Goal: Task Accomplishment & Management: Manage account settings

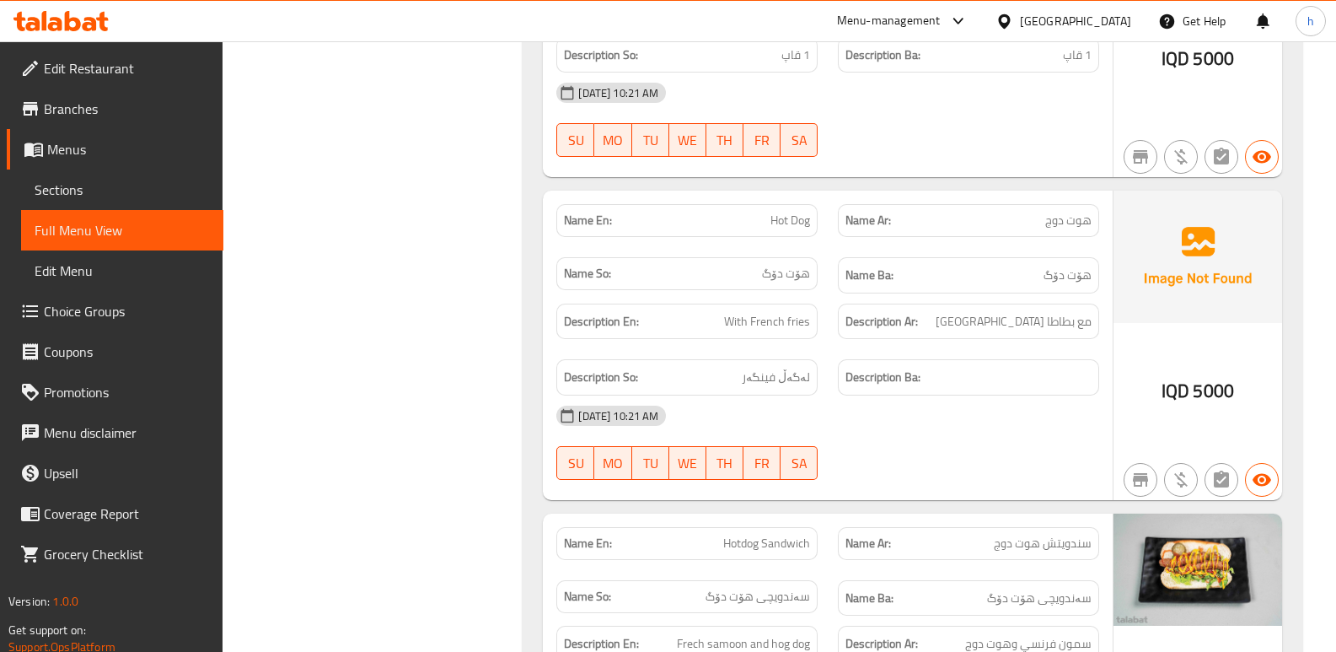
scroll to position [5218, 0]
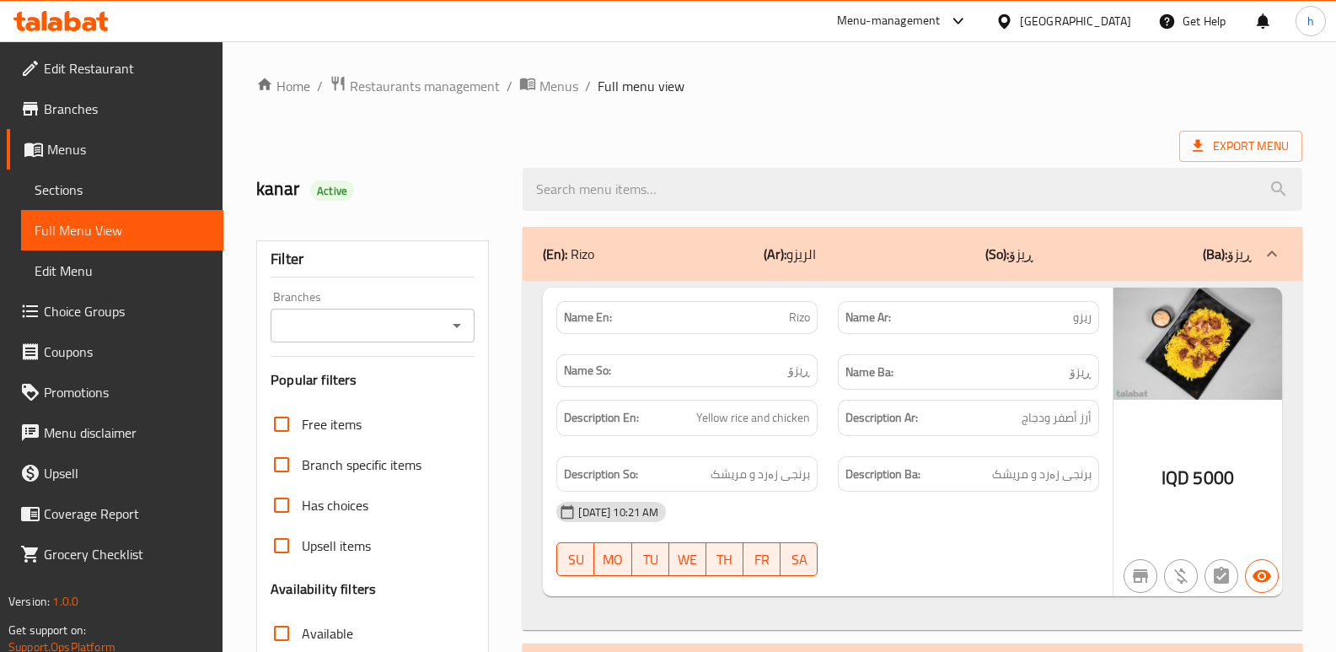
click at [373, 314] on input "Branches" at bounding box center [359, 326] width 166 height 24
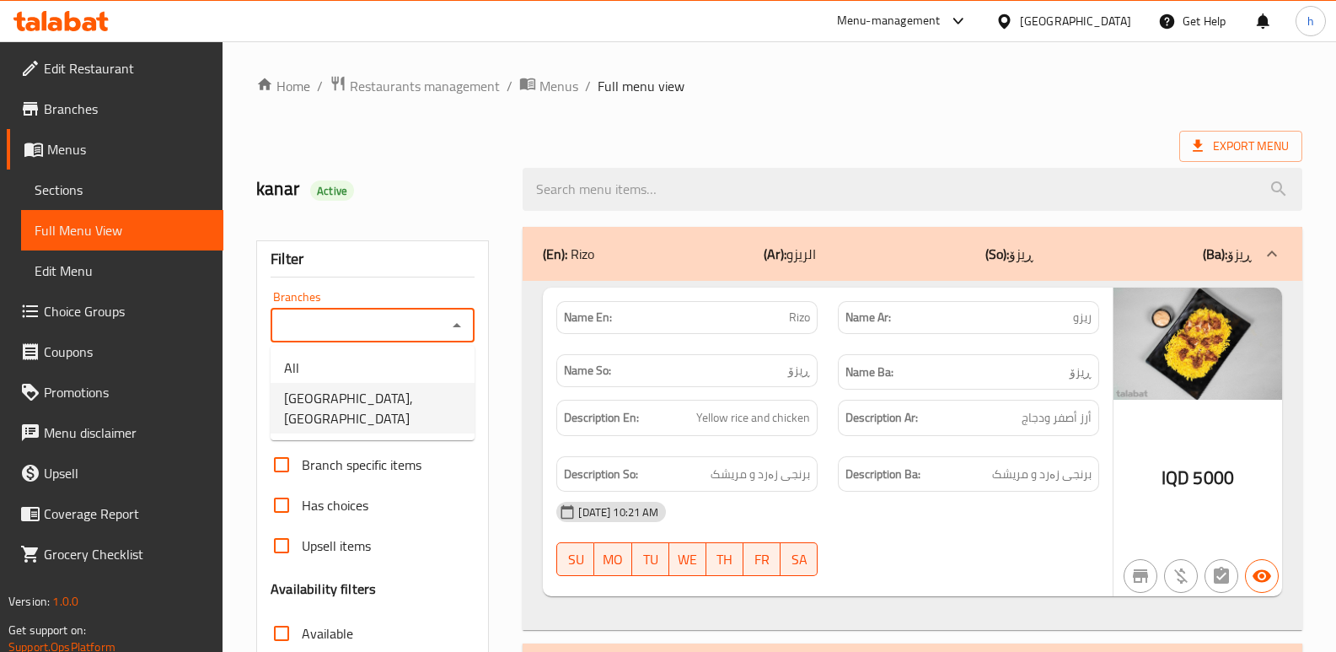
click at [366, 395] on span "Rosario, Ganjan City" at bounding box center [372, 408] width 177 height 40
type input "Rosario, Ganjan City"
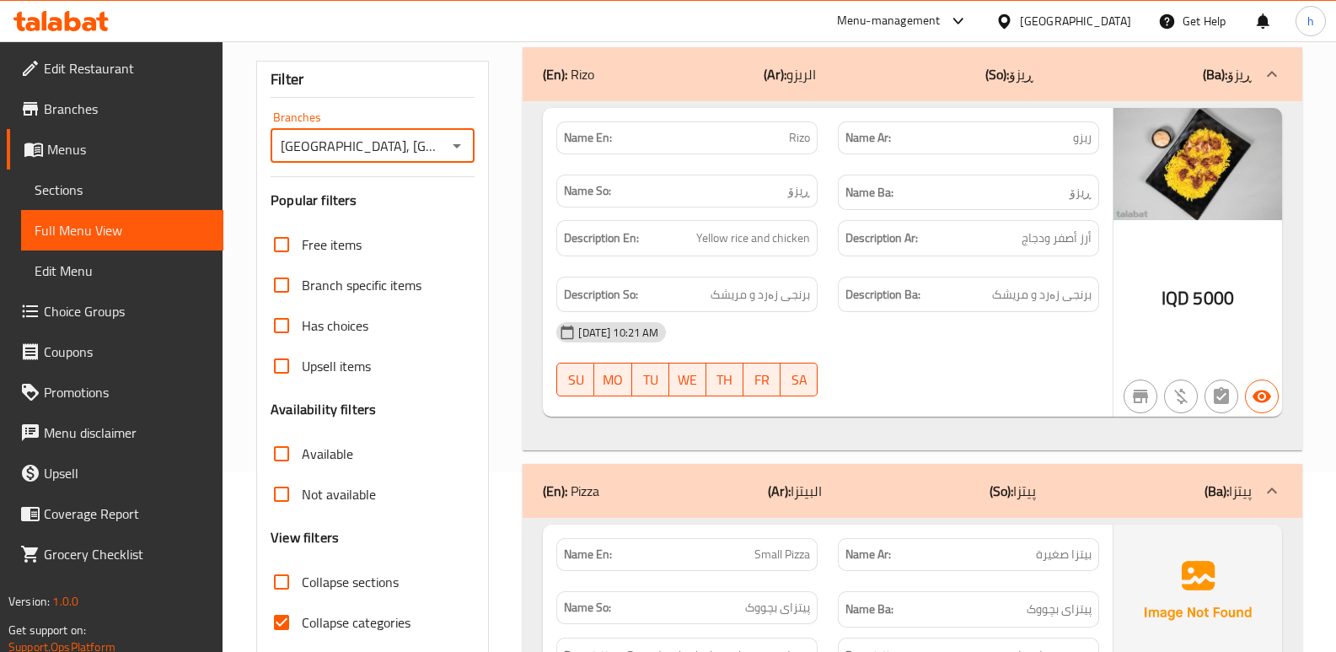
scroll to position [304, 0]
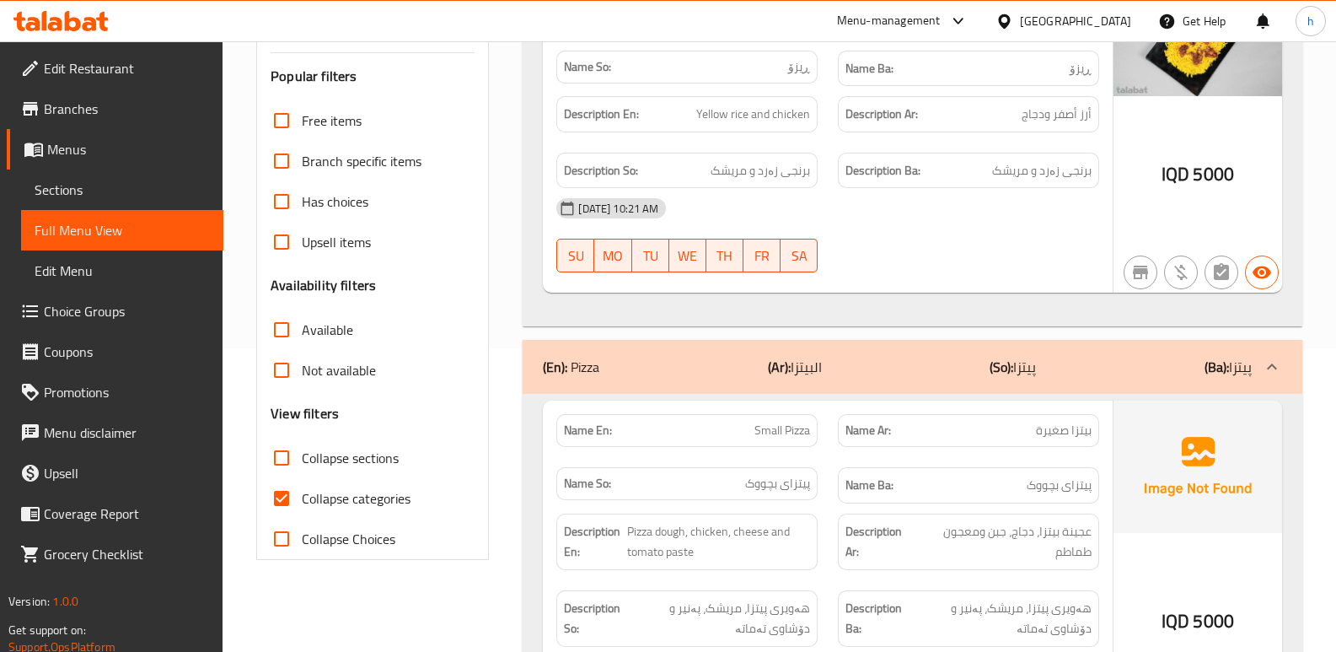
click at [274, 498] on input "Collapse categories" at bounding box center [281, 498] width 40 height 40
checkbox input "false"
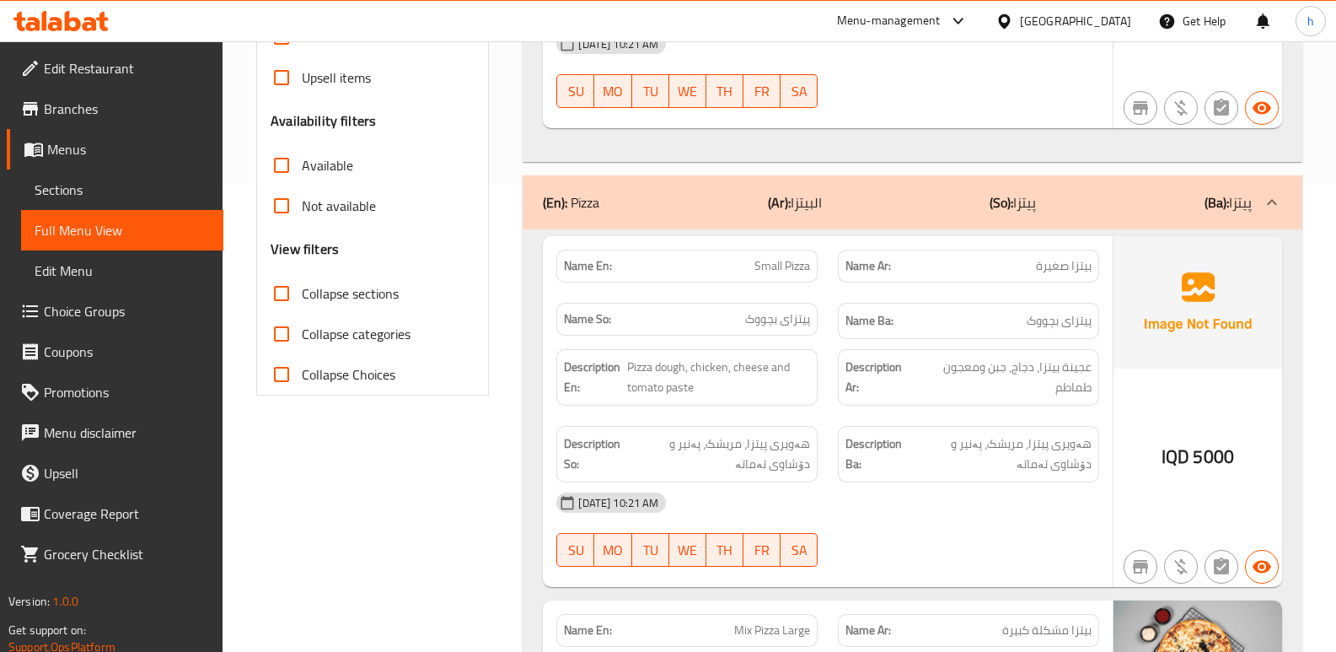
scroll to position [0, 0]
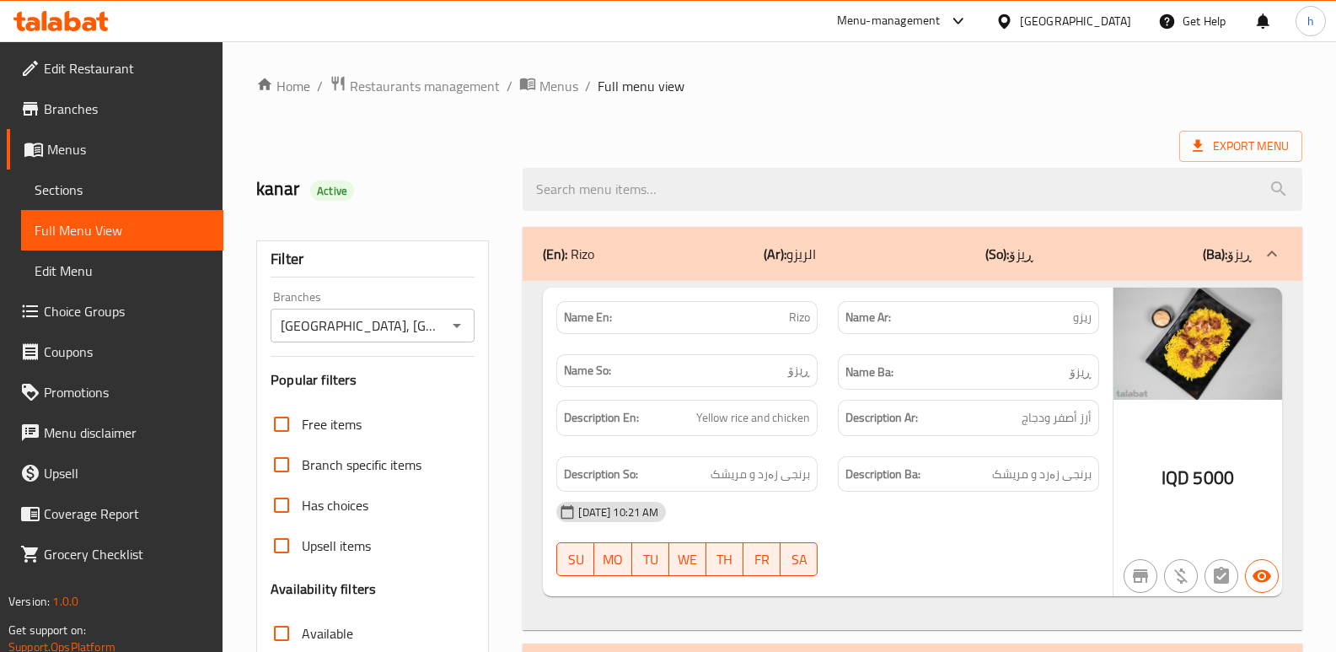
click at [59, 190] on span "Sections" at bounding box center [122, 190] width 175 height 20
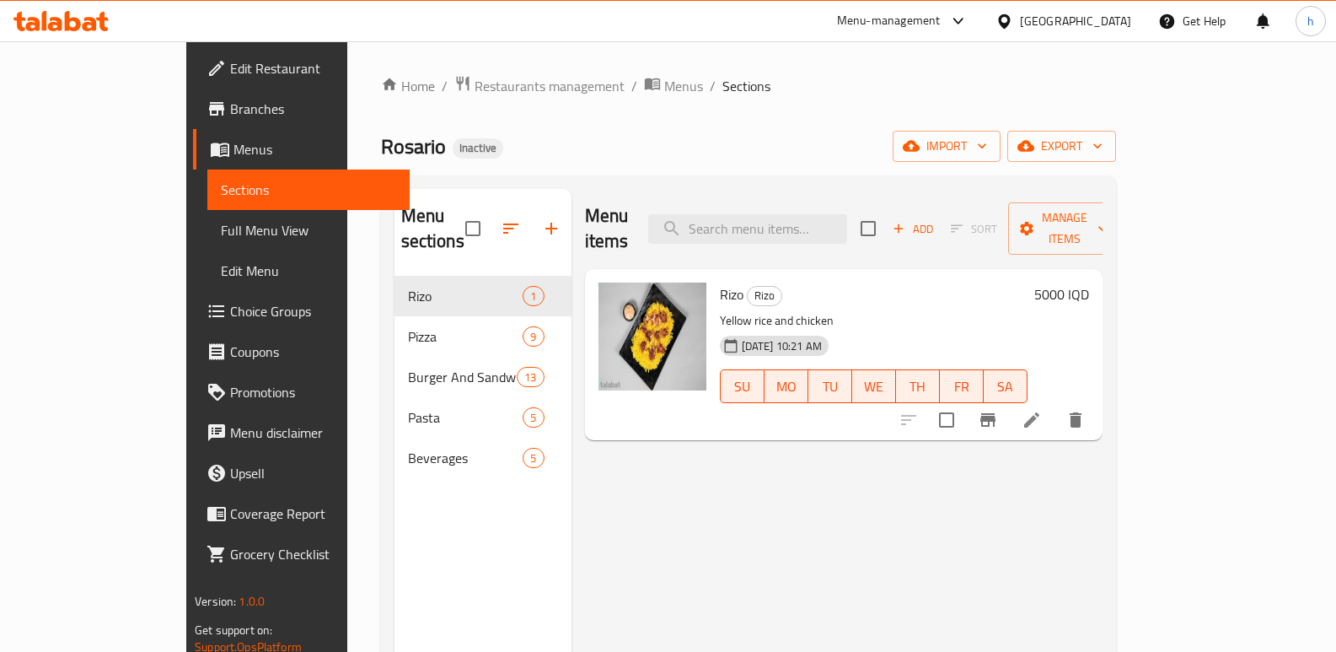
click at [234, 156] on span "Menus" at bounding box center [315, 149] width 163 height 20
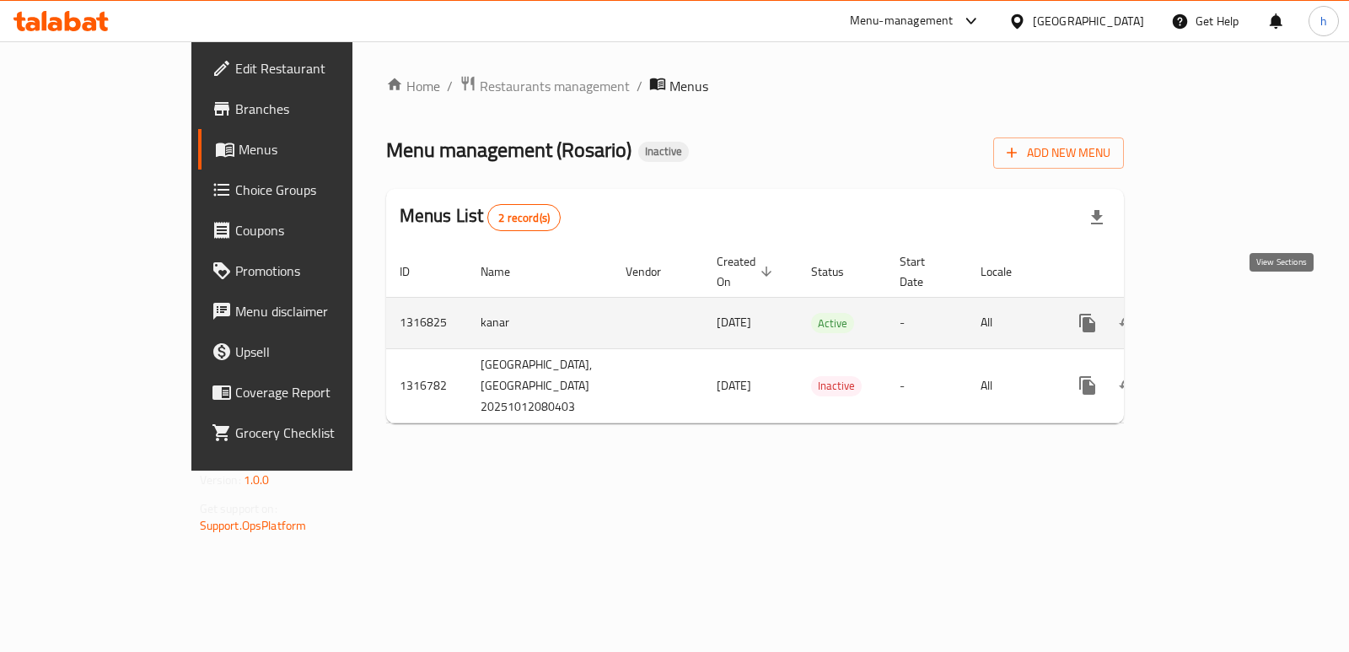
click at [1219, 313] on icon "enhanced table" at bounding box center [1209, 323] width 20 height 20
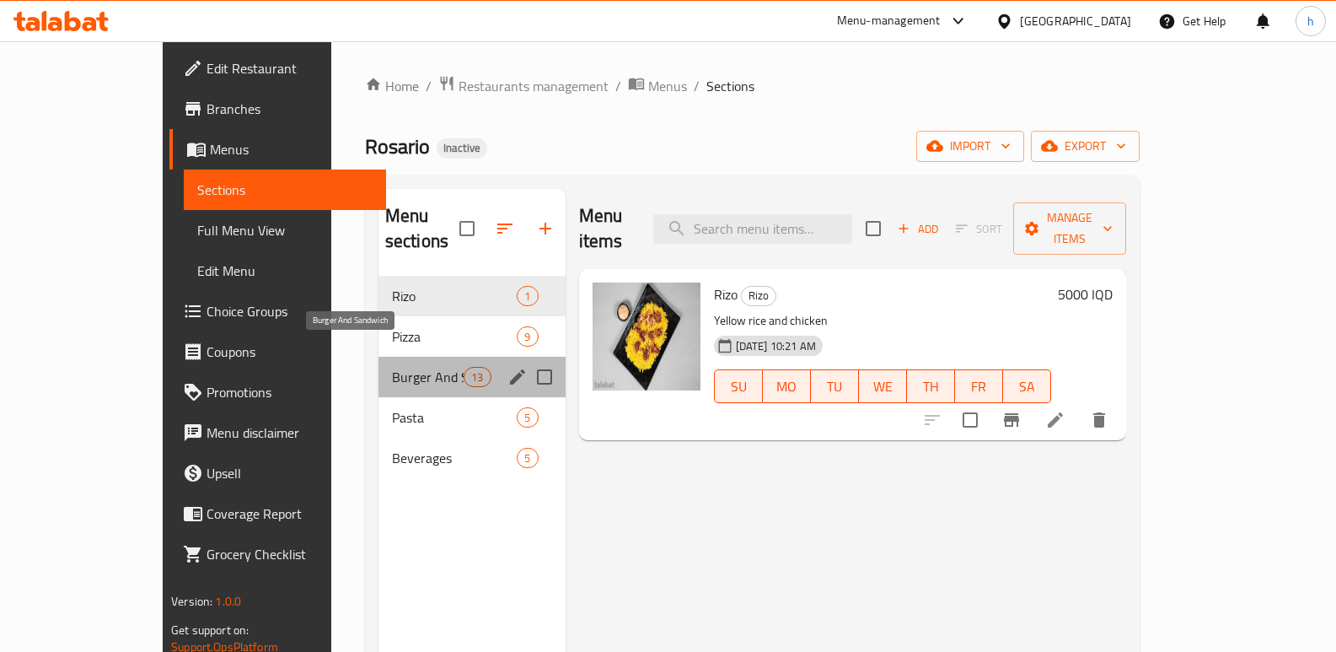
click at [392, 367] on span "Burger And Sandwich" at bounding box center [428, 377] width 72 height 20
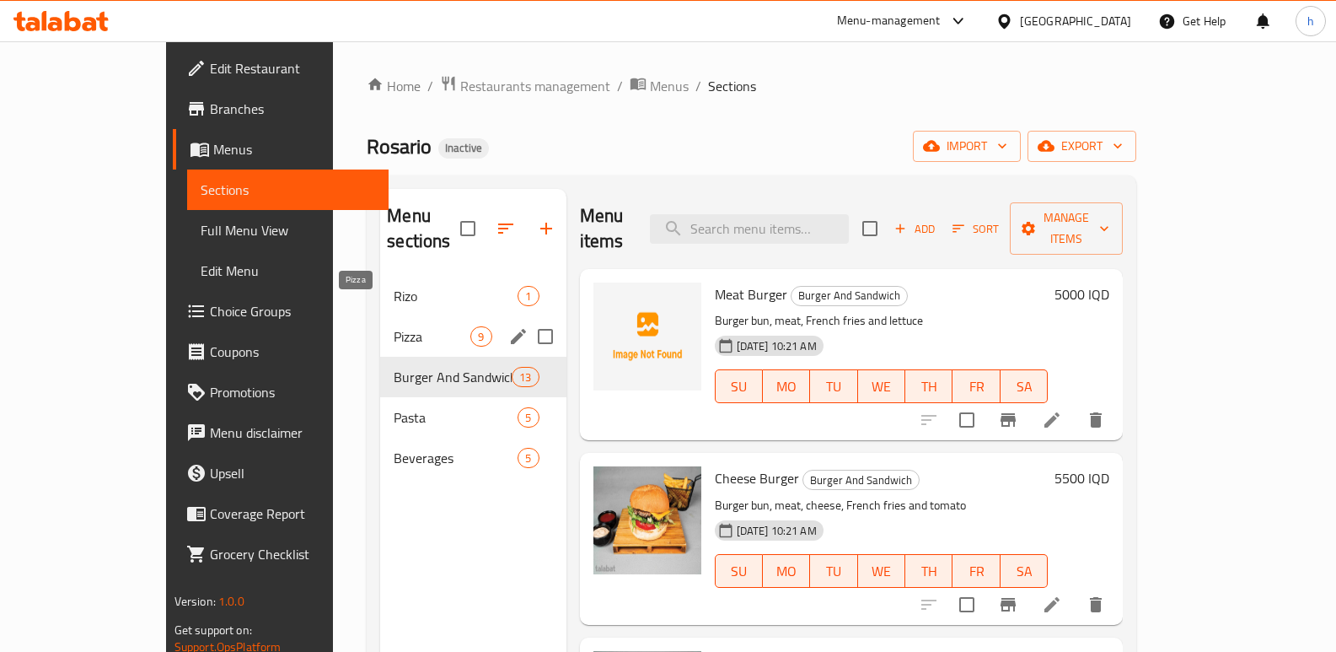
click at [394, 326] on span "Pizza" at bounding box center [432, 336] width 77 height 20
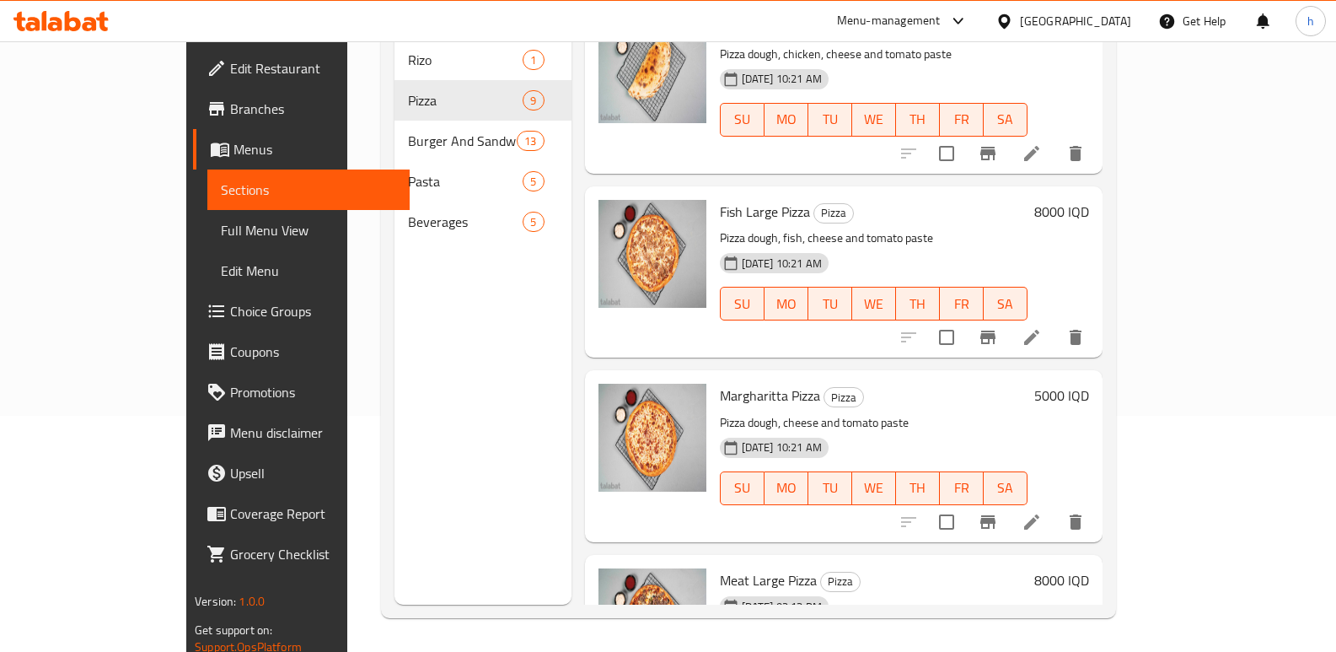
scroll to position [1023, 0]
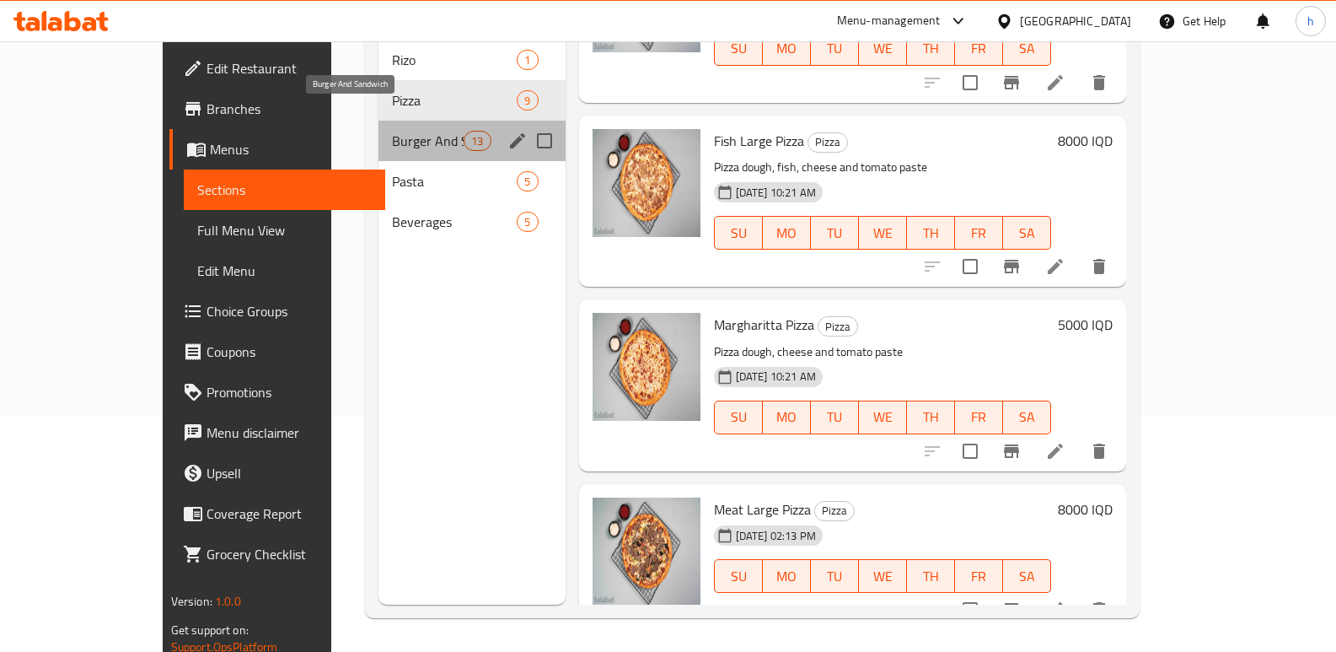
click at [392, 131] on span "Burger And Sandwich" at bounding box center [428, 141] width 72 height 20
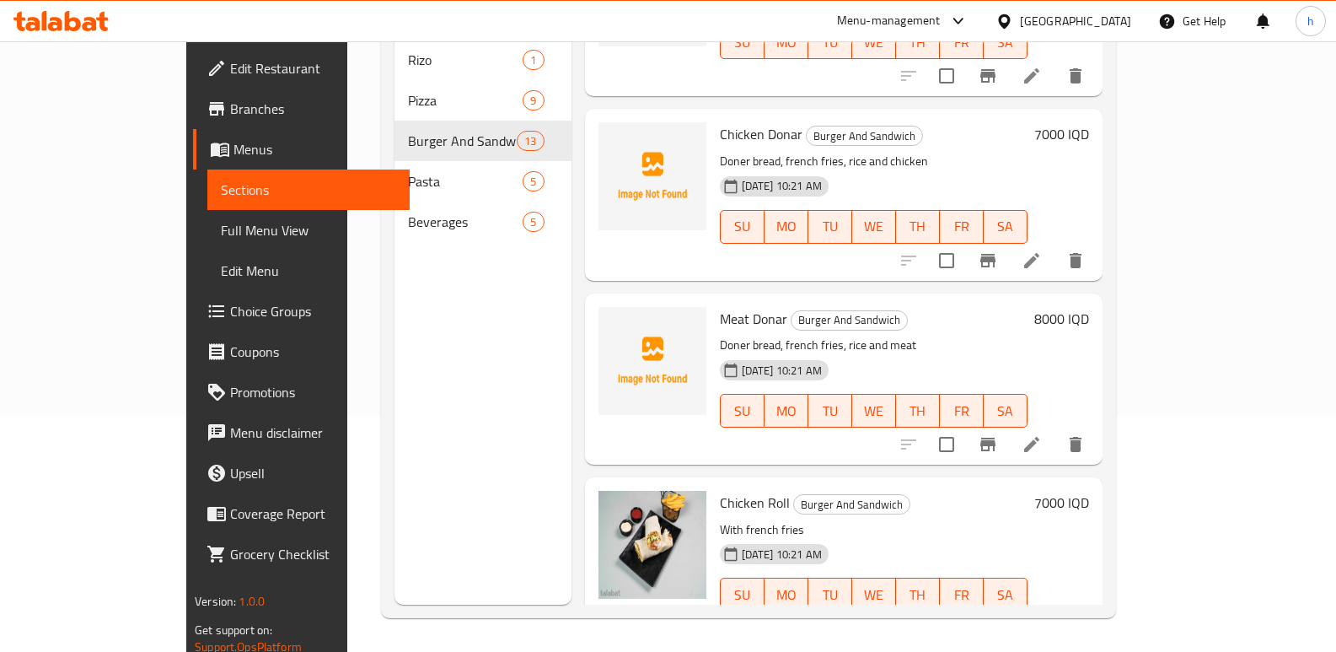
scroll to position [1618, 0]
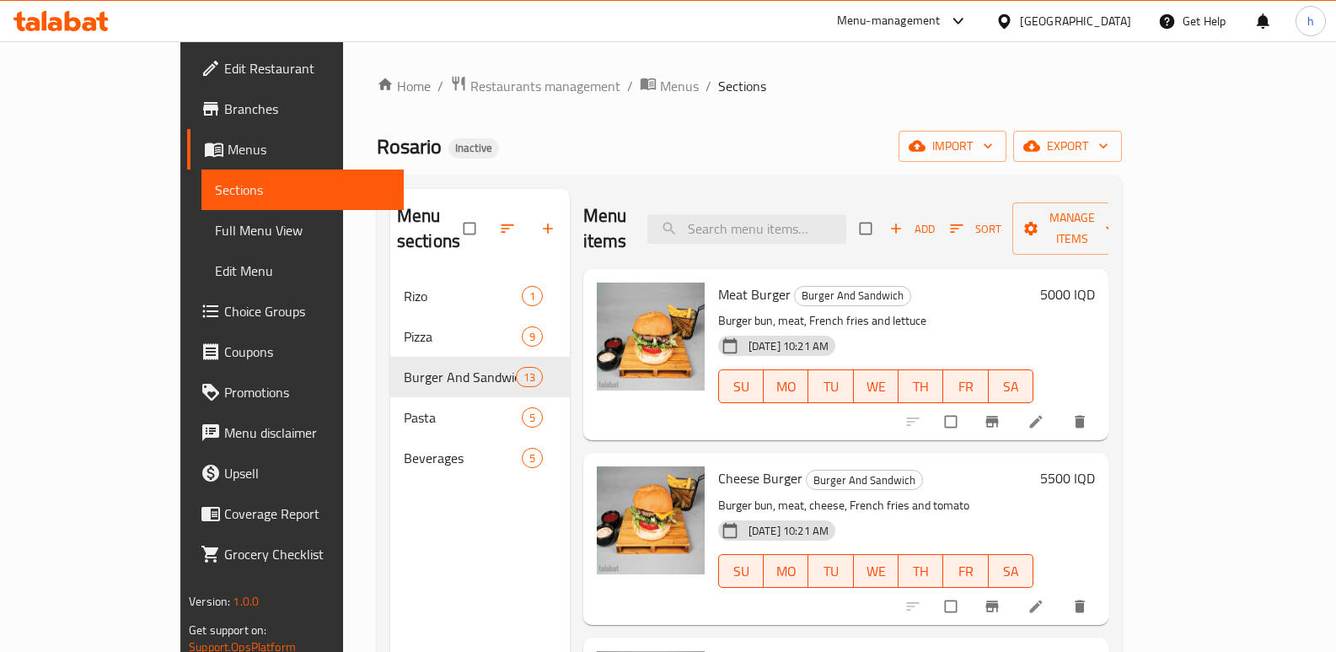
click at [215, 226] on span "Full Menu View" at bounding box center [302, 230] width 175 height 20
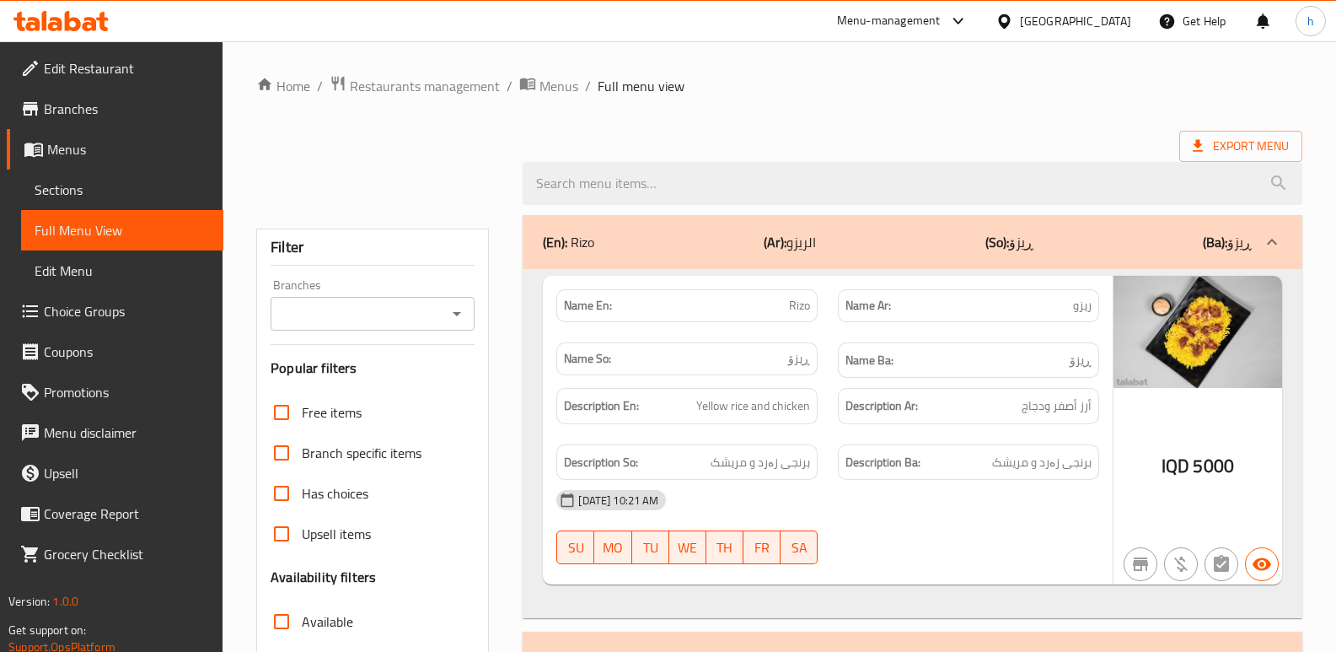
click at [405, 323] on input "Branches" at bounding box center [359, 314] width 166 height 24
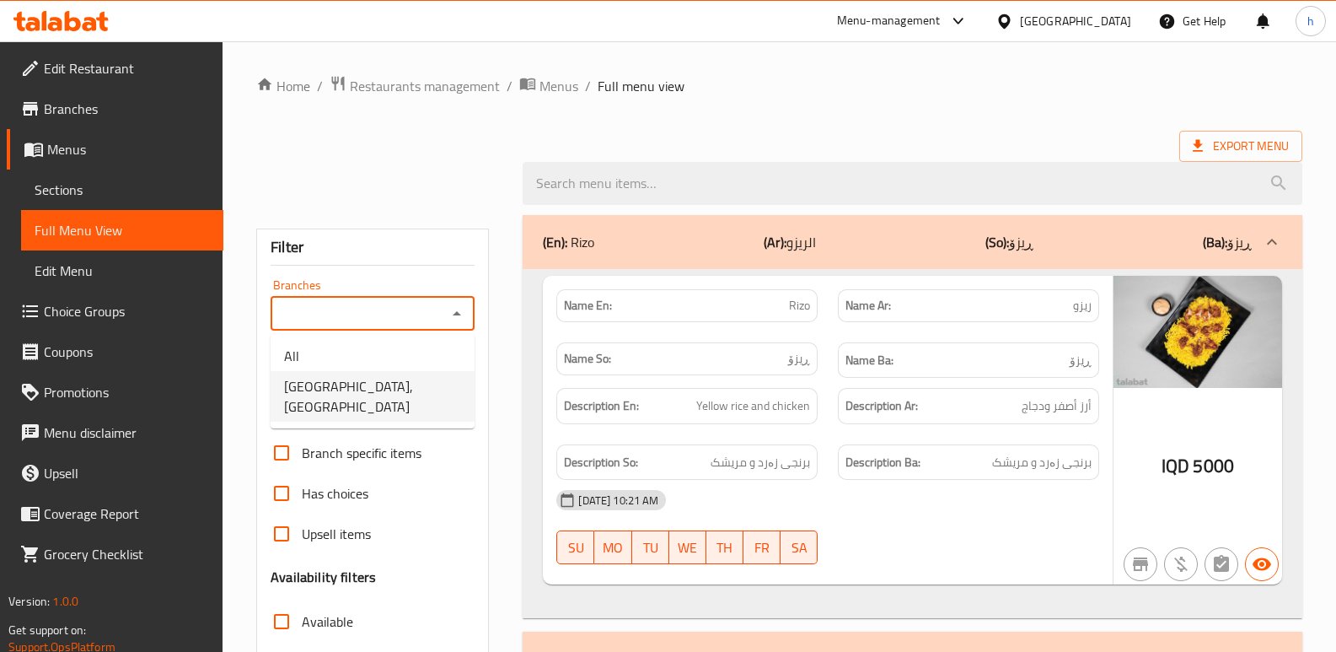
click at [401, 378] on li "Rosario, Ganjan City" at bounding box center [373, 396] width 204 height 51
type input "Rosario, Ganjan City"
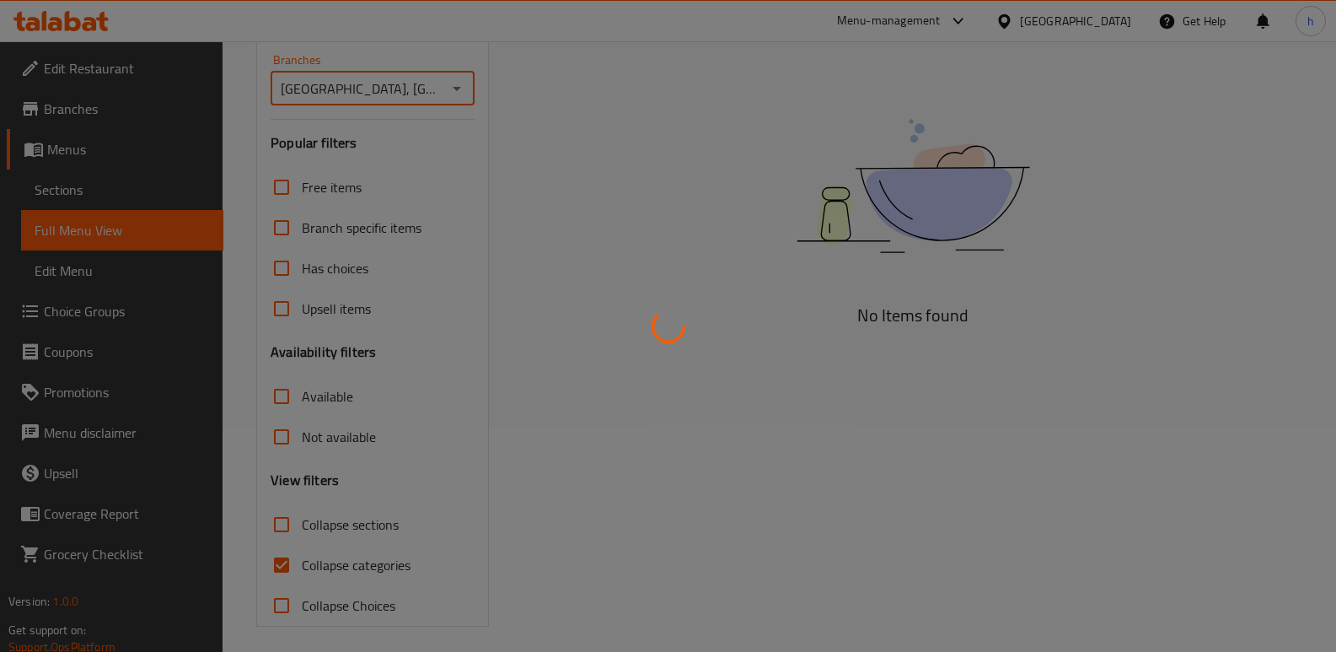
scroll to position [234, 0]
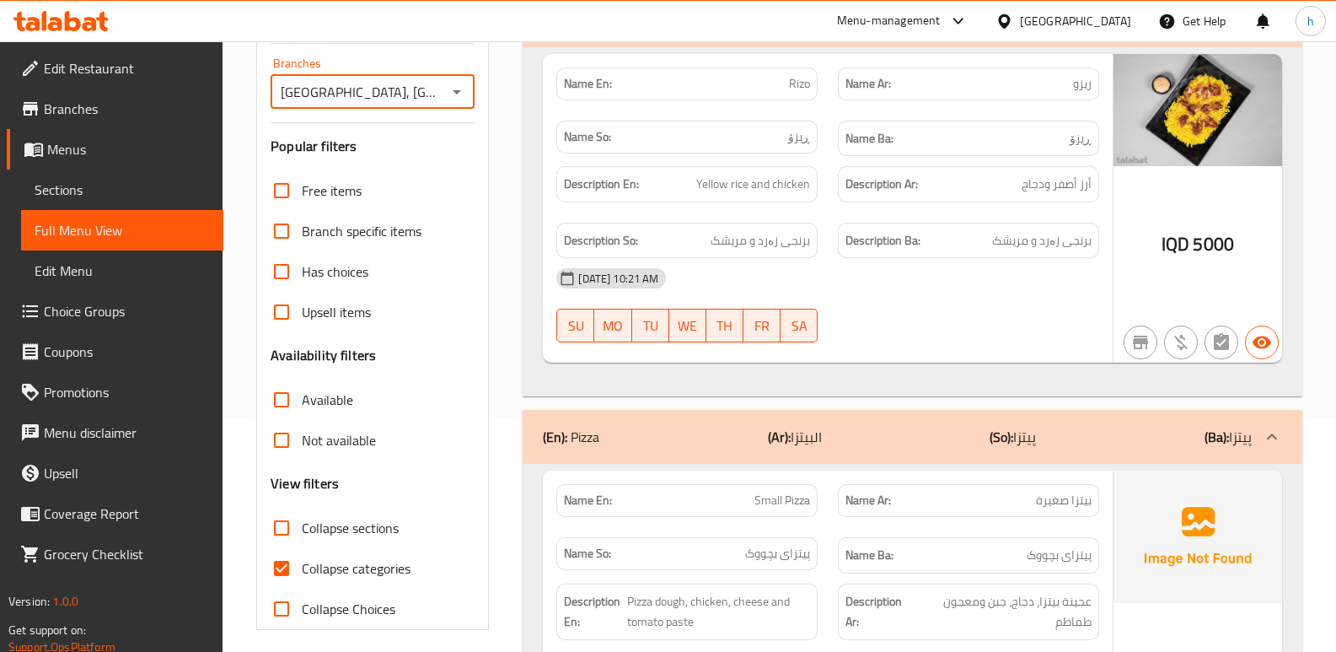
click at [275, 571] on input "Collapse categories" at bounding box center [281, 568] width 40 height 40
checkbox input "false"
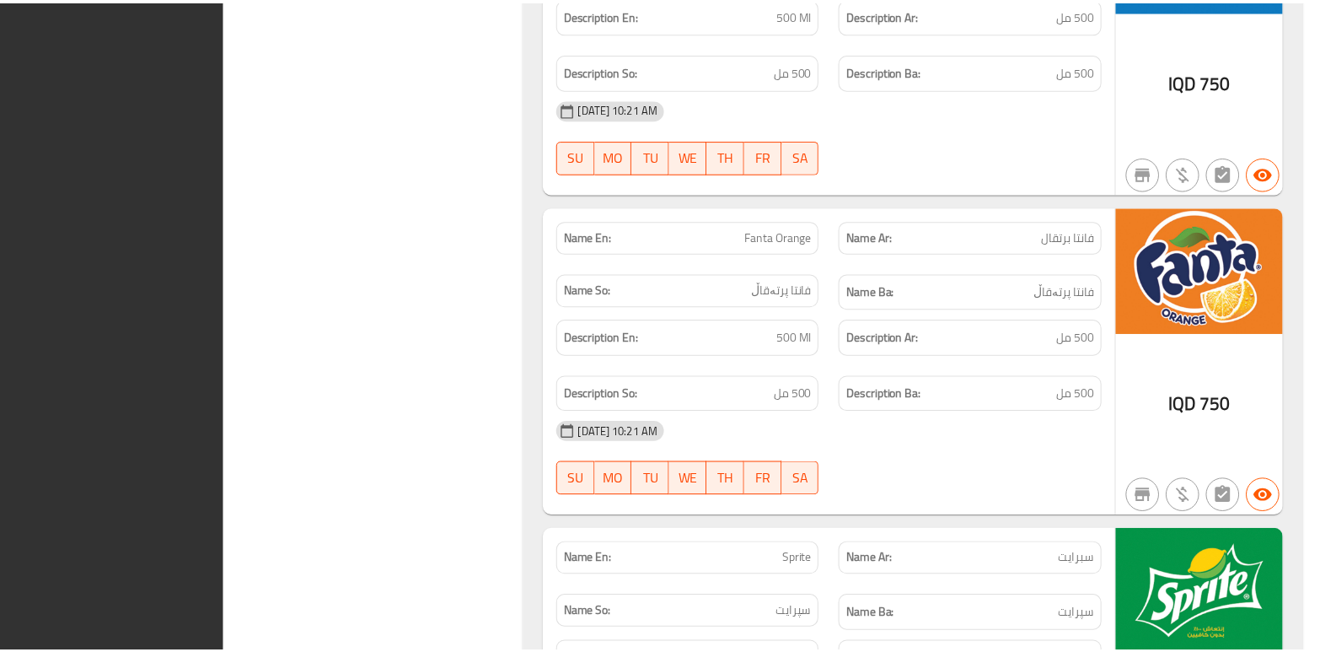
scroll to position [11462, 0]
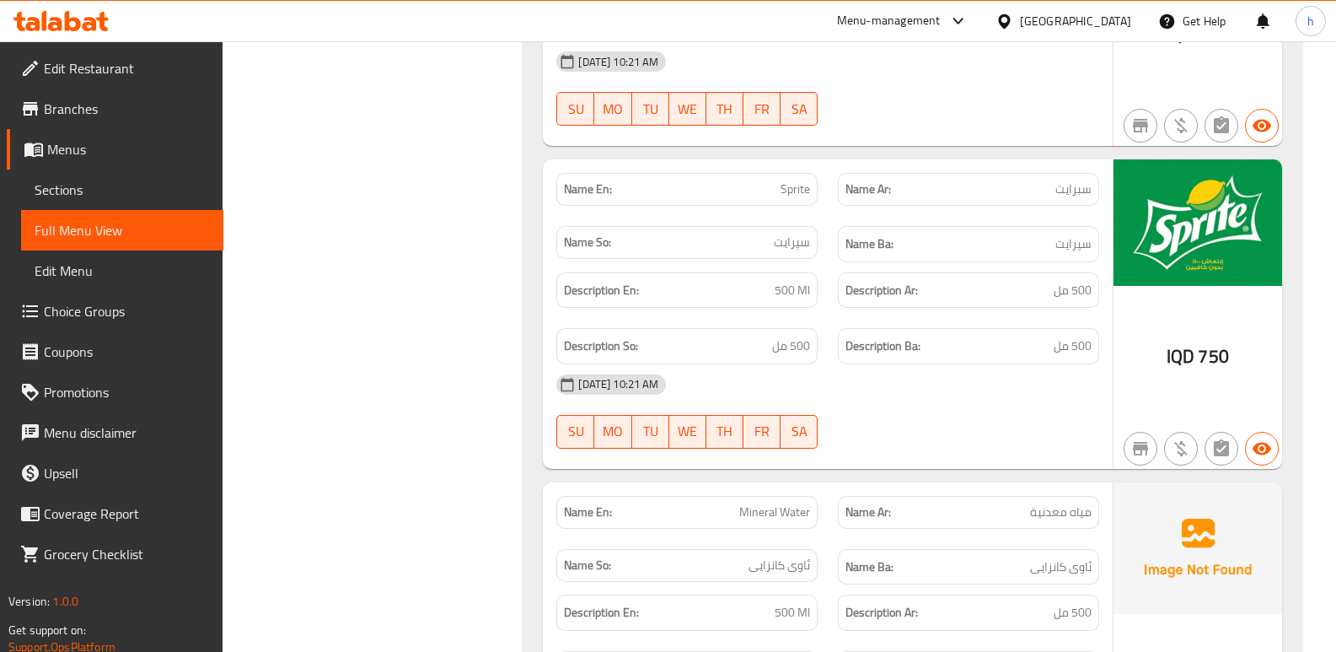
click at [73, 8] on div at bounding box center [61, 21] width 122 height 34
click at [79, 3] on div "Menu-management Iraq Get Help h" at bounding box center [668, 21] width 1336 height 40
click at [92, 30] on icon at bounding box center [90, 24] width 14 height 14
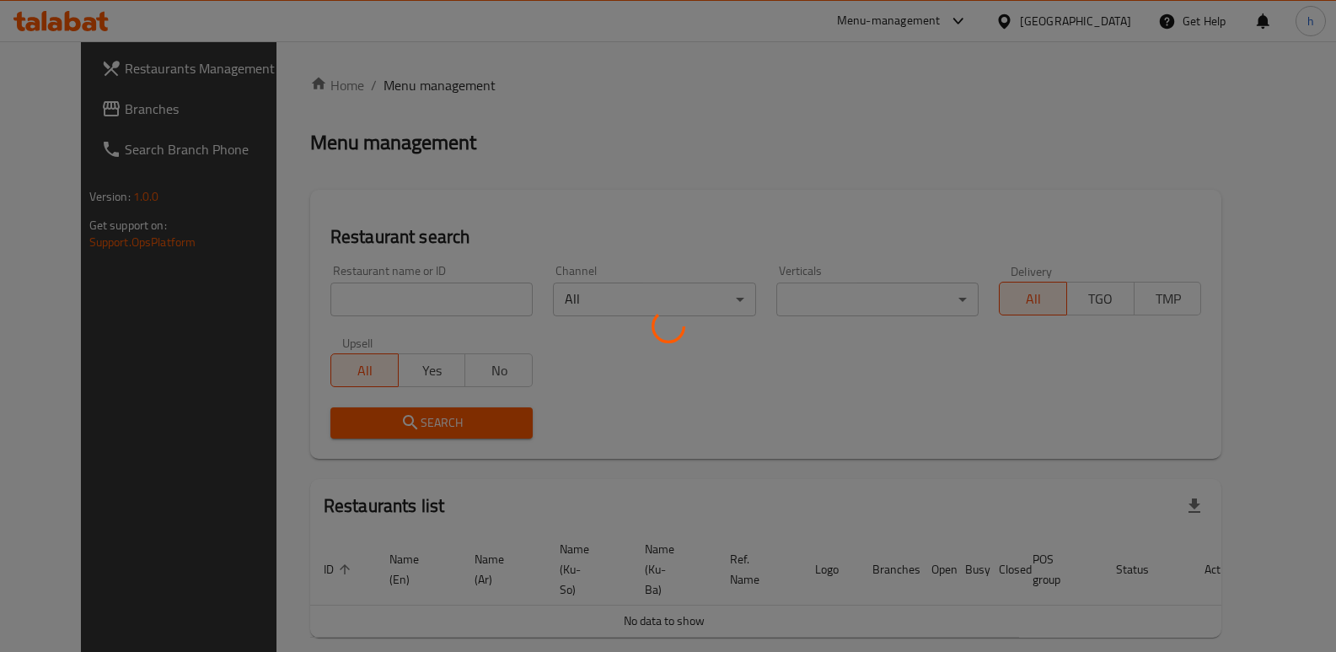
scroll to position [56, 0]
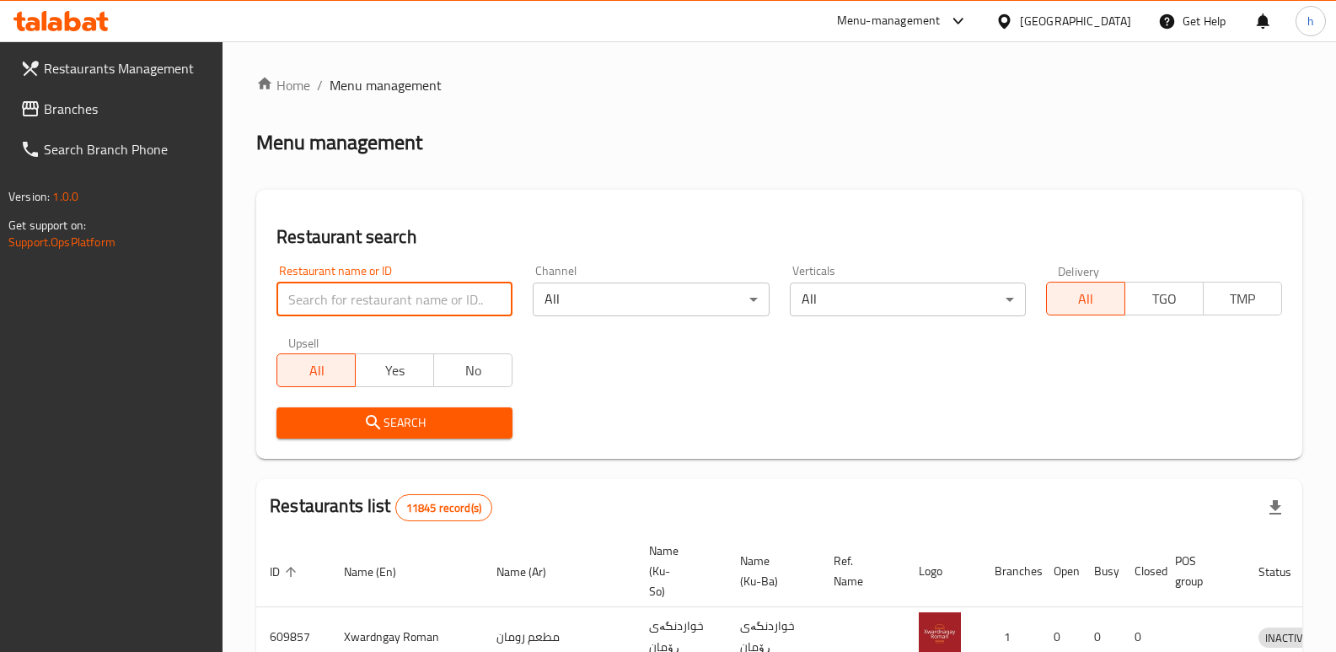
click at [451, 295] on input "search" at bounding box center [395, 299] width 236 height 34
paste input "780518"
type input "780518"
click button "Search" at bounding box center [395, 422] width 236 height 31
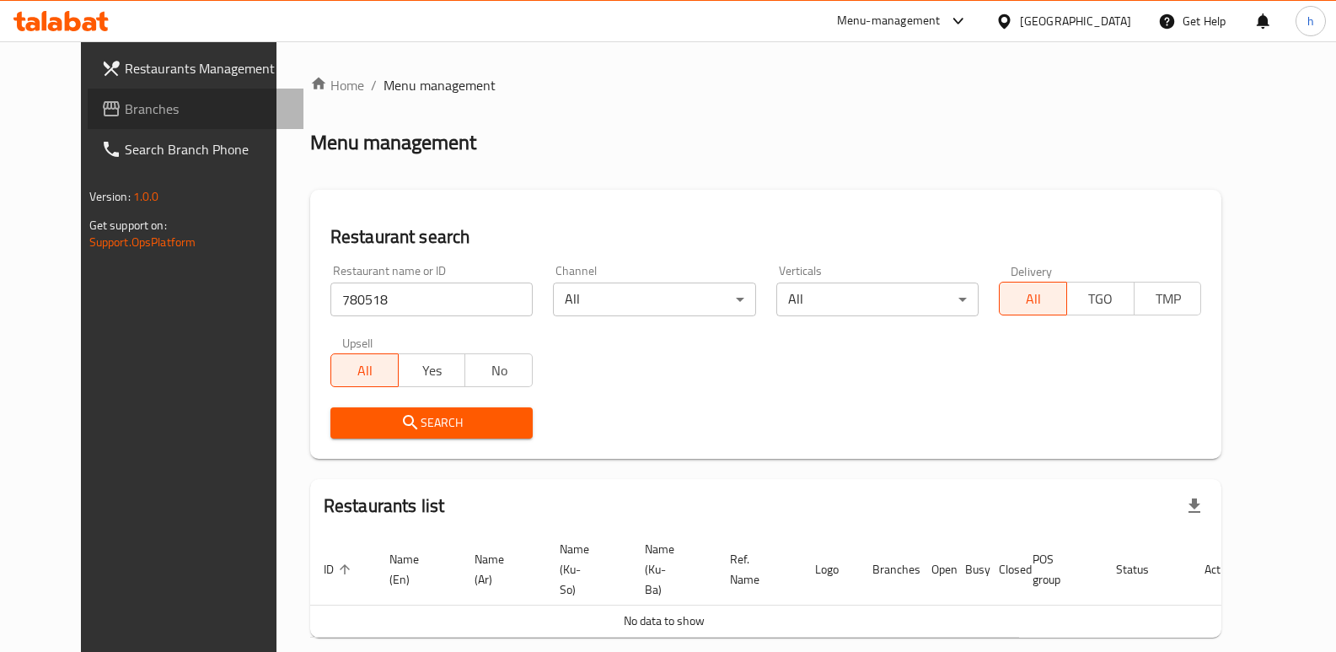
click at [125, 110] on span "Branches" at bounding box center [208, 109] width 166 height 20
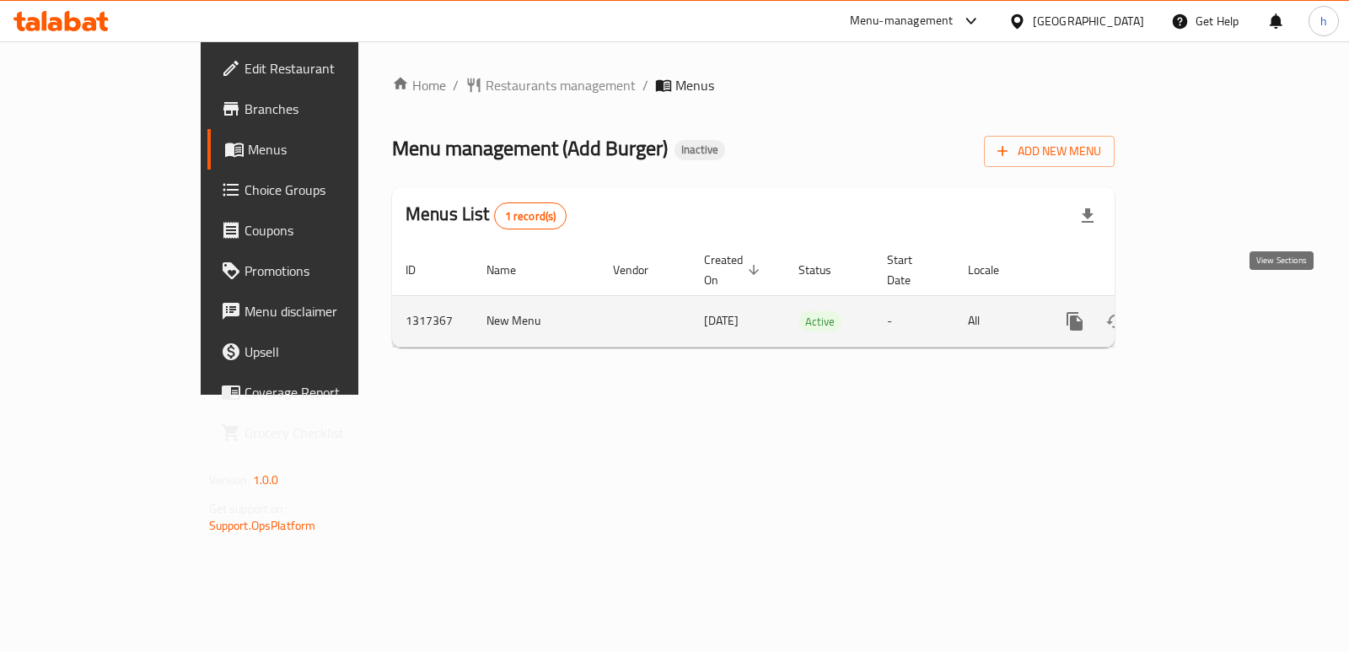
click at [1206, 311] on icon "enhanced table" at bounding box center [1196, 321] width 20 height 20
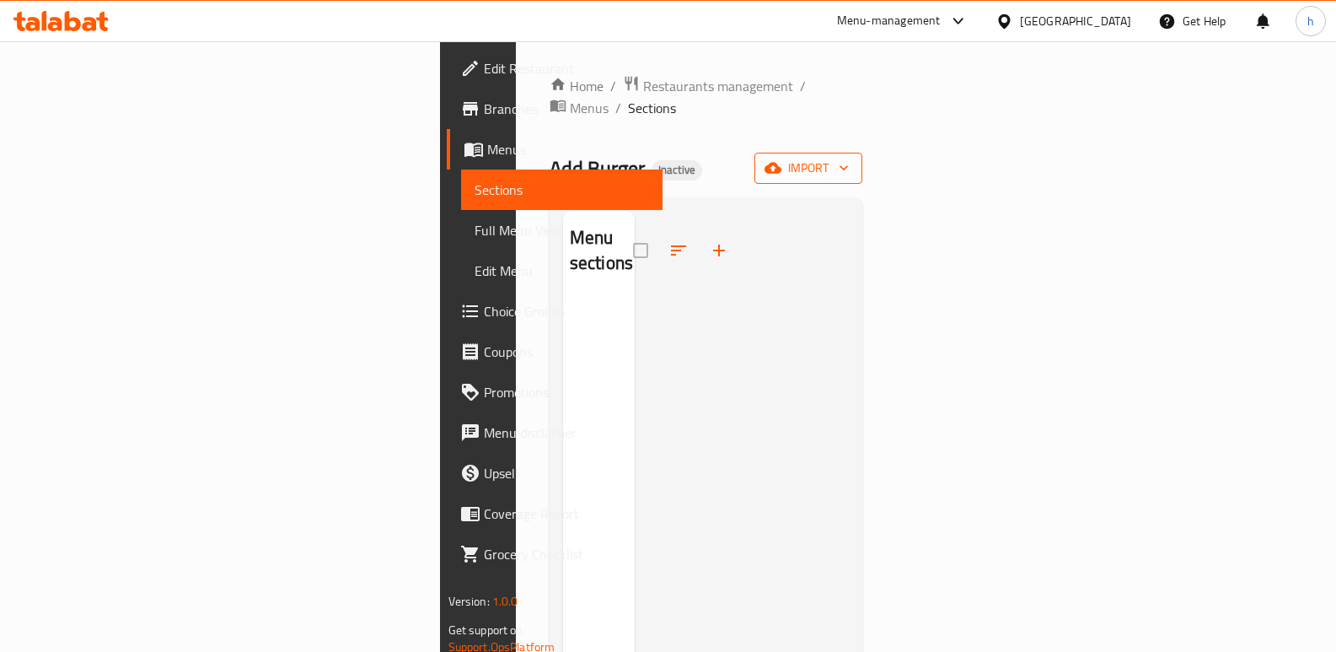
click at [862, 159] on button "import" at bounding box center [809, 168] width 108 height 31
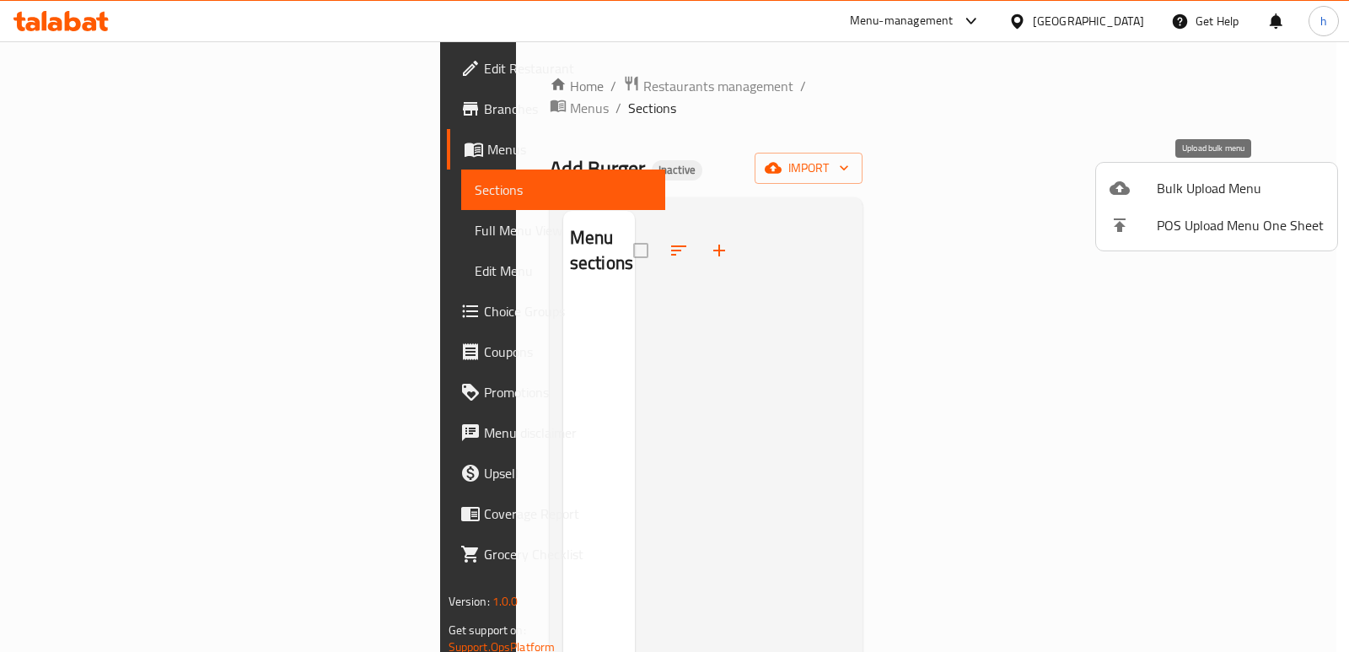
click at [1190, 188] on span "Bulk Upload Menu" at bounding box center [1240, 188] width 167 height 20
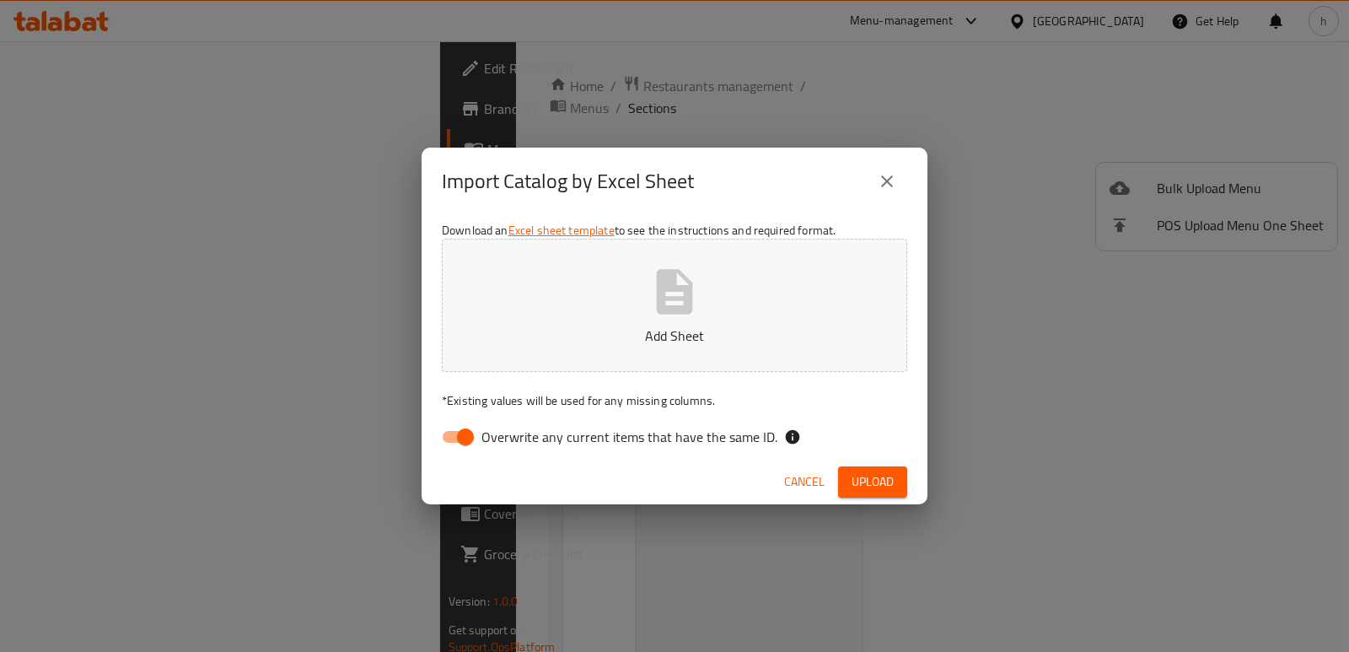
drag, startPoint x: 461, startPoint y: 446, endPoint x: 529, endPoint y: 342, distance: 123.7
click at [474, 420] on div "Download an Excel sheet template to see the instructions and required format. A…" at bounding box center [675, 337] width 506 height 244
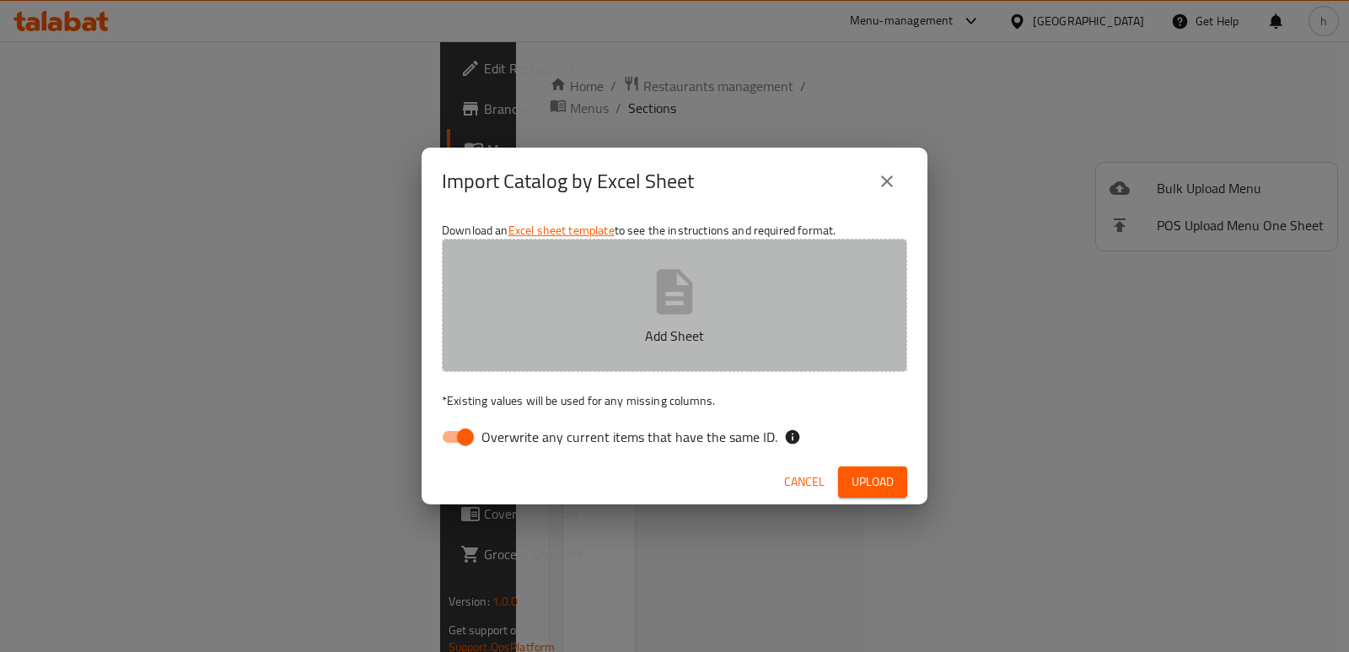
click at [529, 342] on p "Add Sheet" at bounding box center [674, 335] width 413 height 20
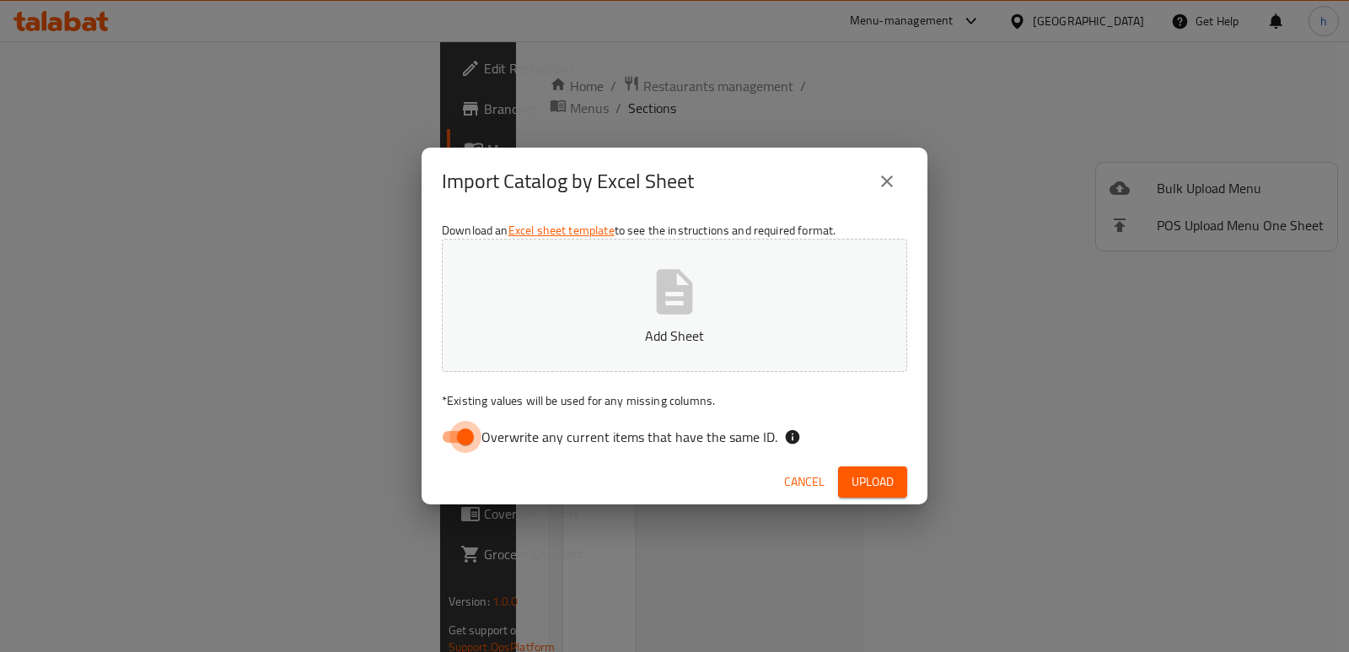
click at [451, 437] on input "Overwrite any current items that have the same ID." at bounding box center [465, 437] width 96 height 32
checkbox input "false"
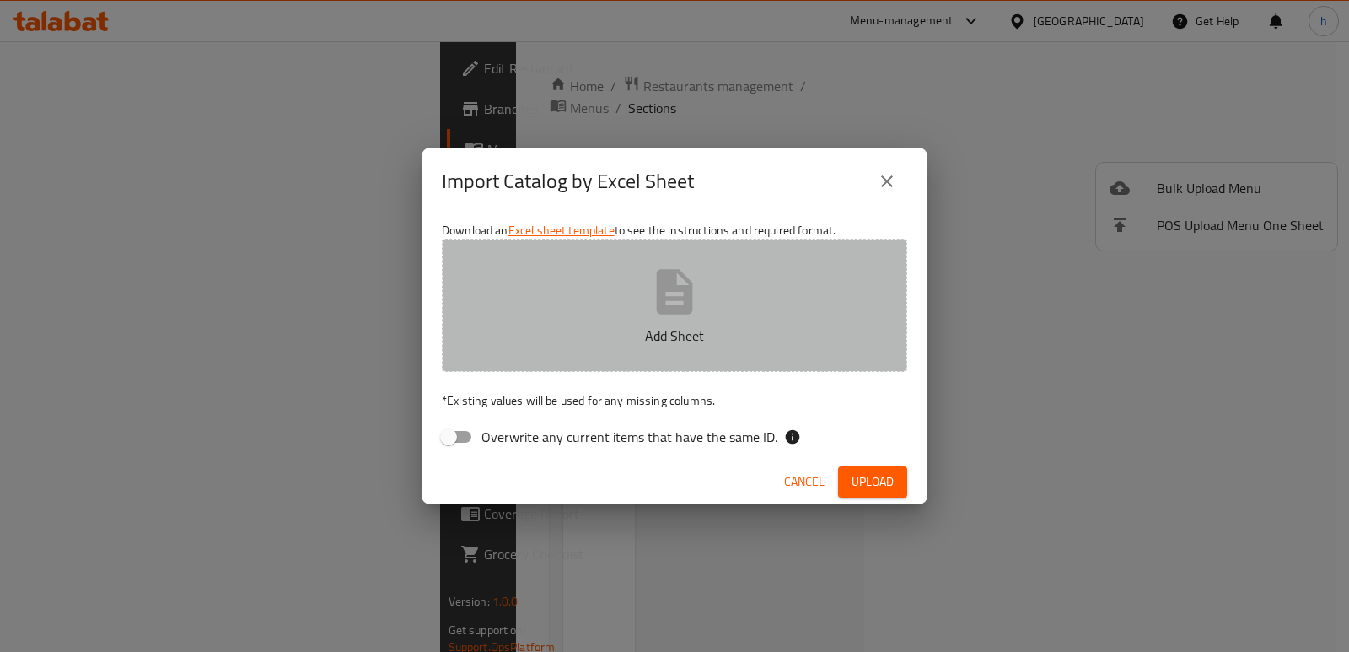
click at [587, 360] on button "Add Sheet" at bounding box center [674, 305] width 465 height 133
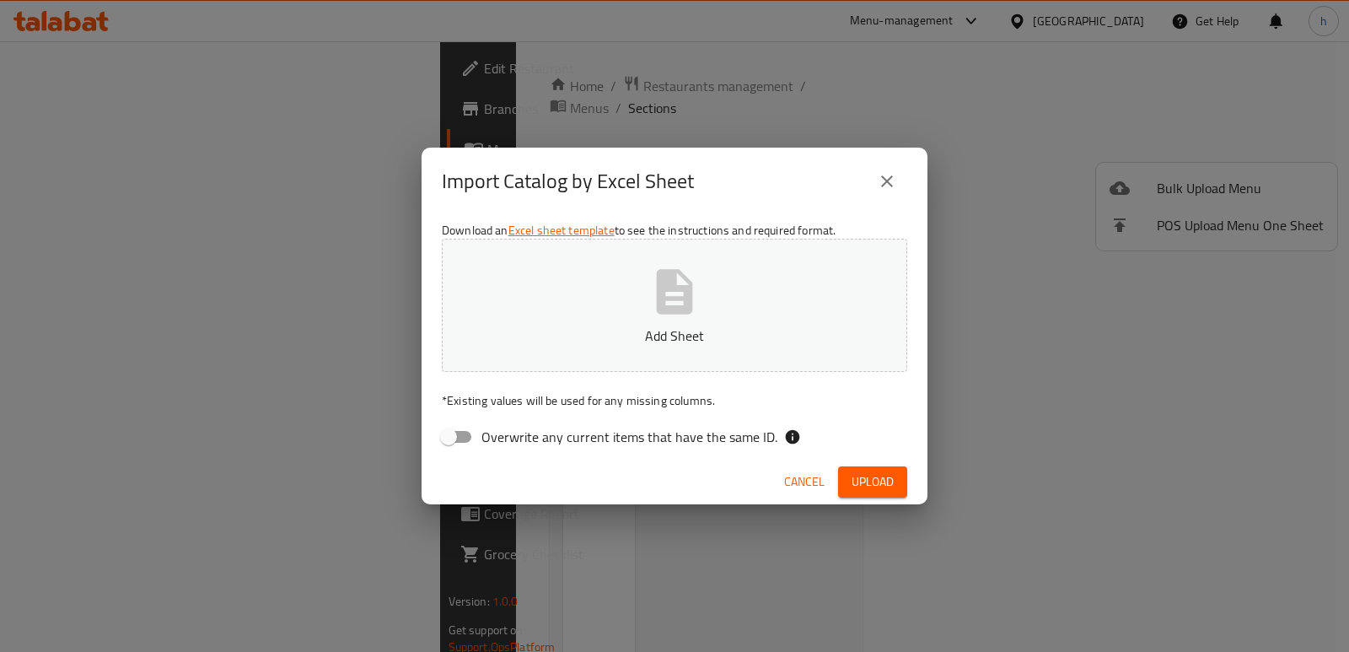
click at [886, 168] on button "close" at bounding box center [887, 181] width 40 height 40
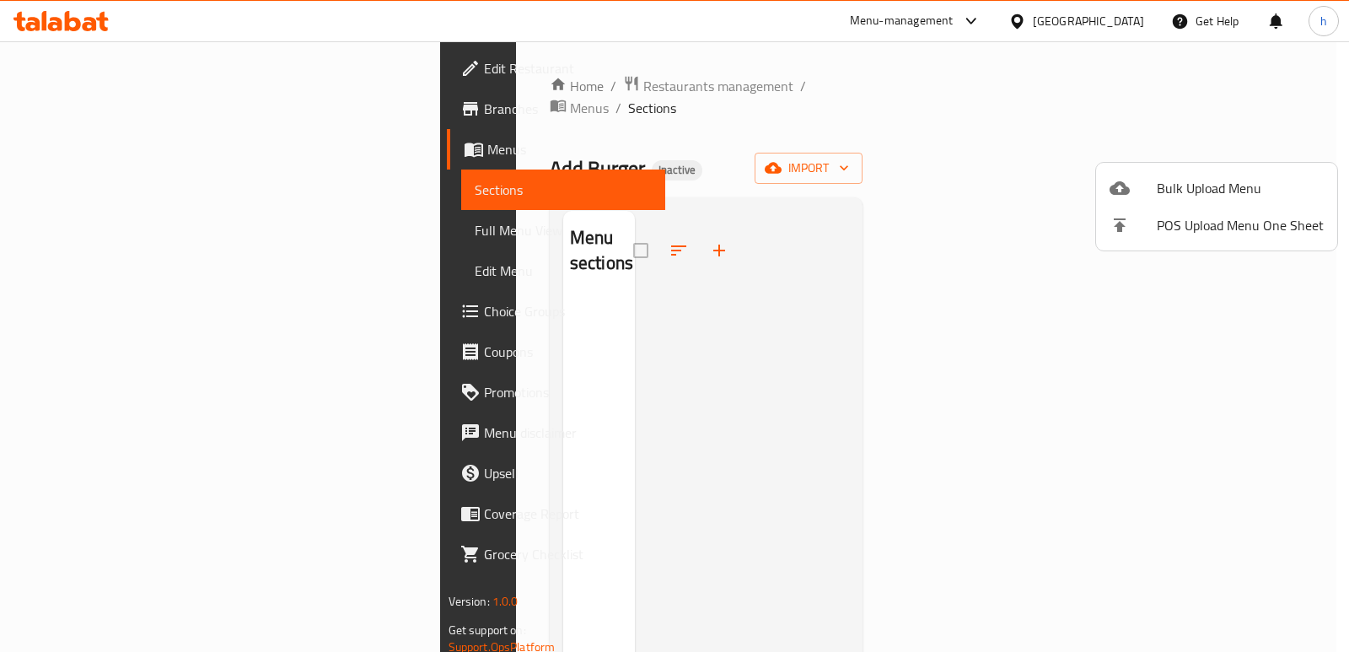
click at [1178, 191] on span "Bulk Upload Menu" at bounding box center [1240, 188] width 167 height 20
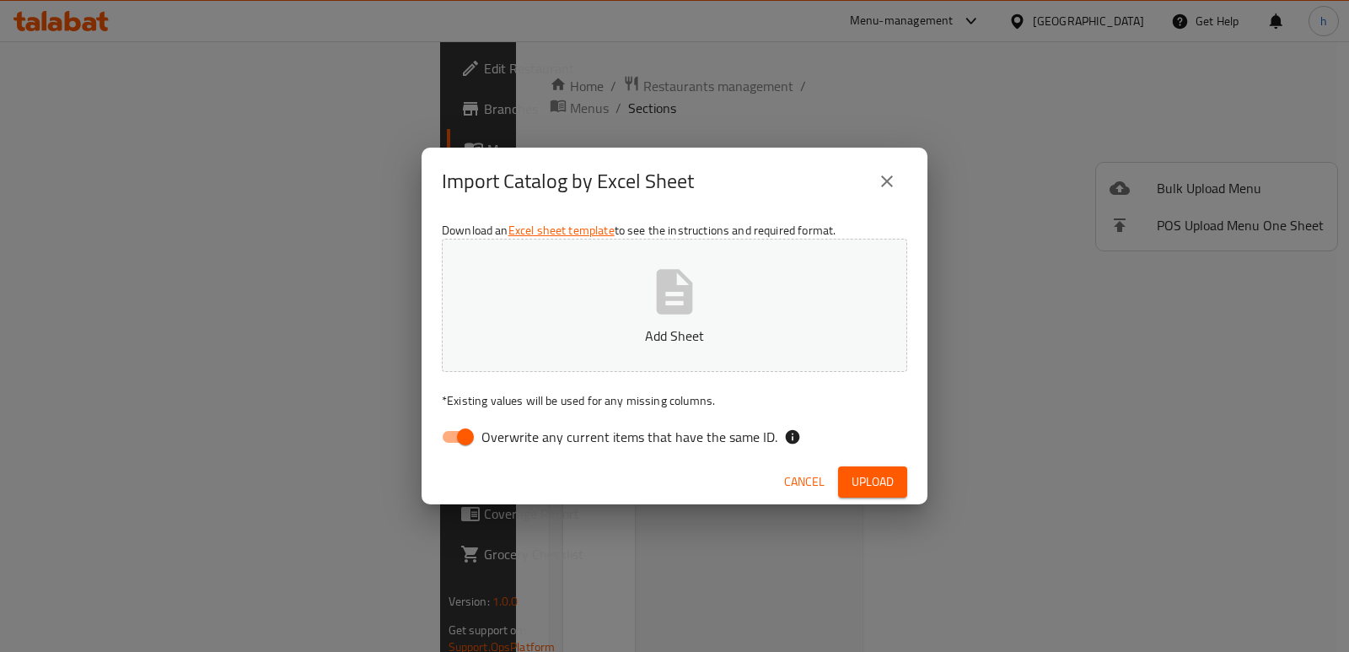
click at [462, 433] on input "Overwrite any current items that have the same ID." at bounding box center [465, 437] width 96 height 32
checkbox input "false"
click at [601, 312] on button "Add Sheet" at bounding box center [674, 305] width 465 height 133
click at [889, 484] on span "Upload" at bounding box center [873, 481] width 42 height 21
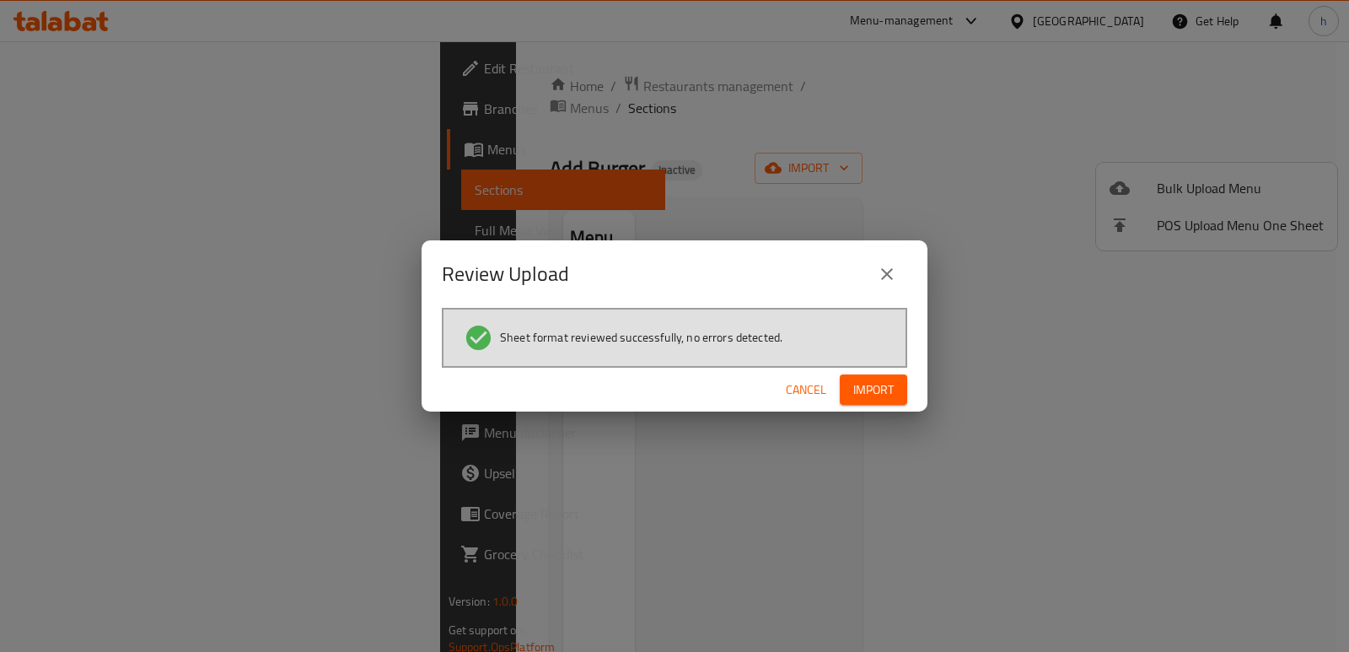
click at [890, 272] on icon "close" at bounding box center [887, 274] width 20 height 20
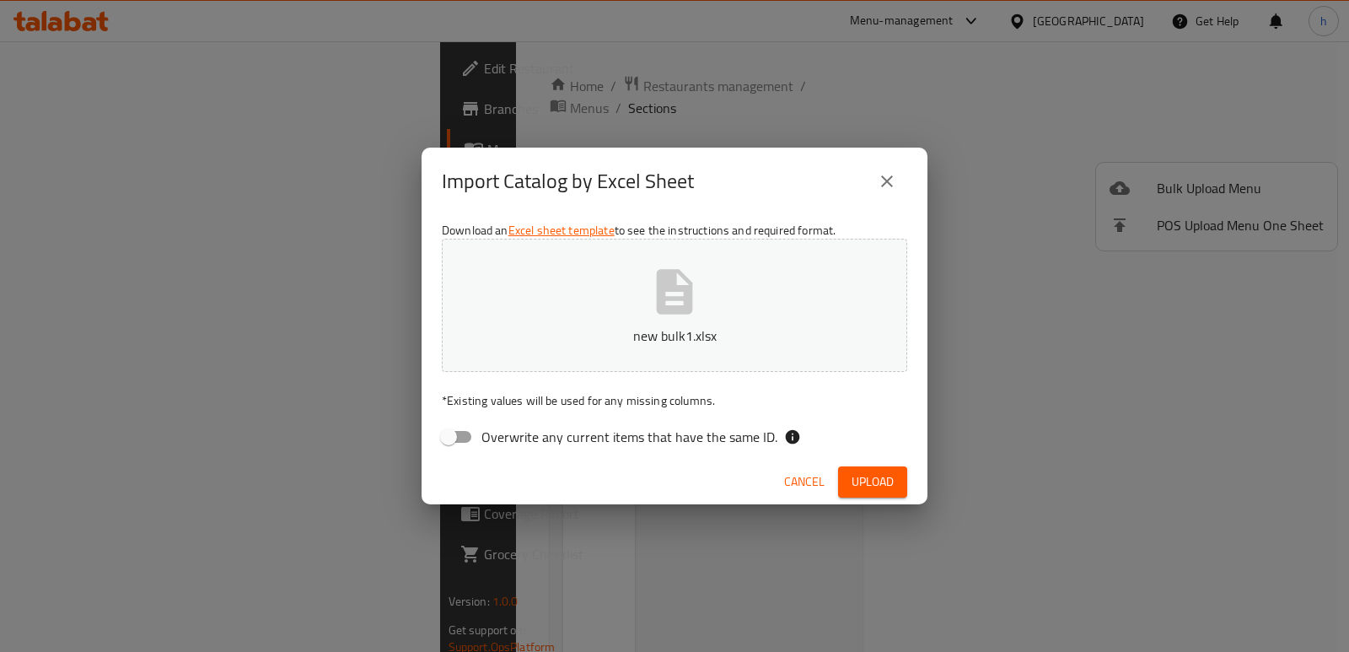
click at [891, 180] on icon "close" at bounding box center [887, 181] width 20 height 20
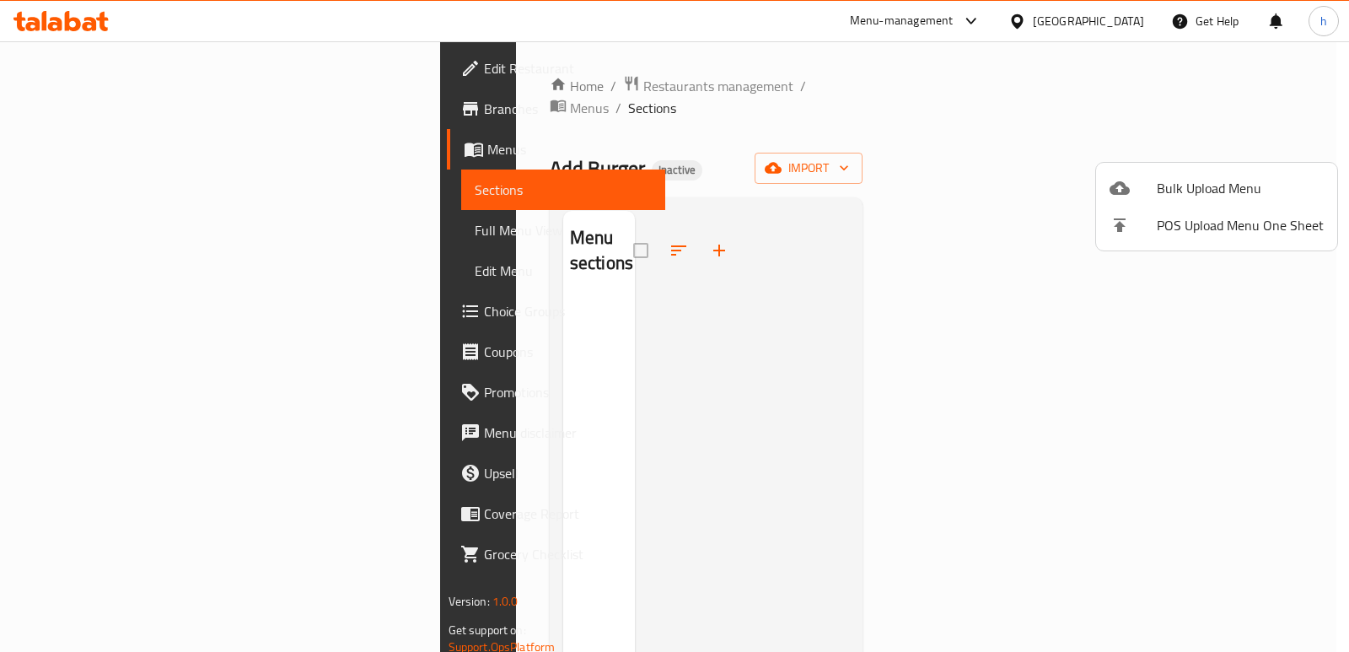
click at [187, 154] on div at bounding box center [674, 326] width 1349 height 652
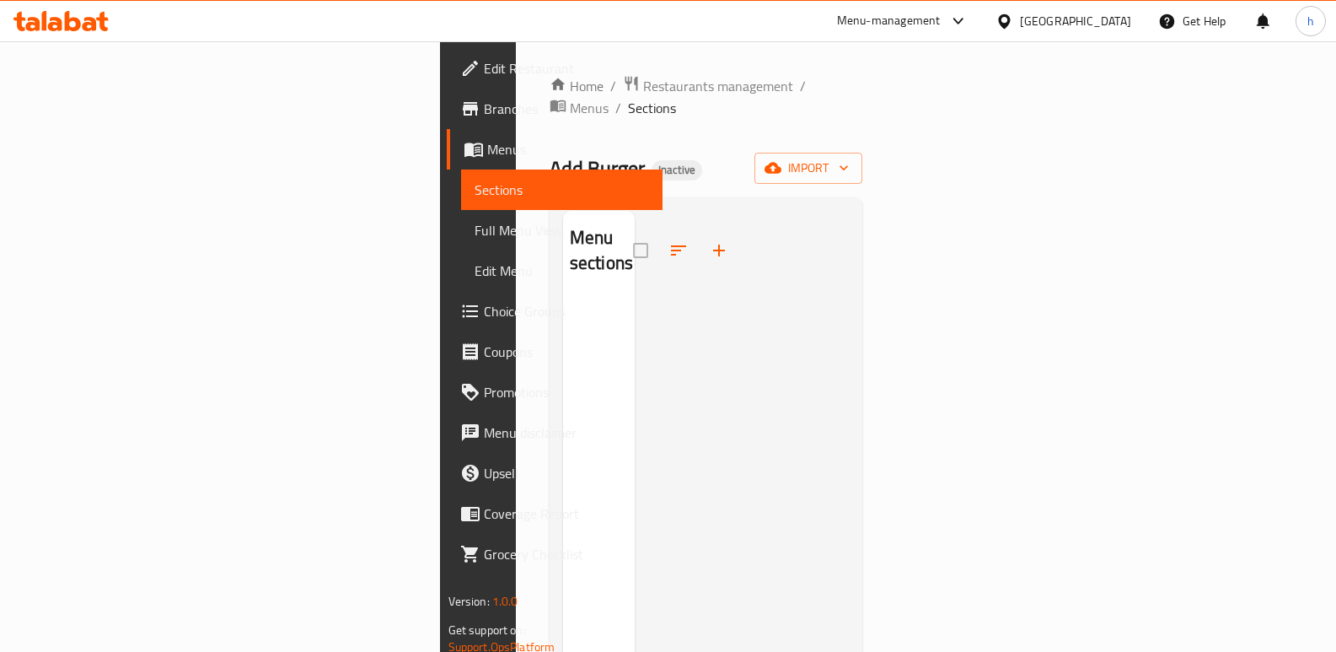
click at [447, 162] on link "Menus" at bounding box center [555, 149] width 217 height 40
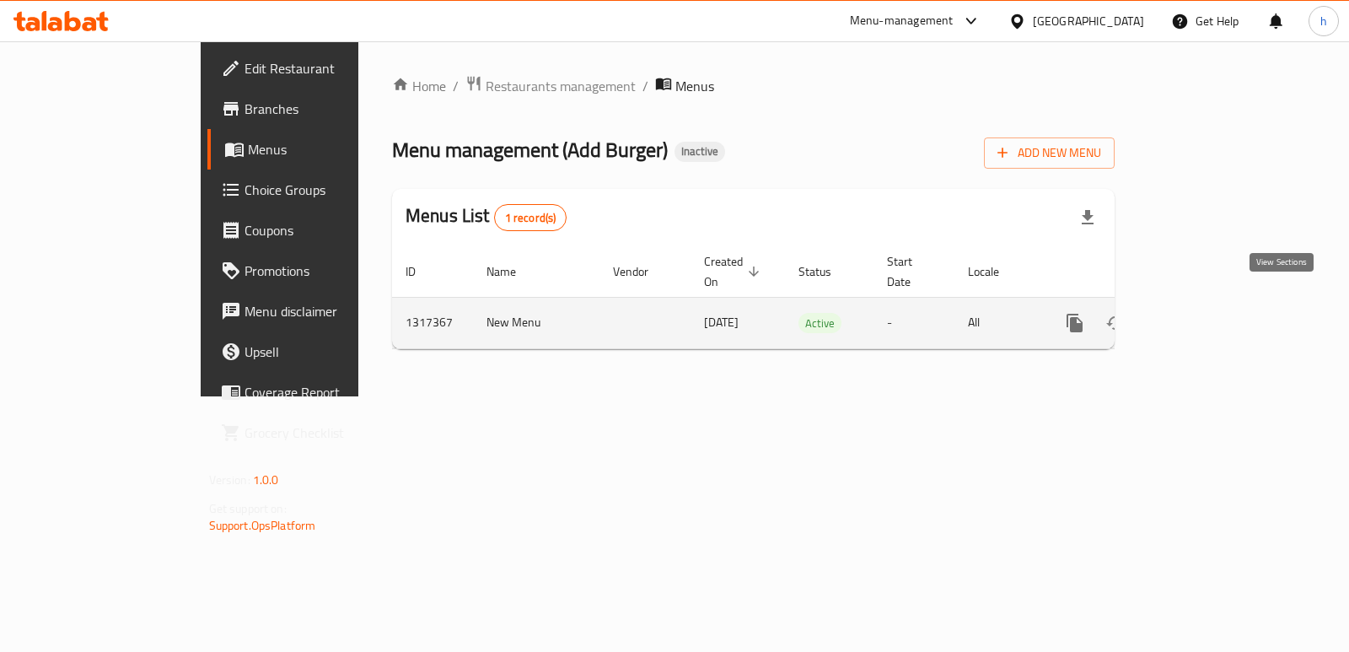
click at [1206, 313] on icon "enhanced table" at bounding box center [1196, 323] width 20 height 20
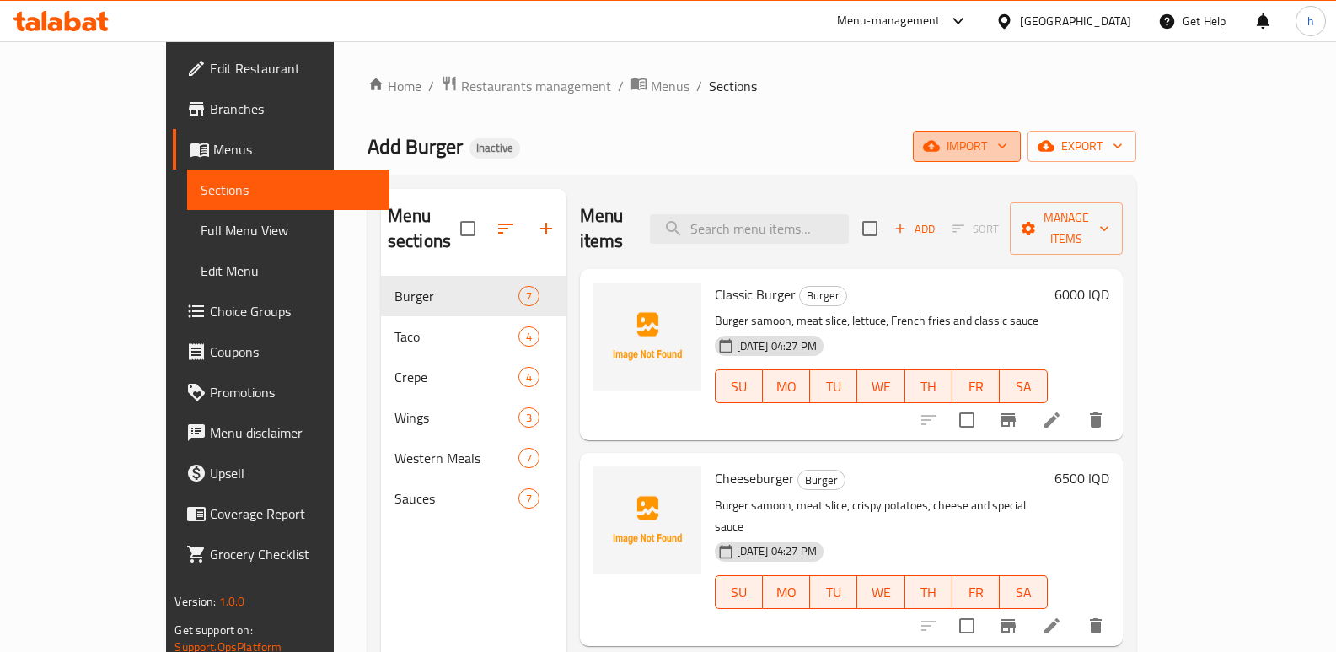
click at [1008, 140] on span "import" at bounding box center [967, 146] width 81 height 21
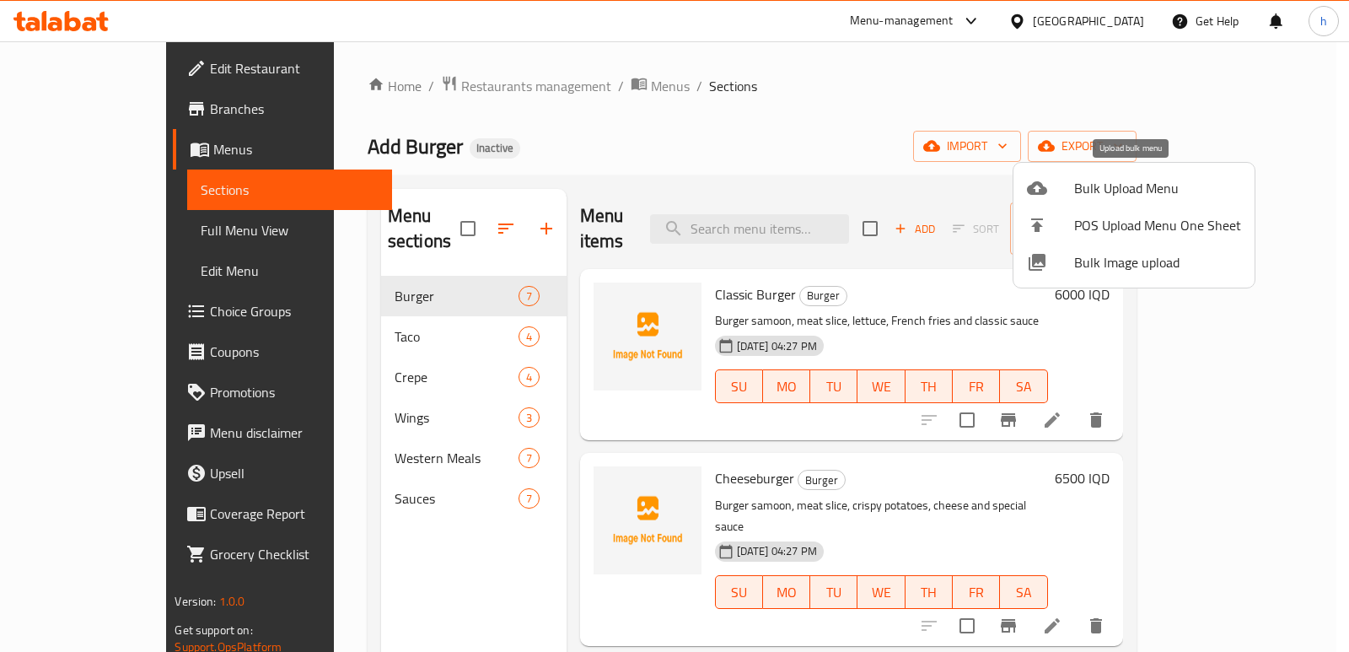
click at [1113, 193] on span "Bulk Upload Menu" at bounding box center [1157, 188] width 167 height 20
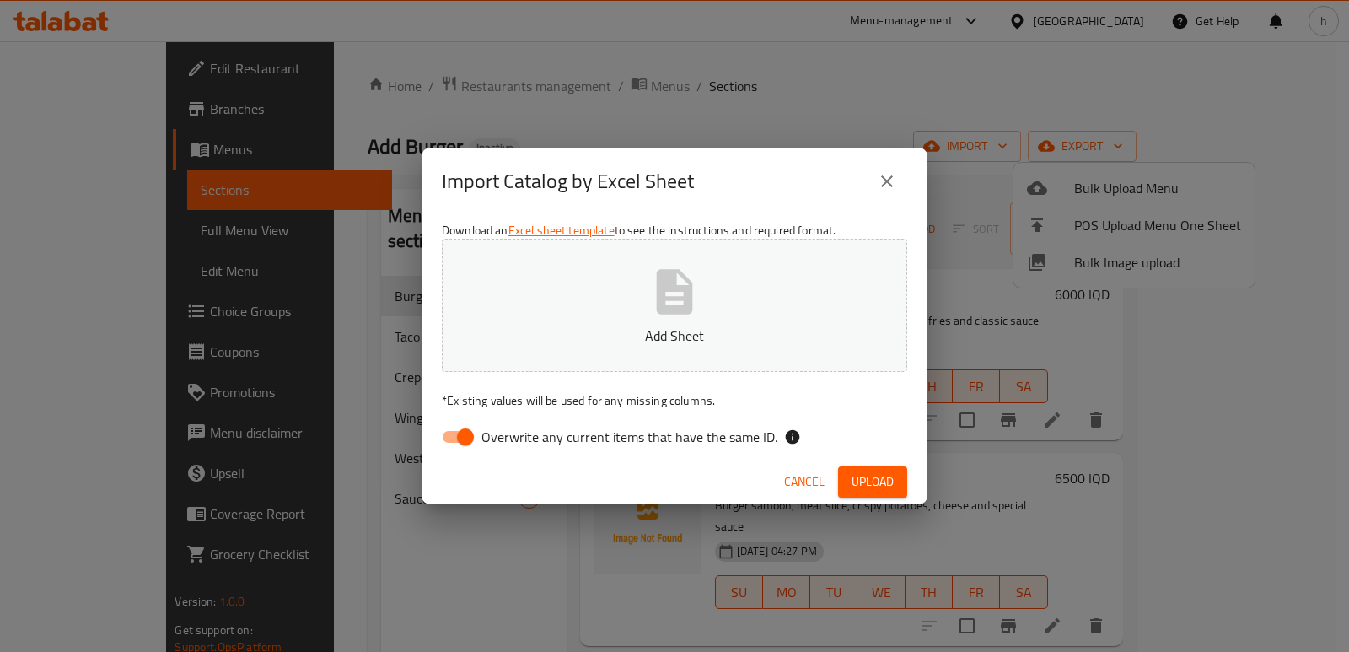
click at [466, 438] on input "Overwrite any current items that have the same ID." at bounding box center [465, 437] width 96 height 32
checkbox input "false"
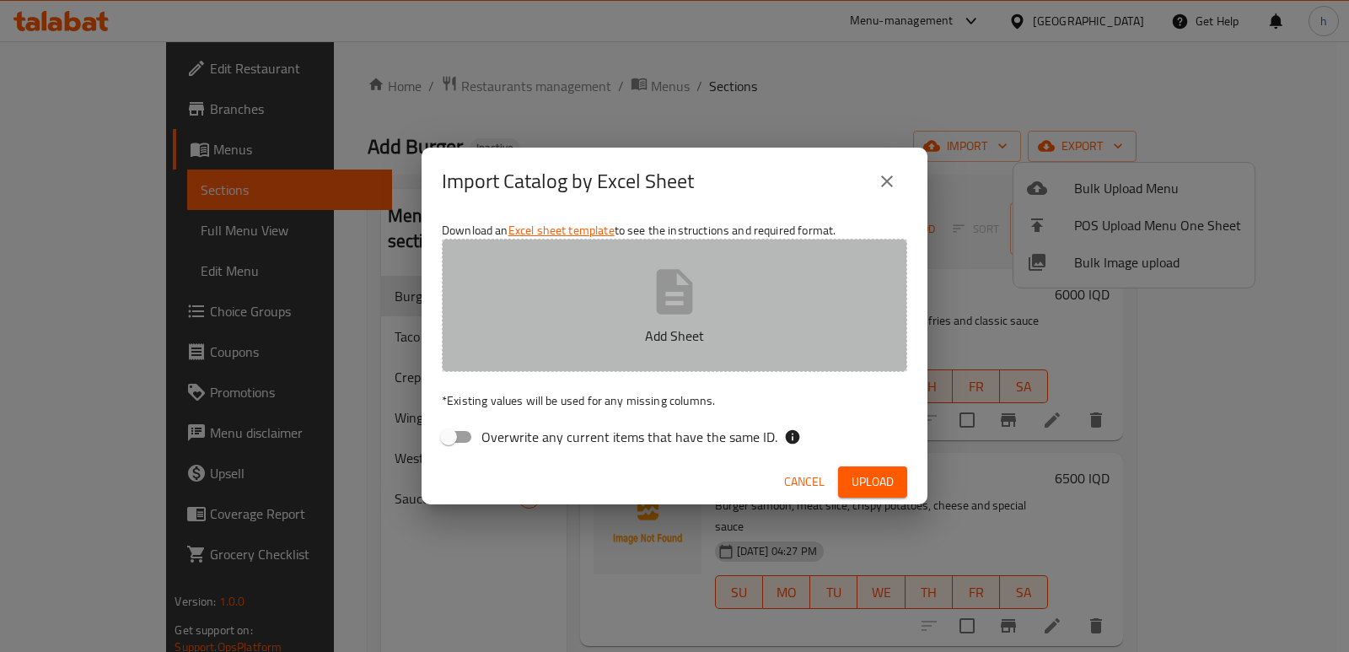
click at [612, 283] on button "Add Sheet" at bounding box center [674, 305] width 465 height 133
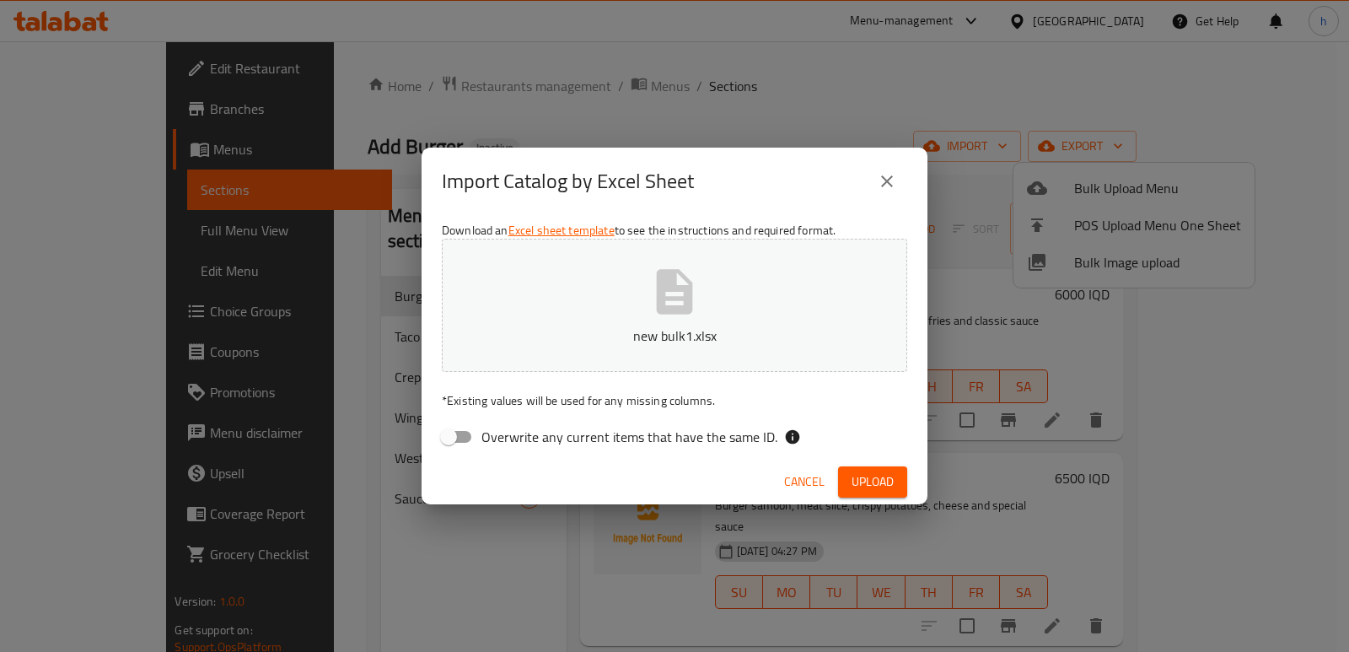
click at [877, 475] on span "Upload" at bounding box center [873, 481] width 42 height 21
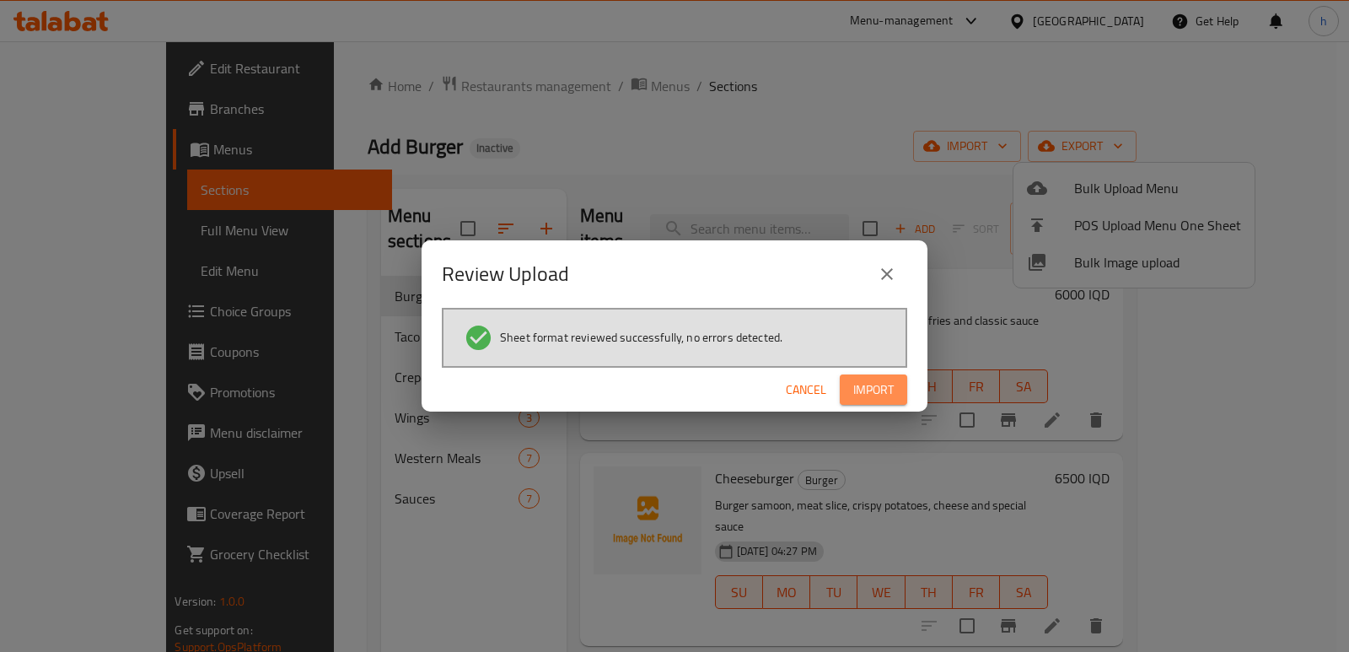
click at [884, 395] on span "Import" at bounding box center [873, 389] width 40 height 21
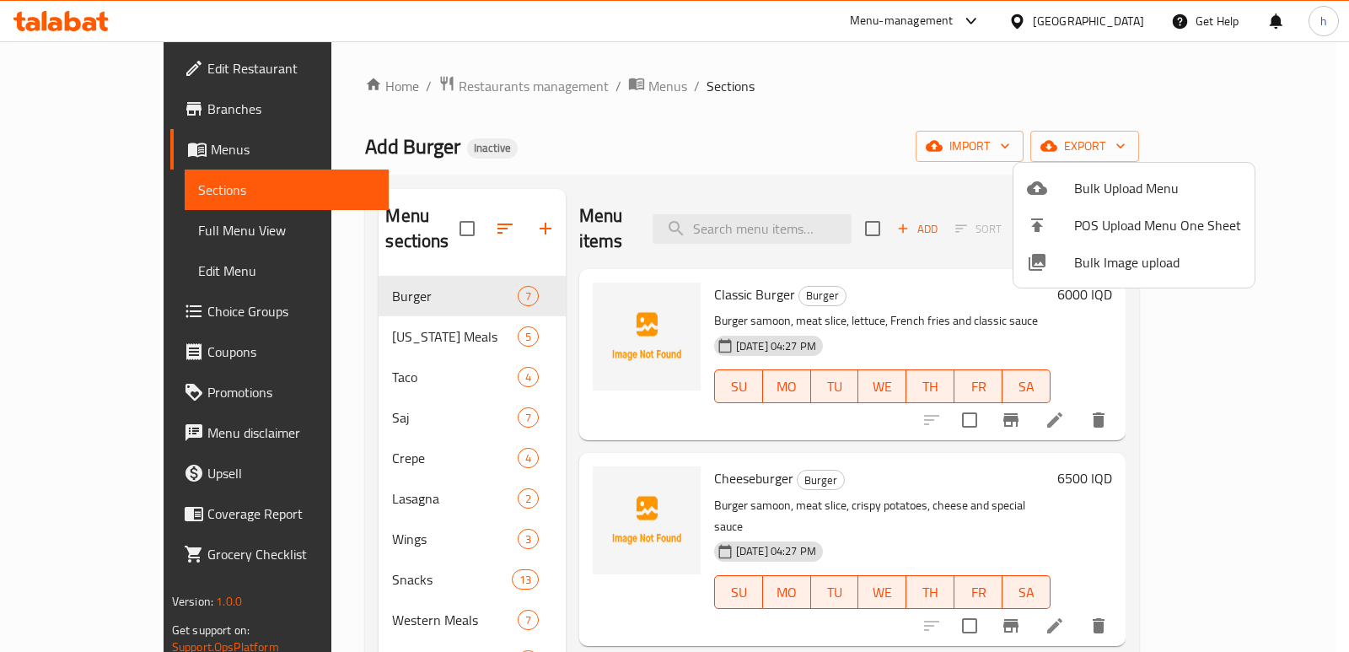
click at [551, 144] on div at bounding box center [674, 326] width 1349 height 652
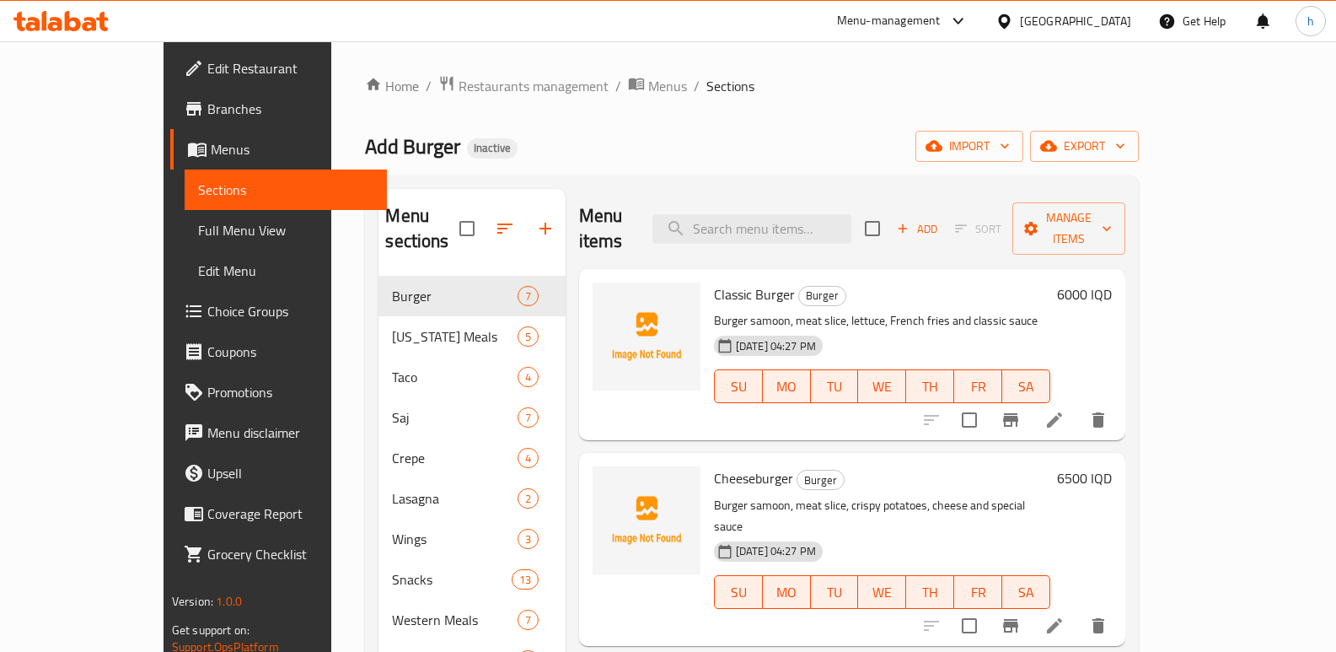
click at [584, 153] on div "Add Burger Inactive import export" at bounding box center [752, 146] width 774 height 31
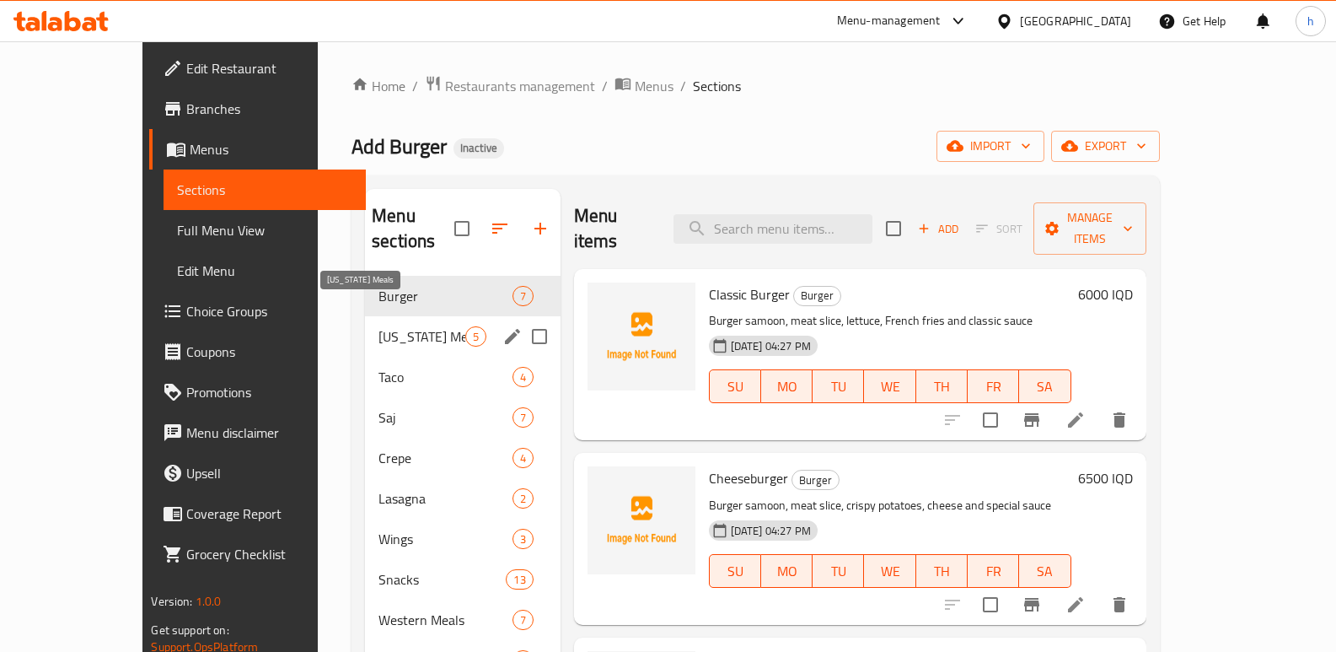
click at [379, 326] on span "Kentucky Meals" at bounding box center [422, 336] width 86 height 20
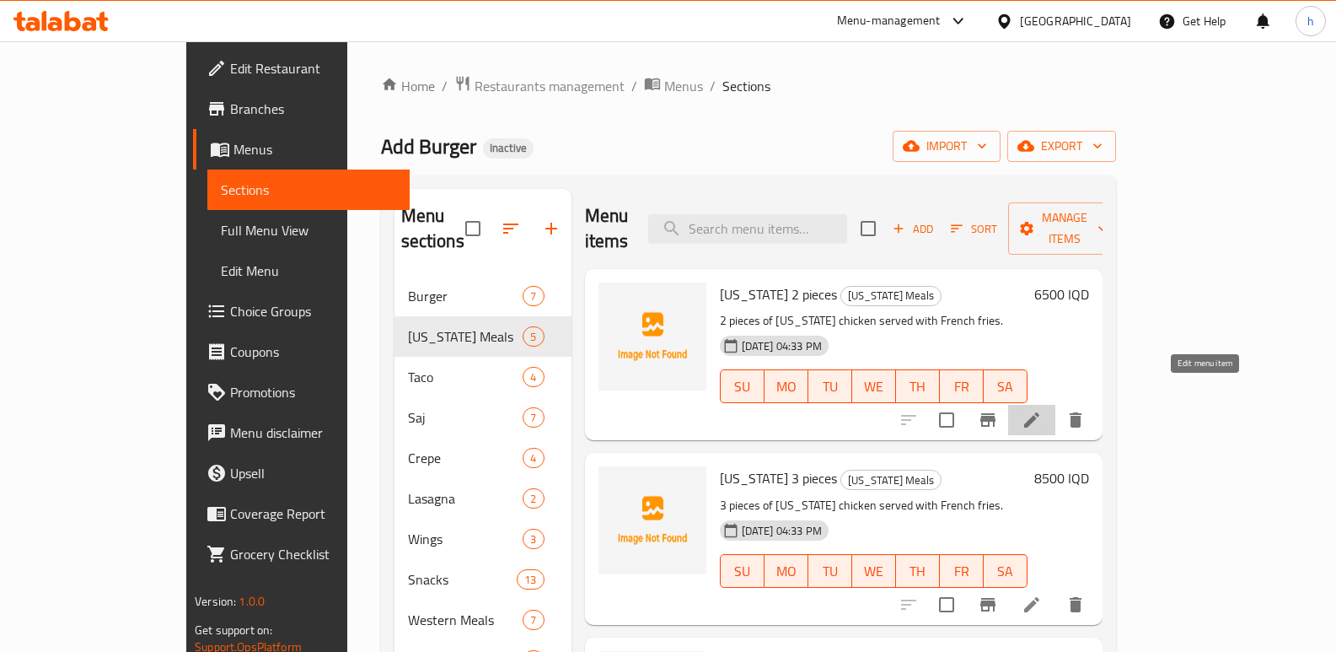
click at [1042, 410] on icon at bounding box center [1032, 420] width 20 height 20
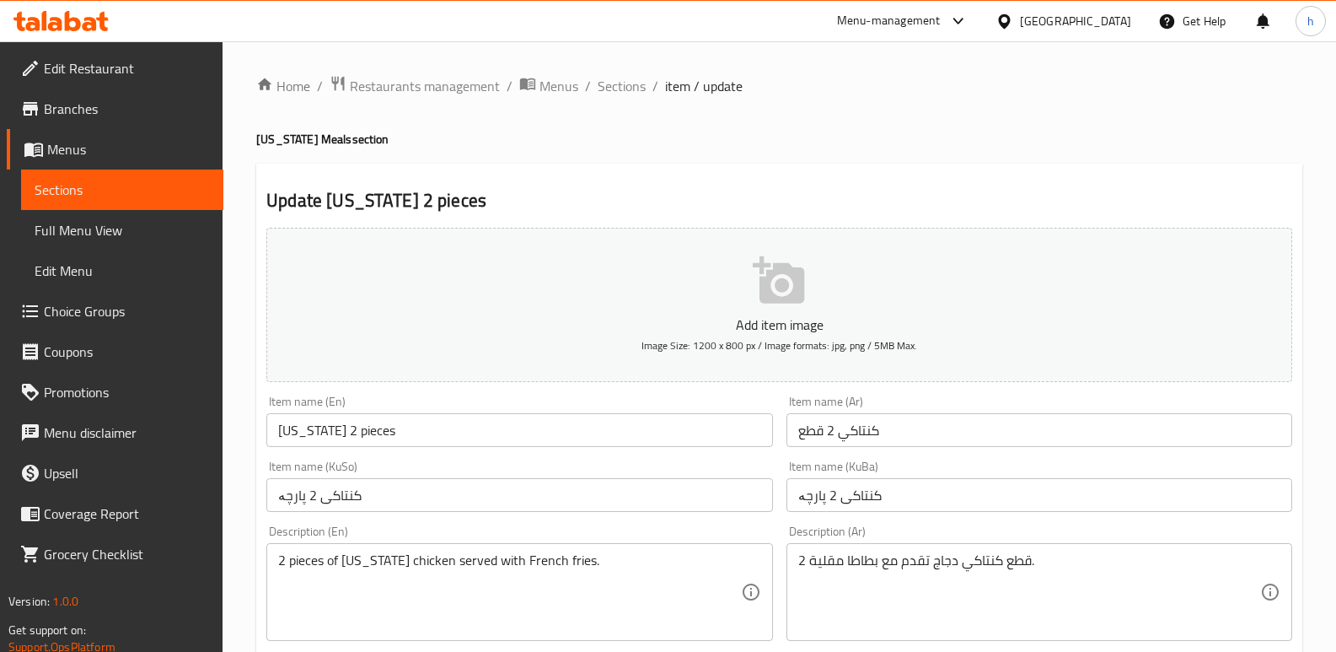
click at [863, 425] on input "كنتاكي 2 قطع" at bounding box center [1040, 430] width 506 height 34
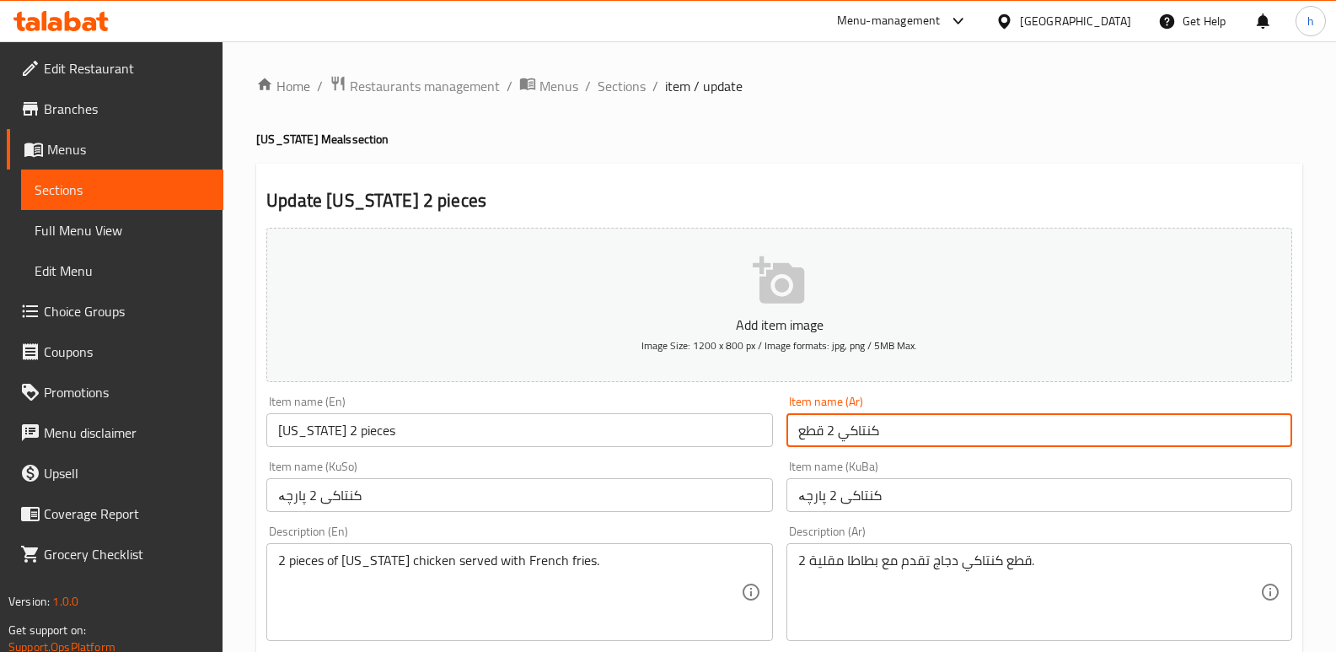
click at [863, 425] on input "كنتاكي 2 قطع" at bounding box center [1040, 430] width 506 height 34
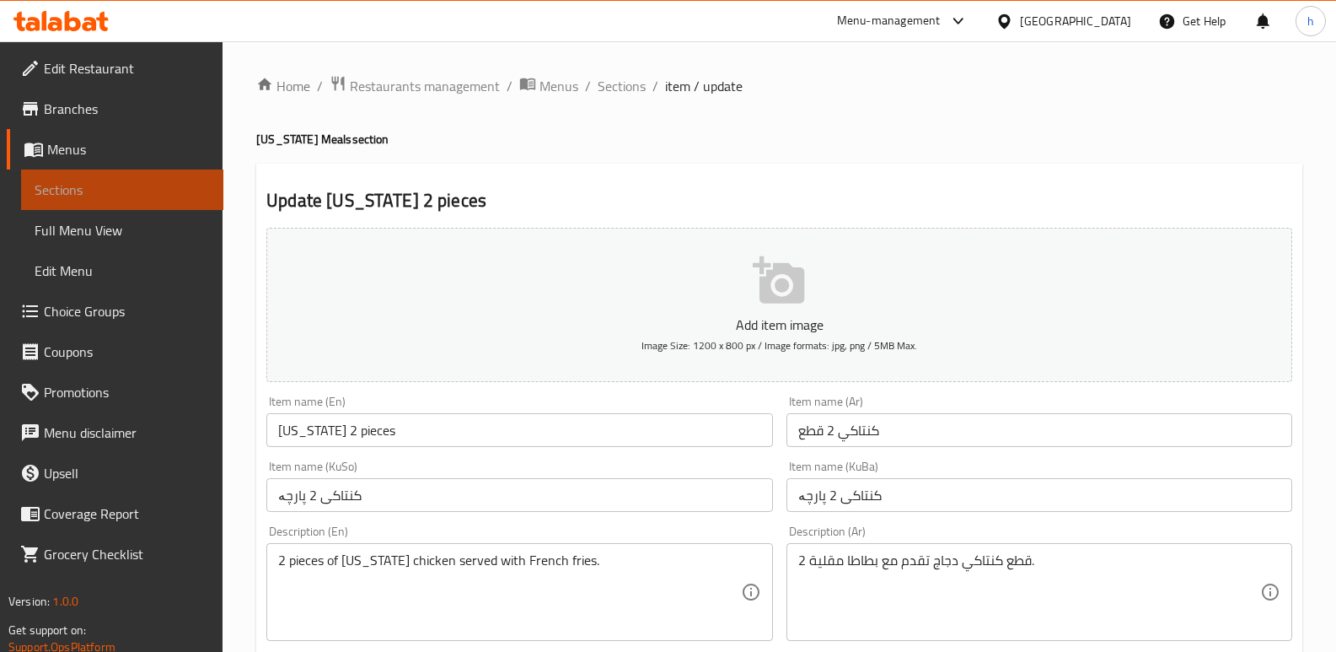
click at [135, 188] on span "Sections" at bounding box center [122, 190] width 175 height 20
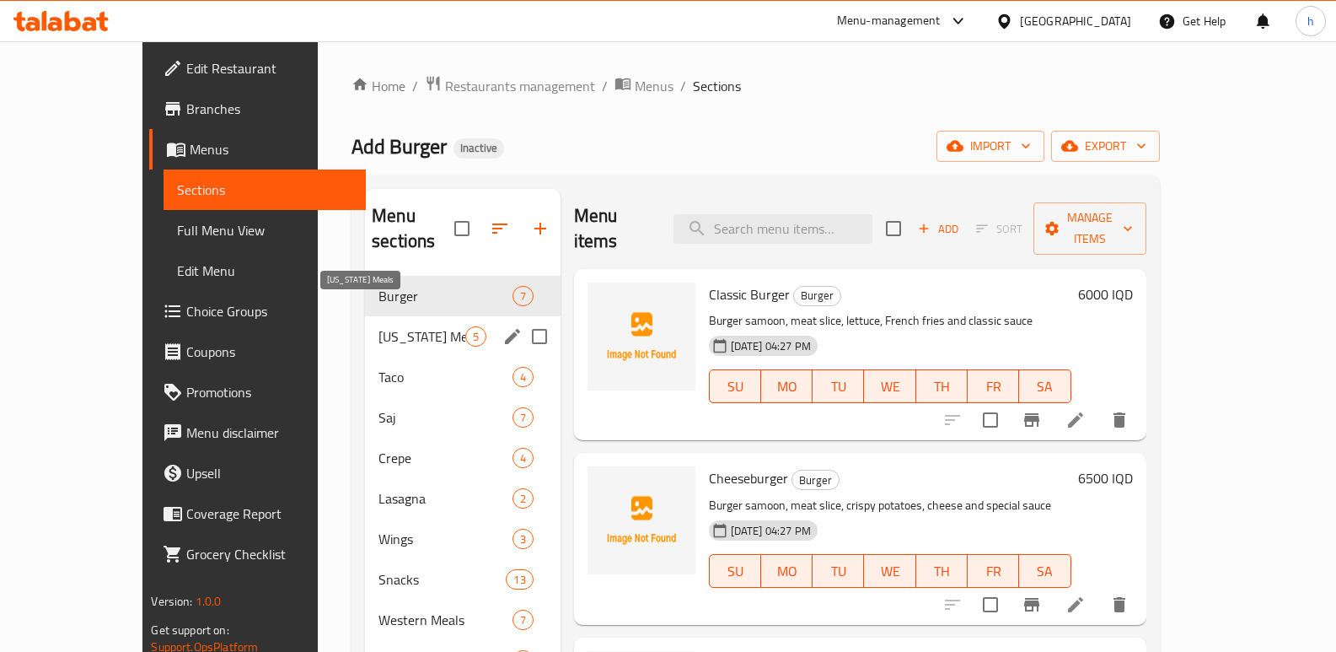
click at [379, 326] on span "Kentucky Meals" at bounding box center [422, 336] width 86 height 20
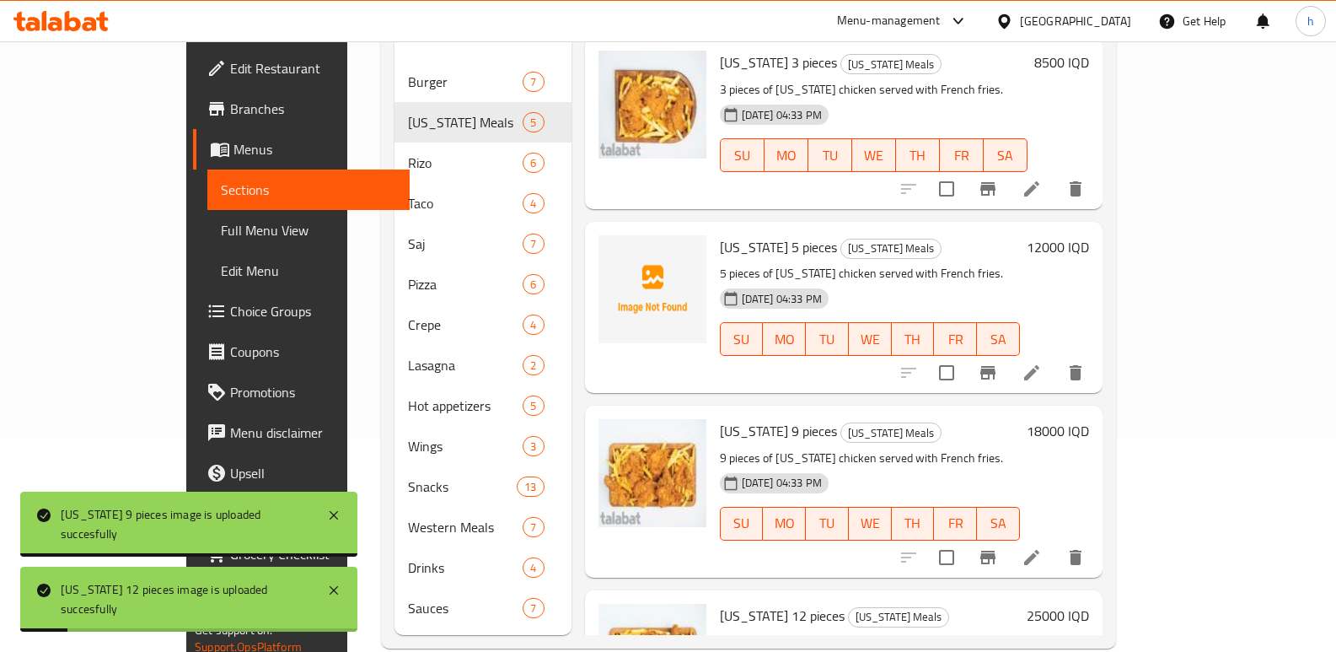
scroll to position [200, 0]
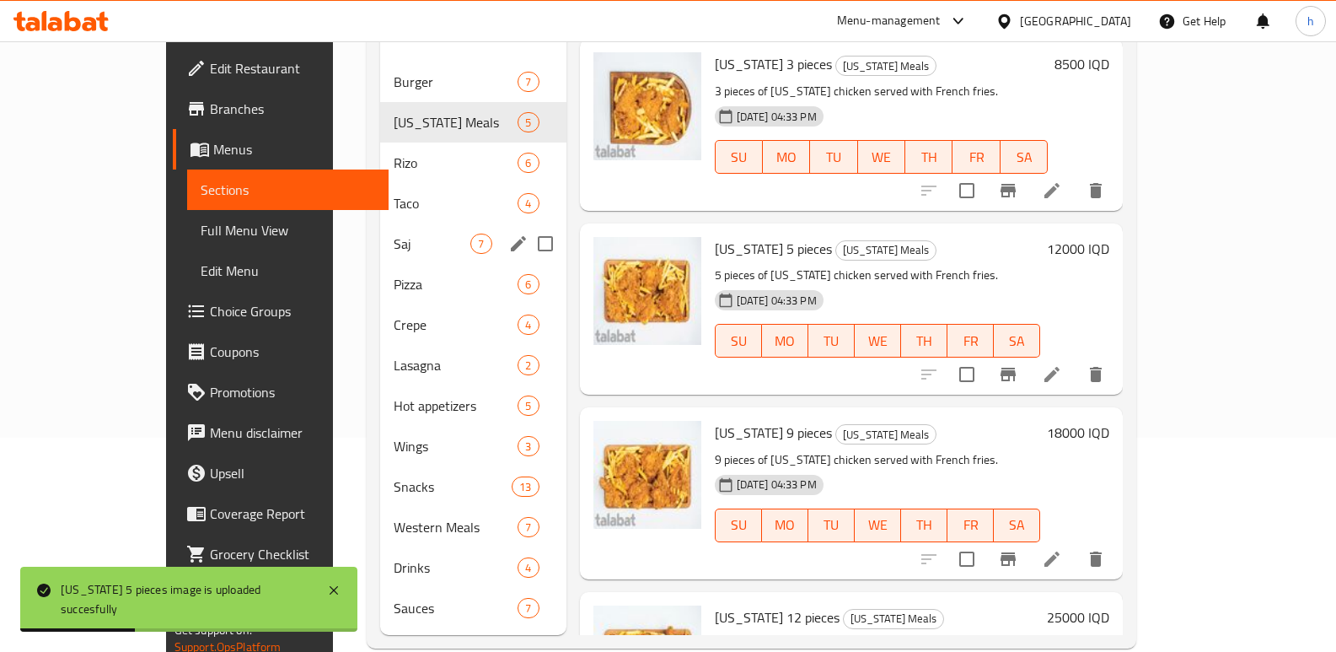
click at [380, 229] on div "Saj 7" at bounding box center [472, 243] width 185 height 40
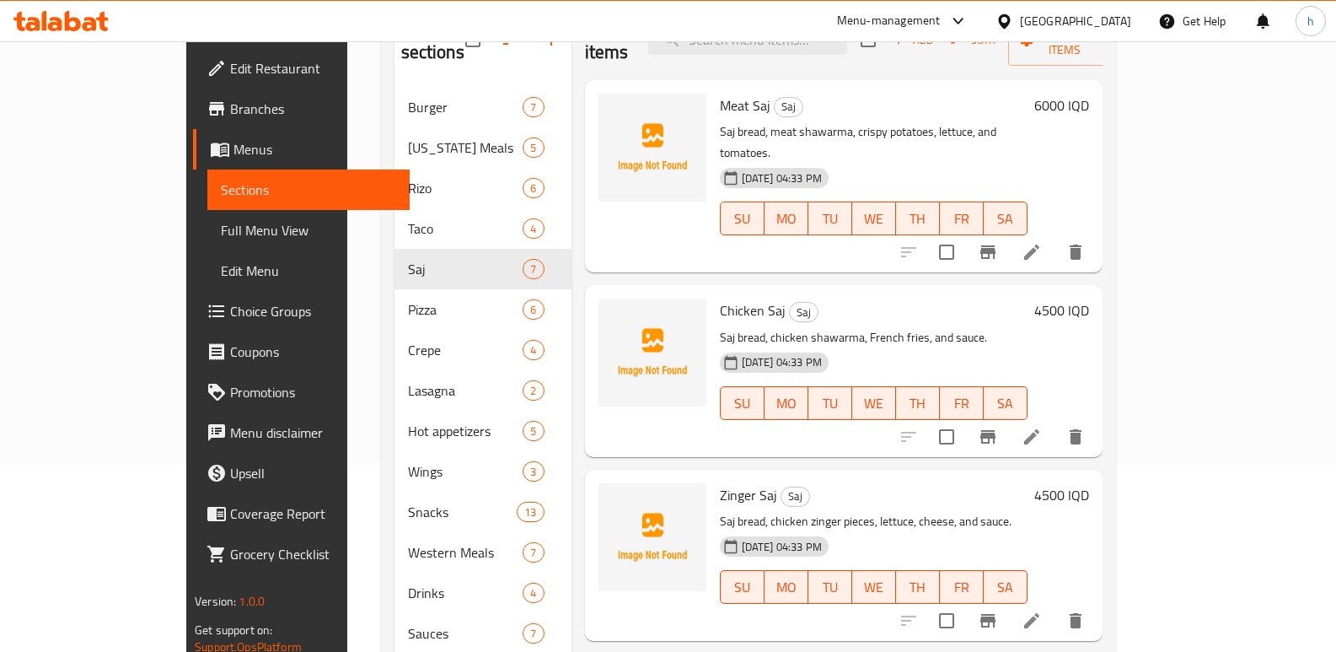
scroll to position [194, 0]
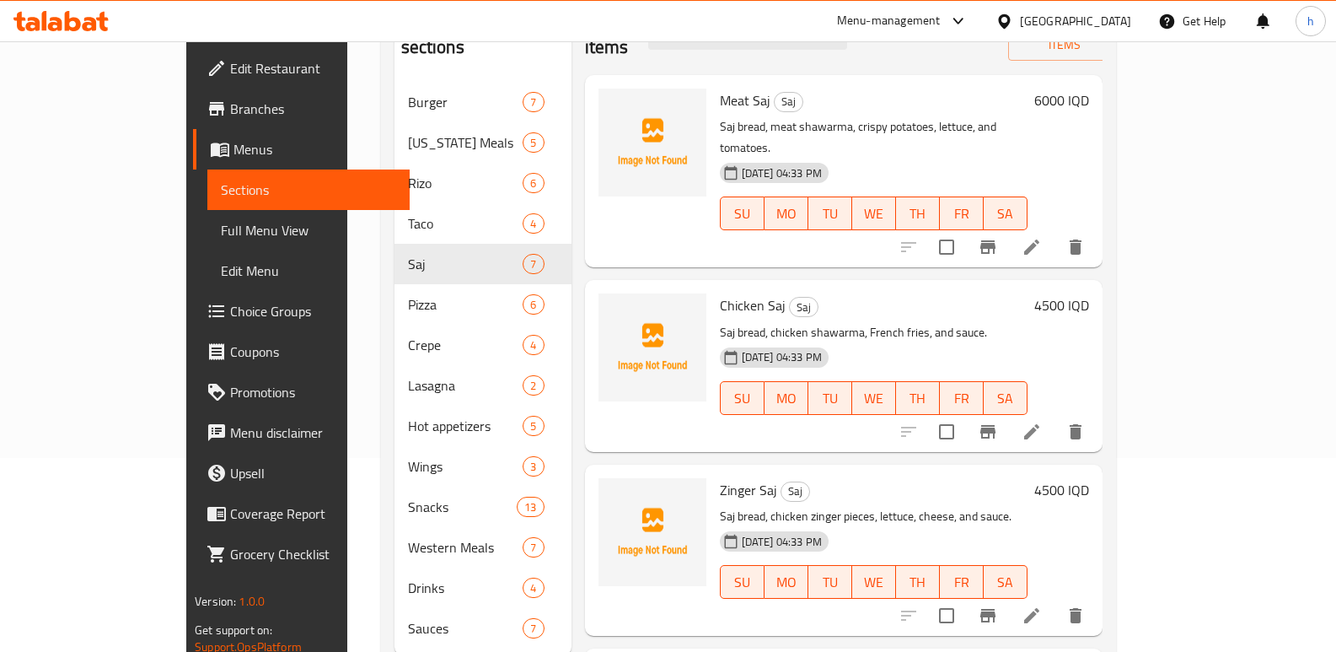
click at [1056, 416] on li at bounding box center [1031, 431] width 47 height 30
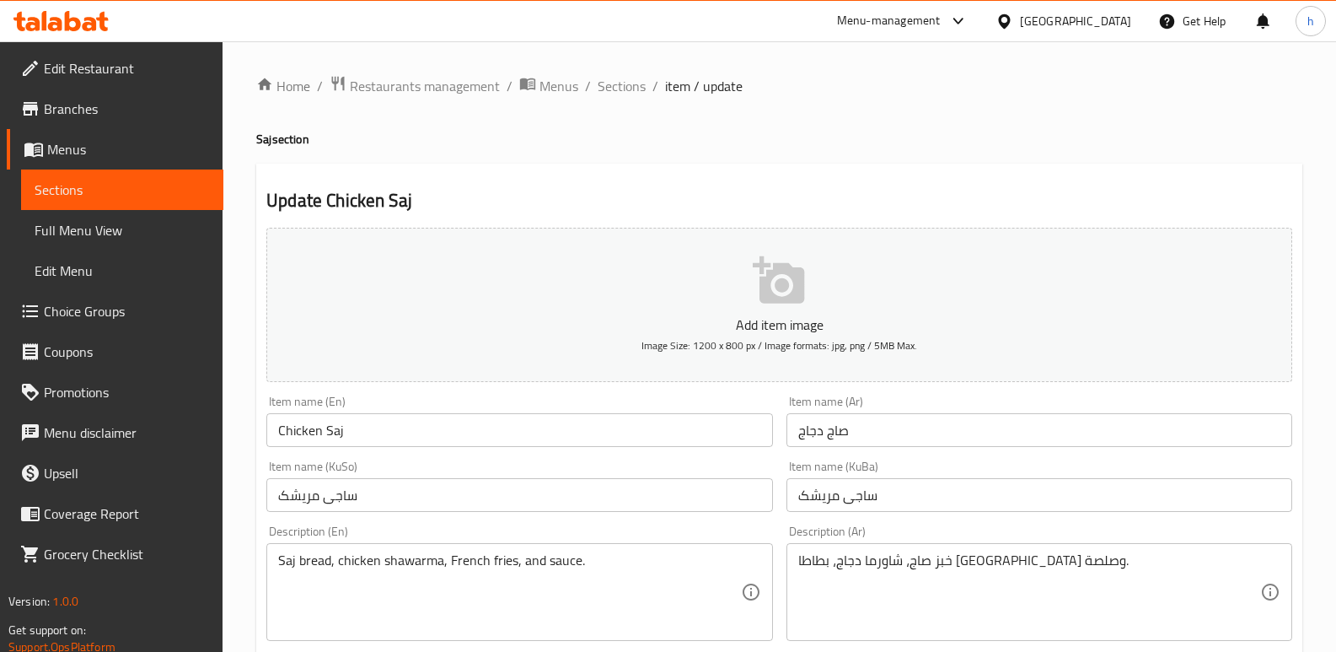
click at [839, 431] on input "صاج دجاج" at bounding box center [1040, 430] width 506 height 34
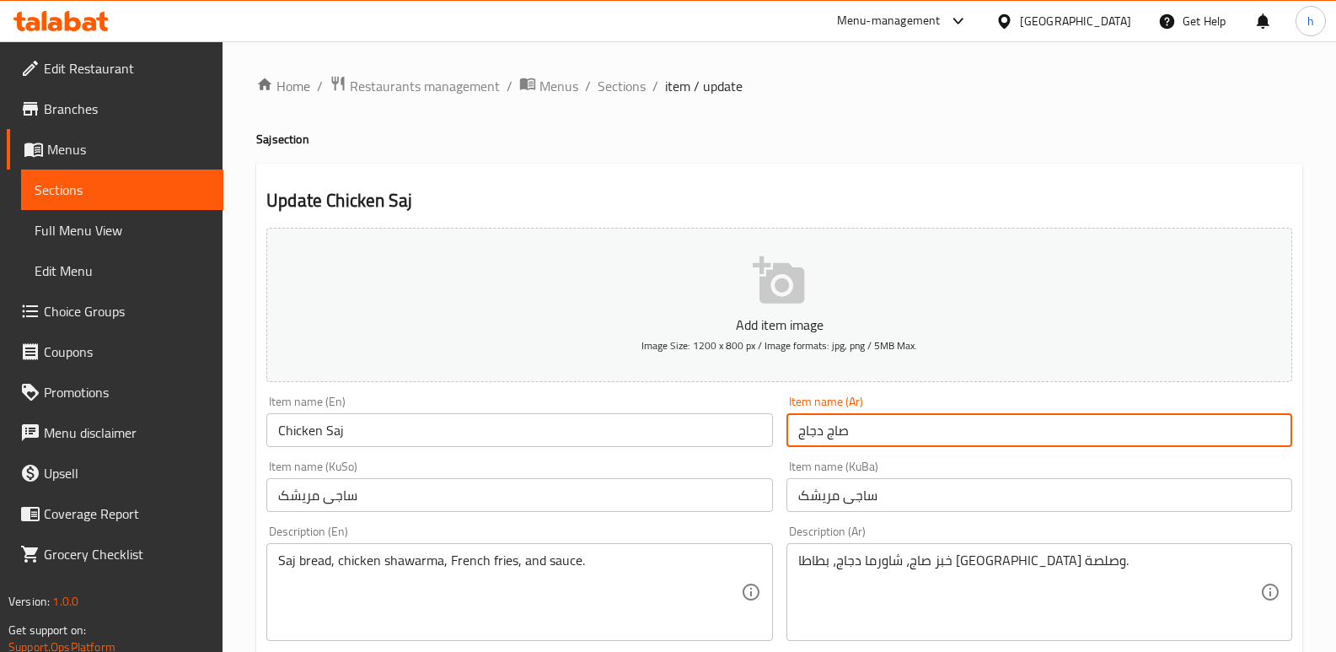
click at [839, 431] on input "صاج دجاج" at bounding box center [1040, 430] width 506 height 34
click at [838, 428] on input "صاج دجاج" at bounding box center [1040, 430] width 506 height 34
drag, startPoint x: 828, startPoint y: 430, endPoint x: 846, endPoint y: 435, distance: 19.2
click at [846, 435] on input "صاج دجاج" at bounding box center [1040, 430] width 506 height 34
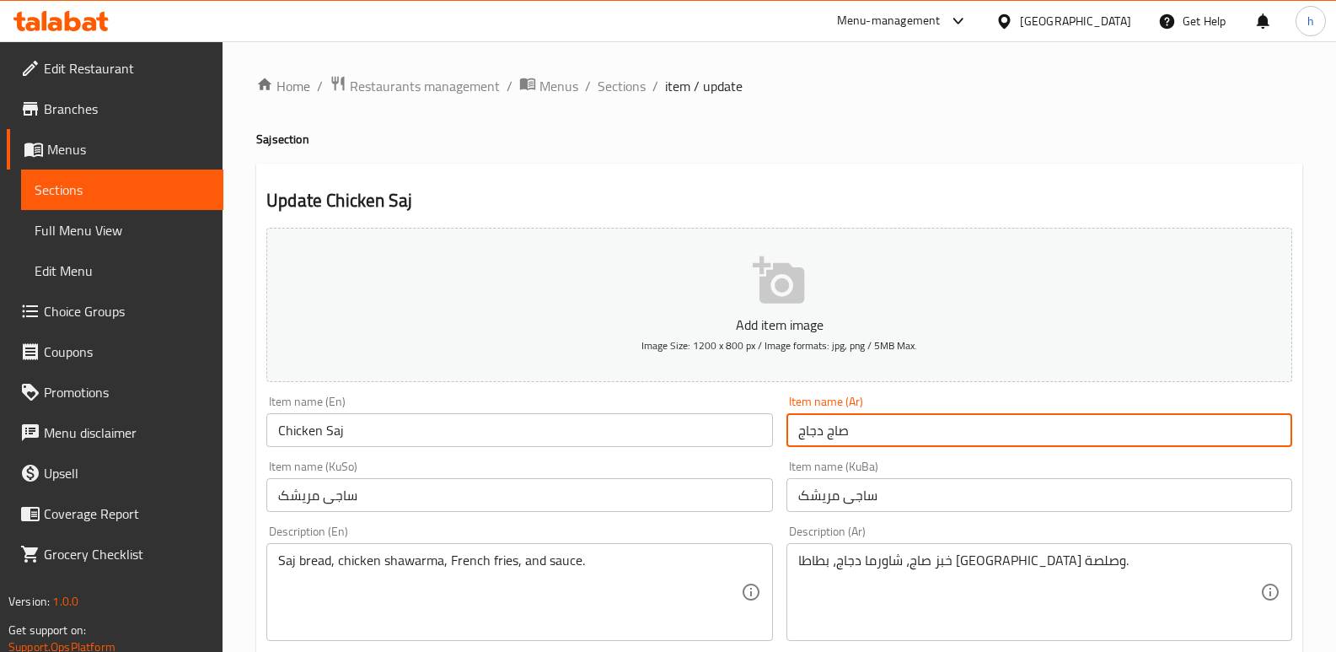
click at [215, 190] on link "Sections" at bounding box center [122, 189] width 202 height 40
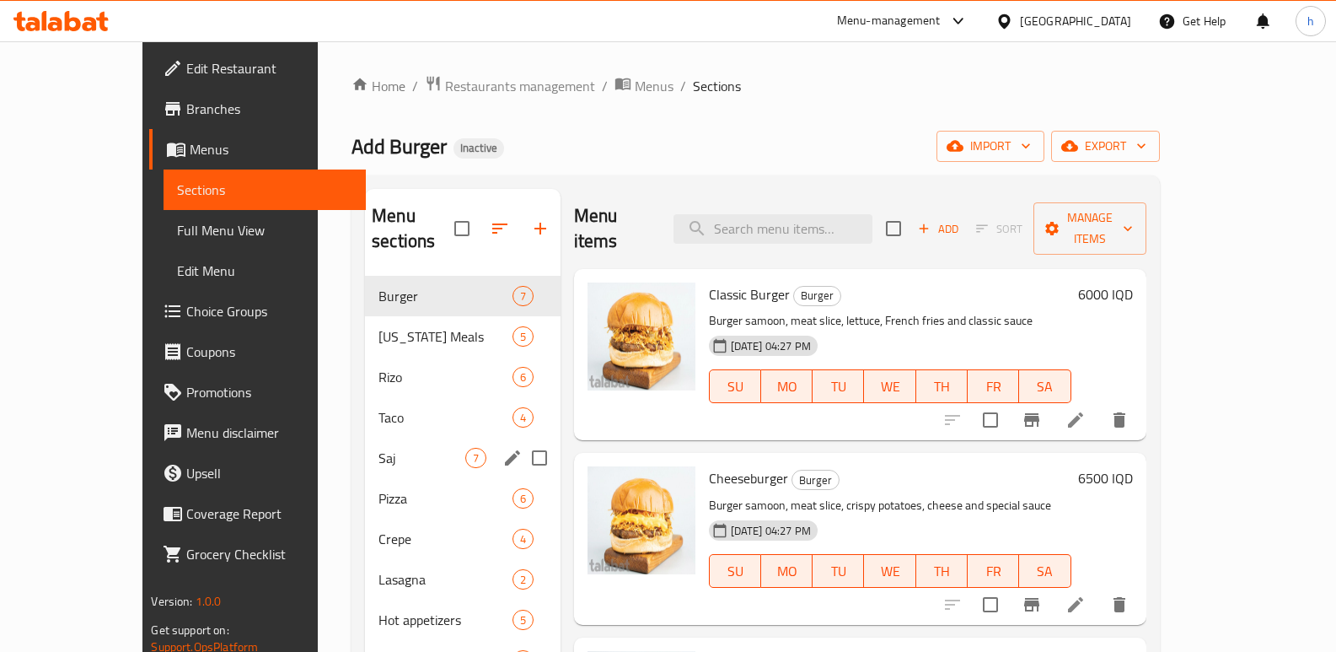
click at [379, 448] on span "Saj" at bounding box center [422, 458] width 86 height 20
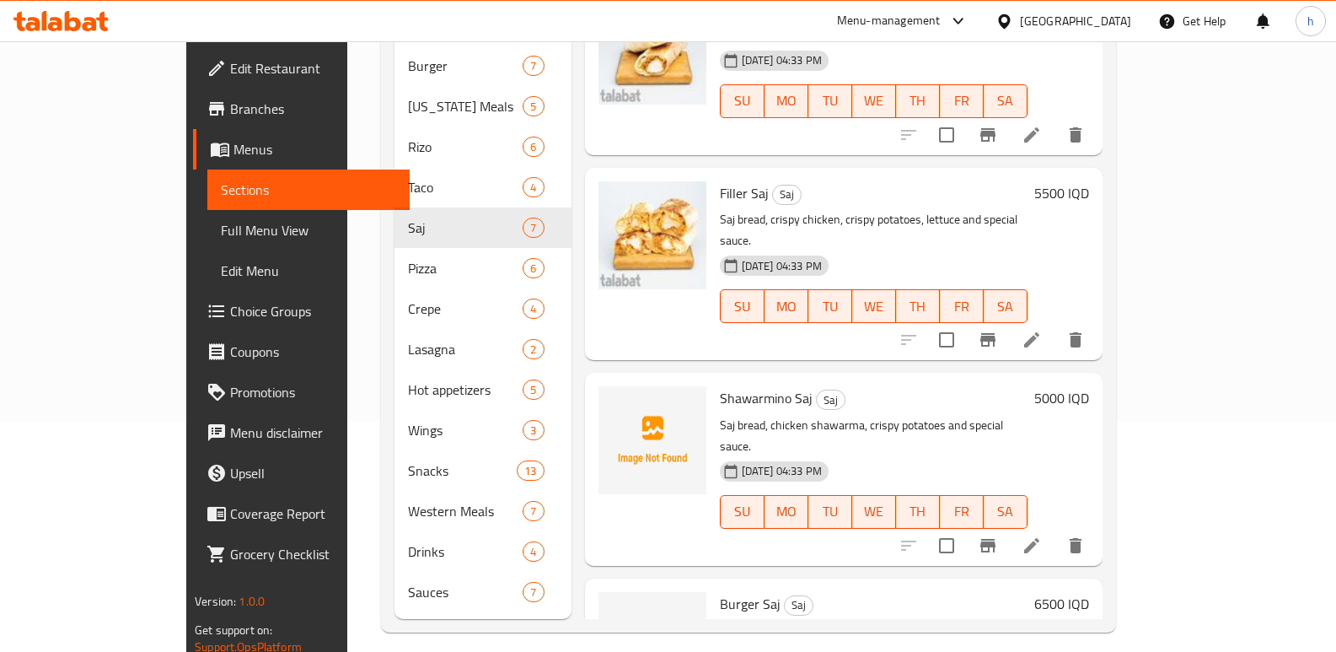
scroll to position [680, 0]
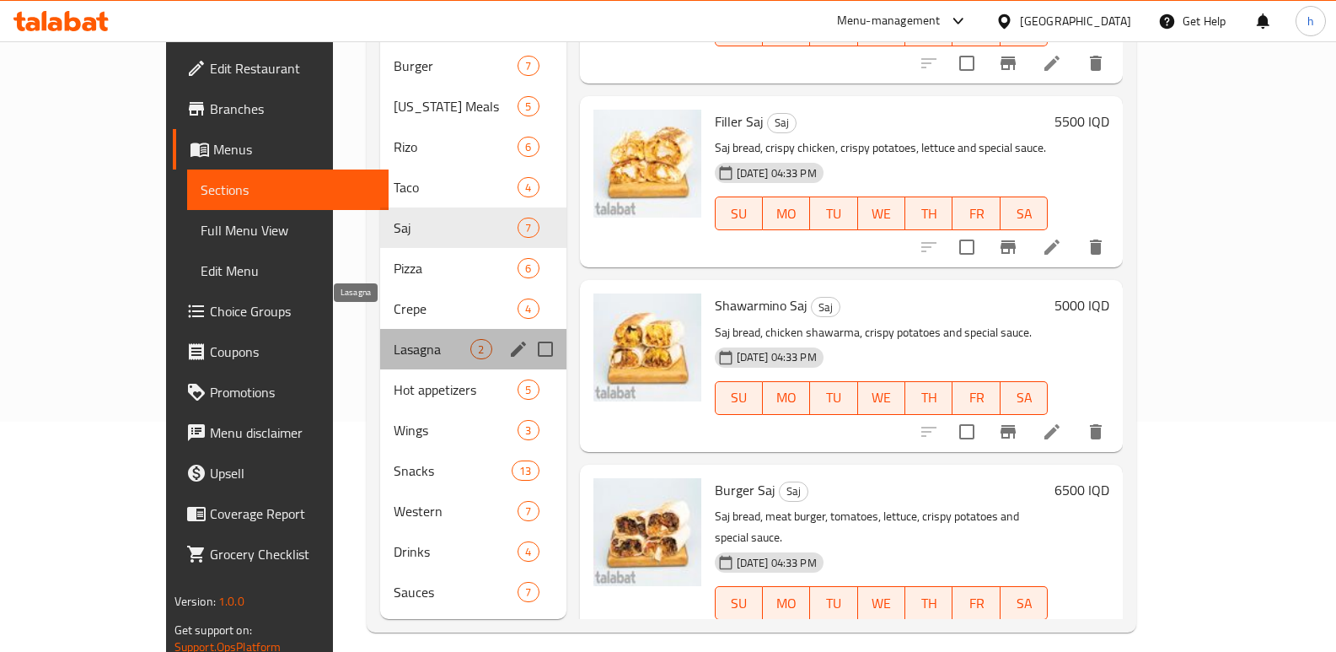
click at [394, 339] on span "Lasagna" at bounding box center [432, 349] width 77 height 20
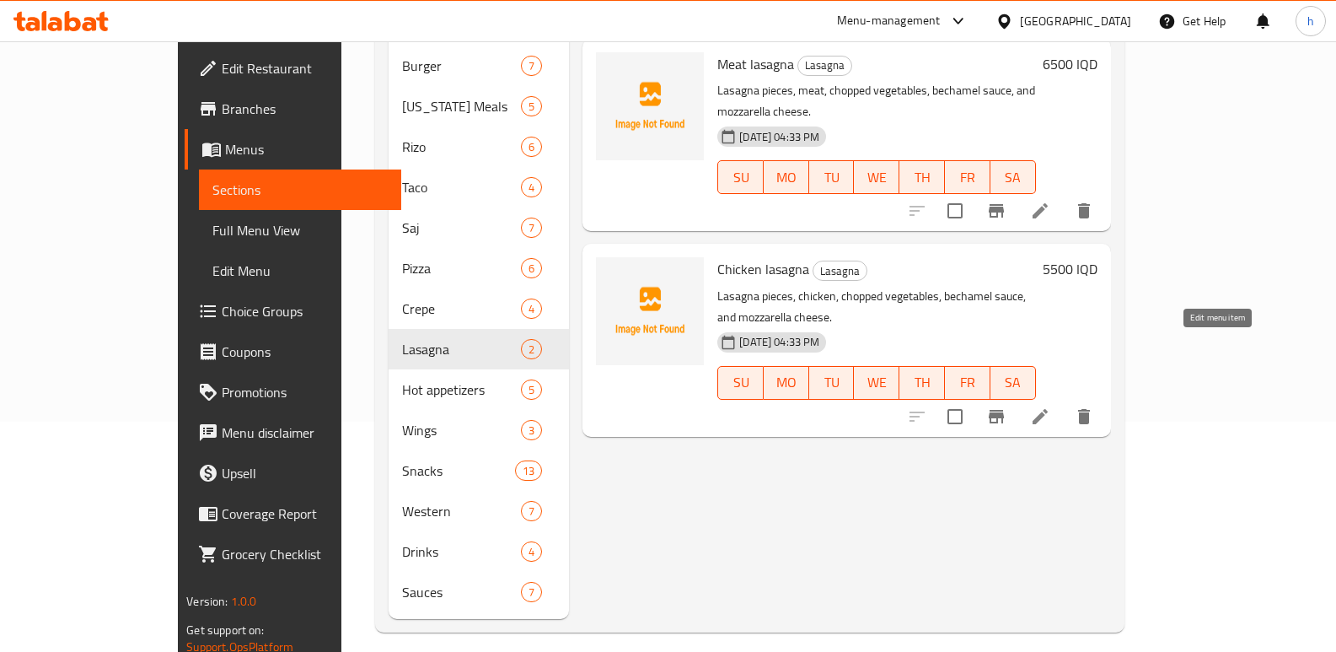
click at [1051, 406] on icon at bounding box center [1040, 416] width 20 height 20
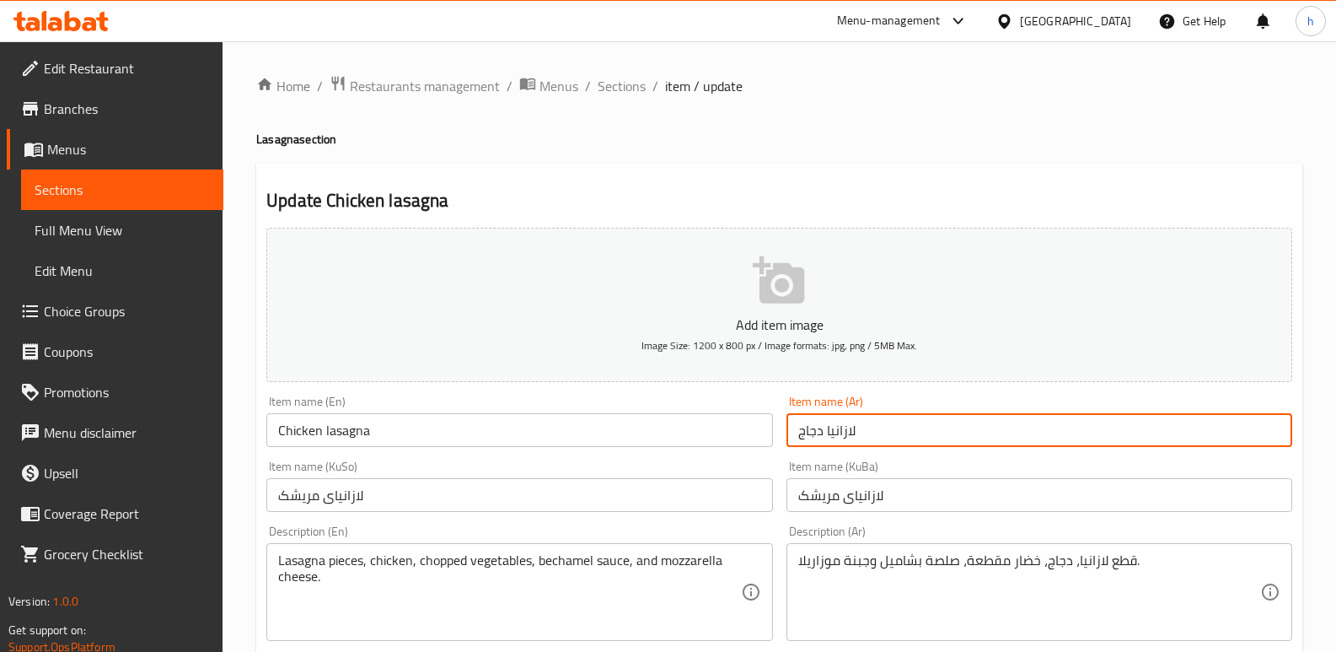
drag, startPoint x: 825, startPoint y: 438, endPoint x: 868, endPoint y: 432, distance: 42.7
click at [868, 432] on input "لازانيا دجاج" at bounding box center [1040, 430] width 506 height 34
click at [196, 186] on span "Sections" at bounding box center [122, 190] width 175 height 20
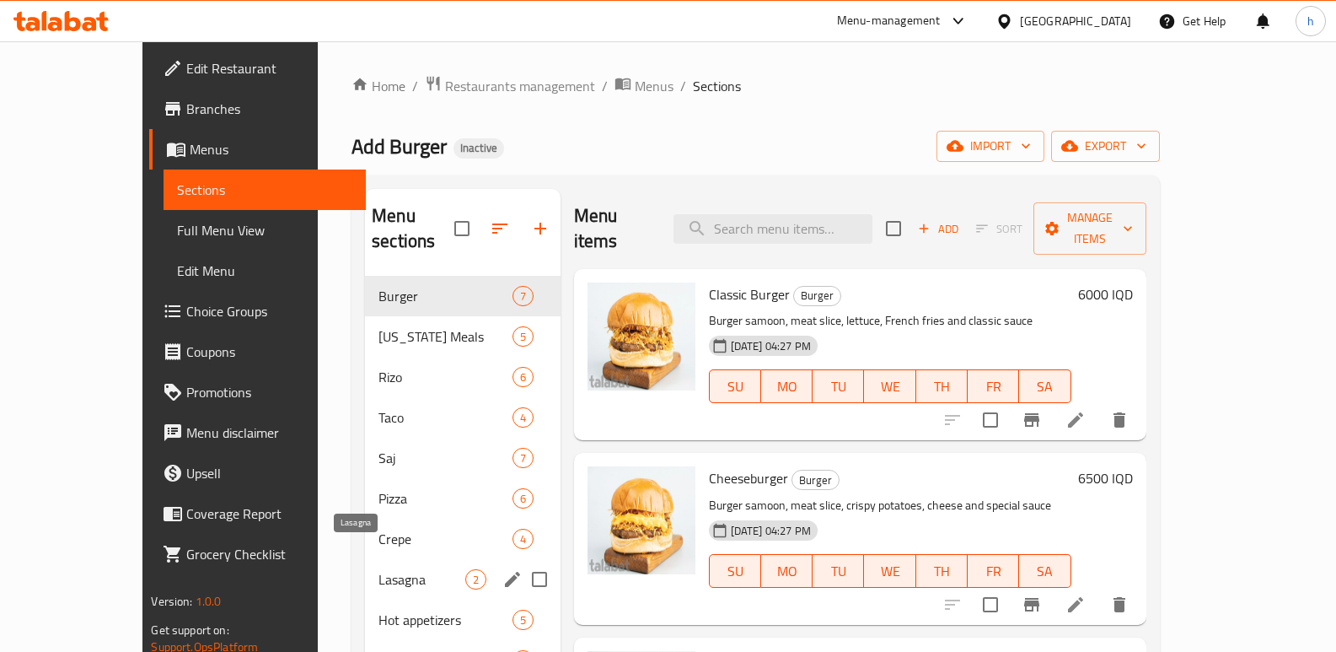
click at [379, 569] on span "Lasagna" at bounding box center [422, 579] width 86 height 20
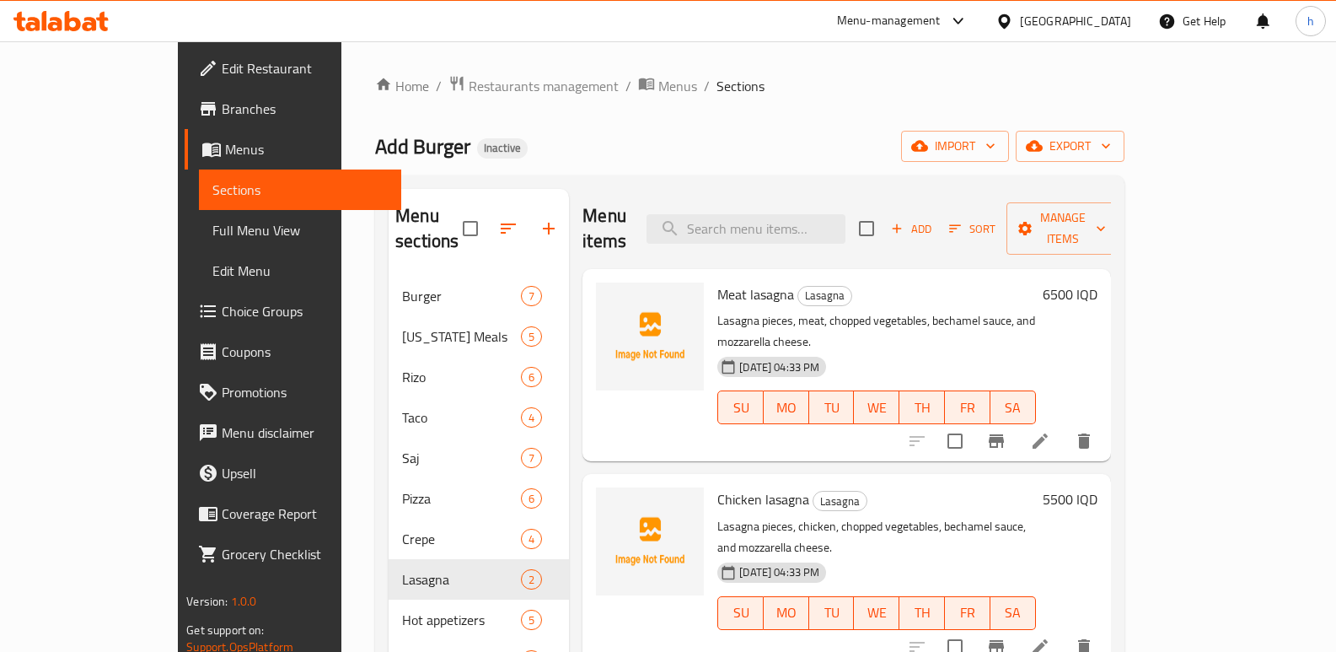
click at [562, 142] on div "Add Burger Inactive import export" at bounding box center [750, 146] width 750 height 31
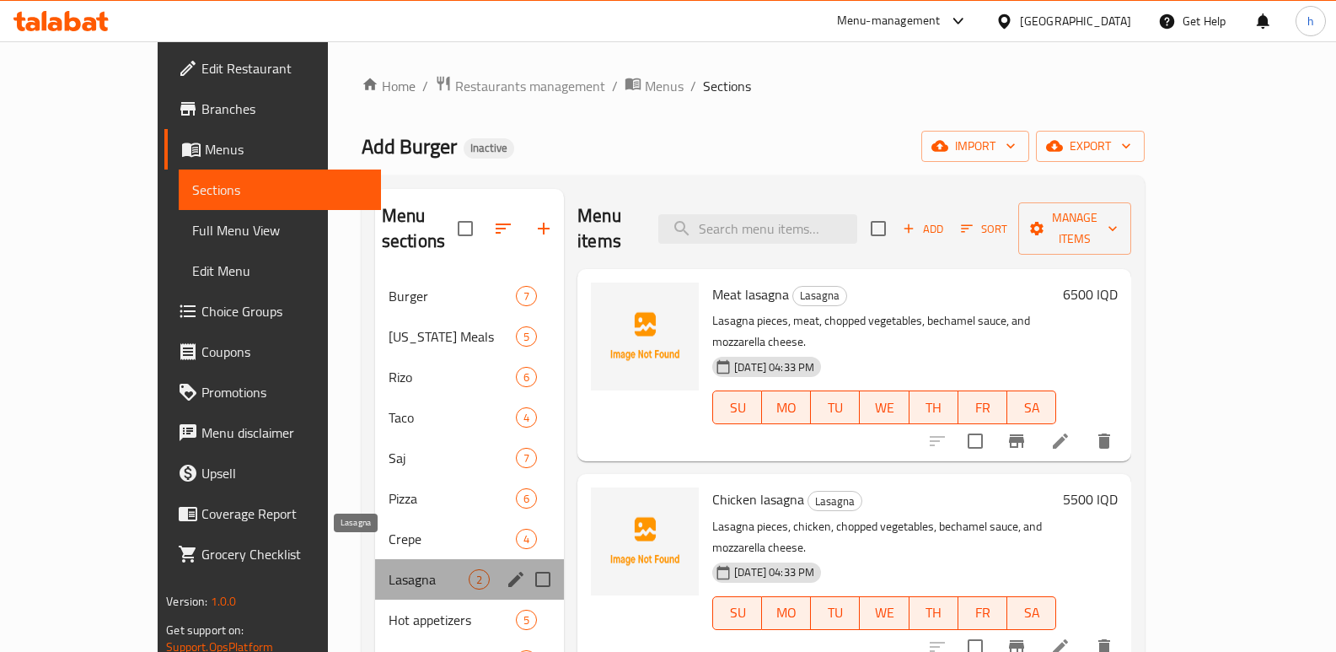
click at [389, 569] on span "Lasagna" at bounding box center [429, 579] width 80 height 20
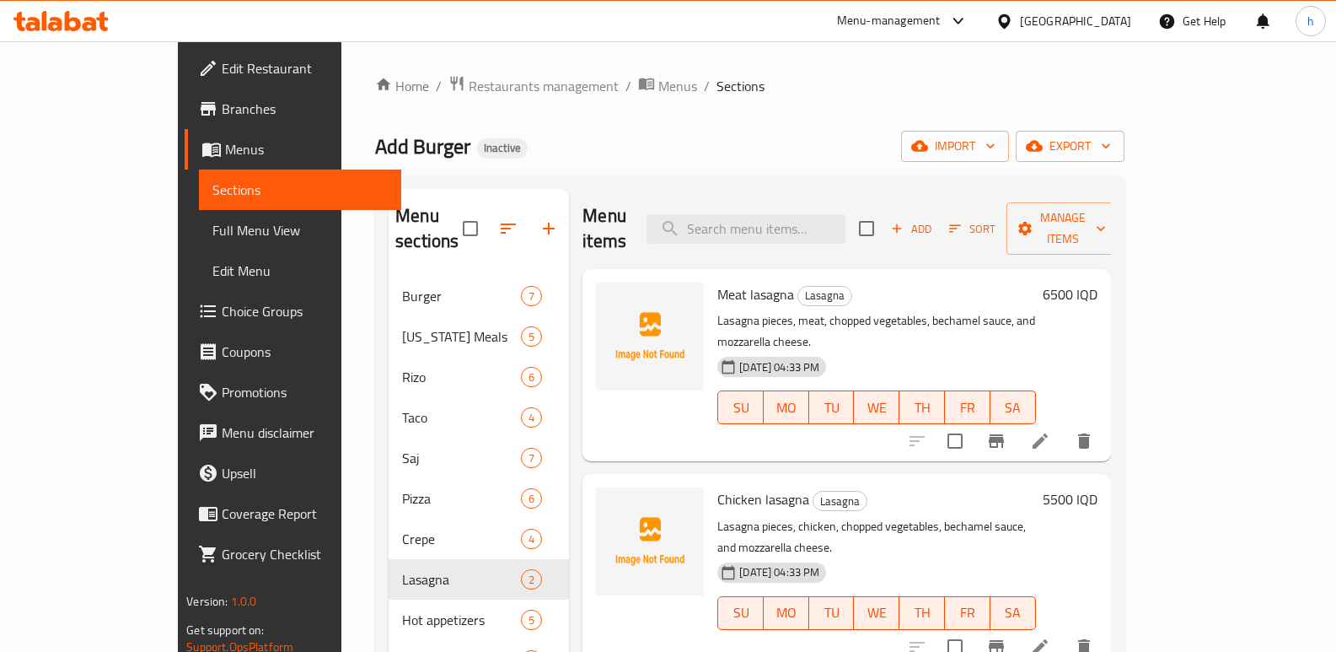
click at [610, 132] on div "Add Burger Inactive import export" at bounding box center [750, 146] width 750 height 31
click at [1048, 433] on icon at bounding box center [1040, 440] width 15 height 15
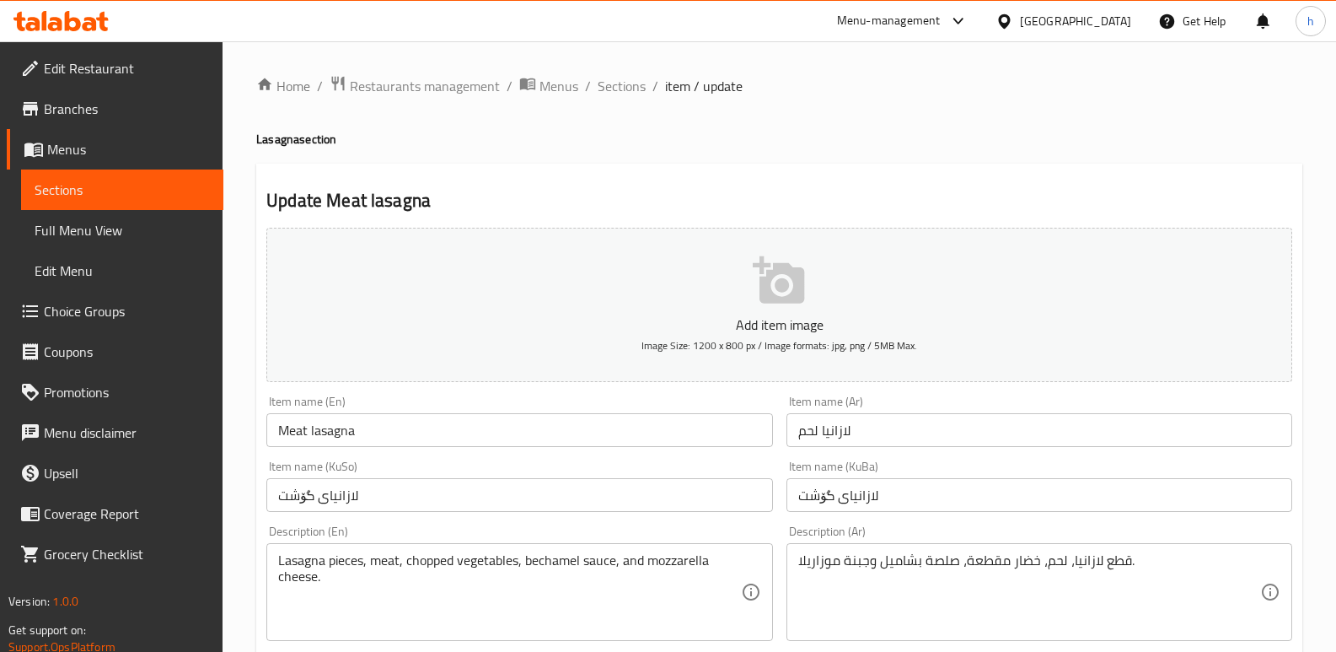
click at [810, 435] on input "لازانيا لحم" at bounding box center [1040, 430] width 506 height 34
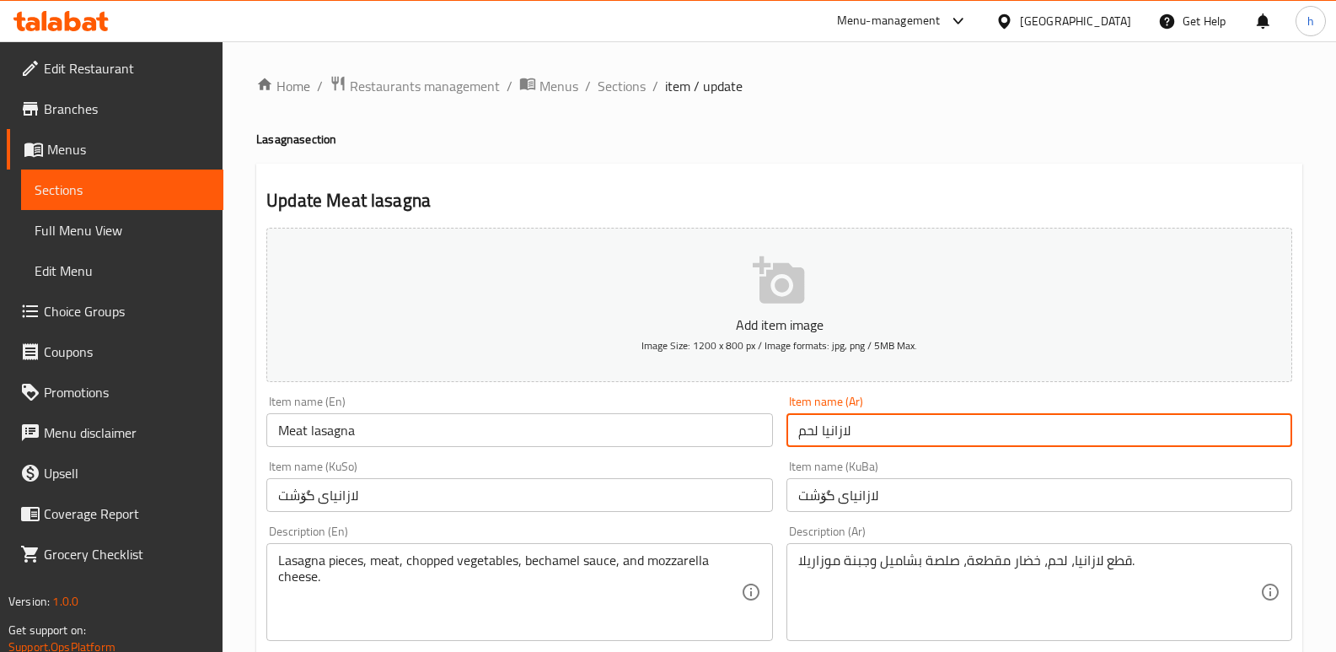
click at [810, 435] on input "لازانيا لحم" at bounding box center [1040, 430] width 506 height 34
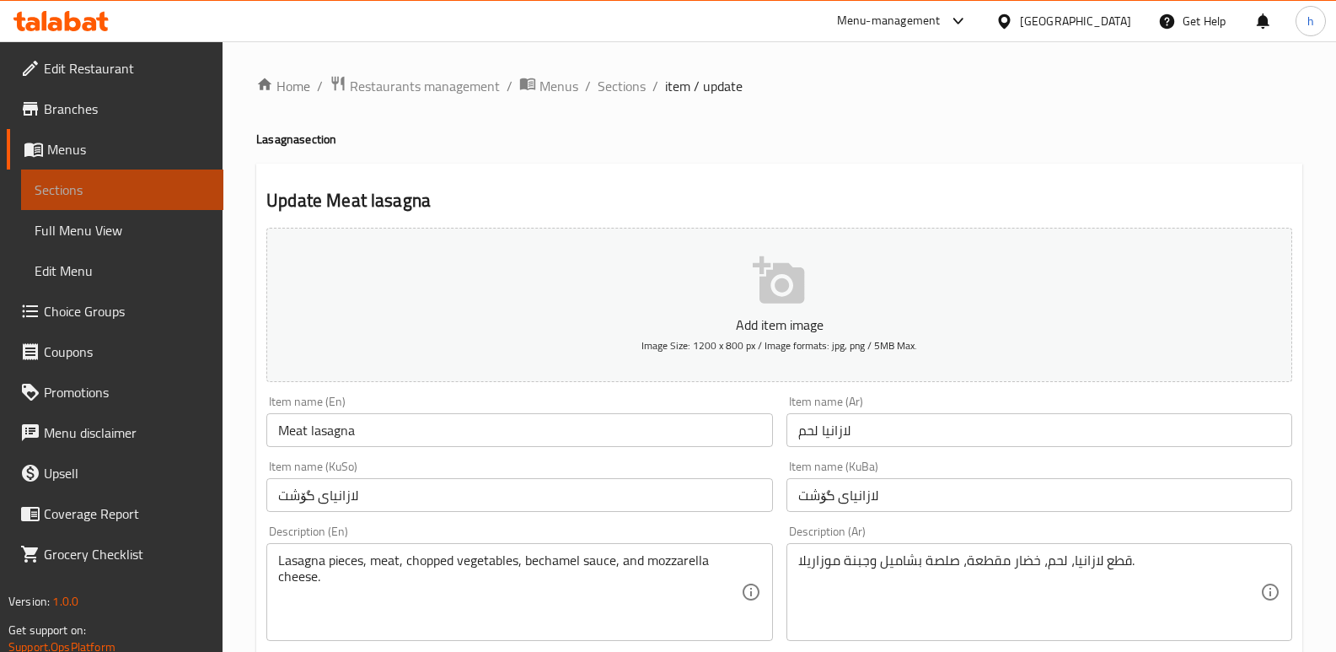
click at [185, 188] on span "Sections" at bounding box center [122, 190] width 175 height 20
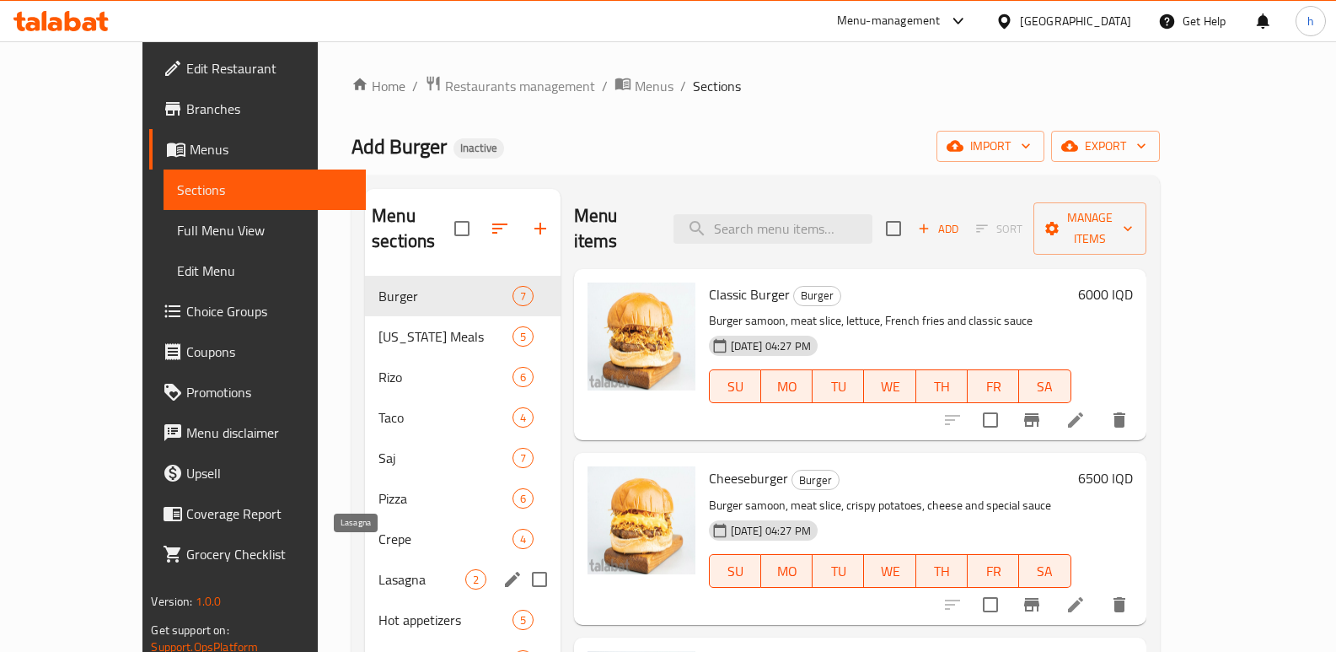
click at [379, 569] on span "Lasagna" at bounding box center [422, 579] width 86 height 20
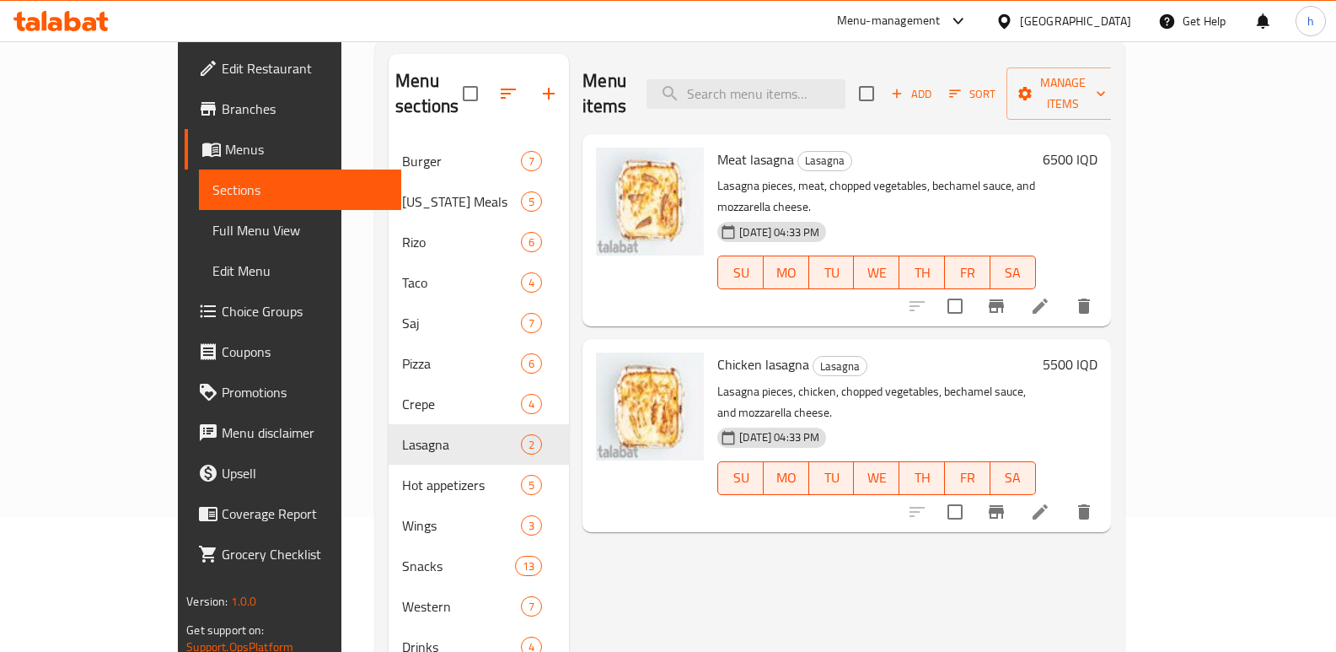
scroll to position [225, 0]
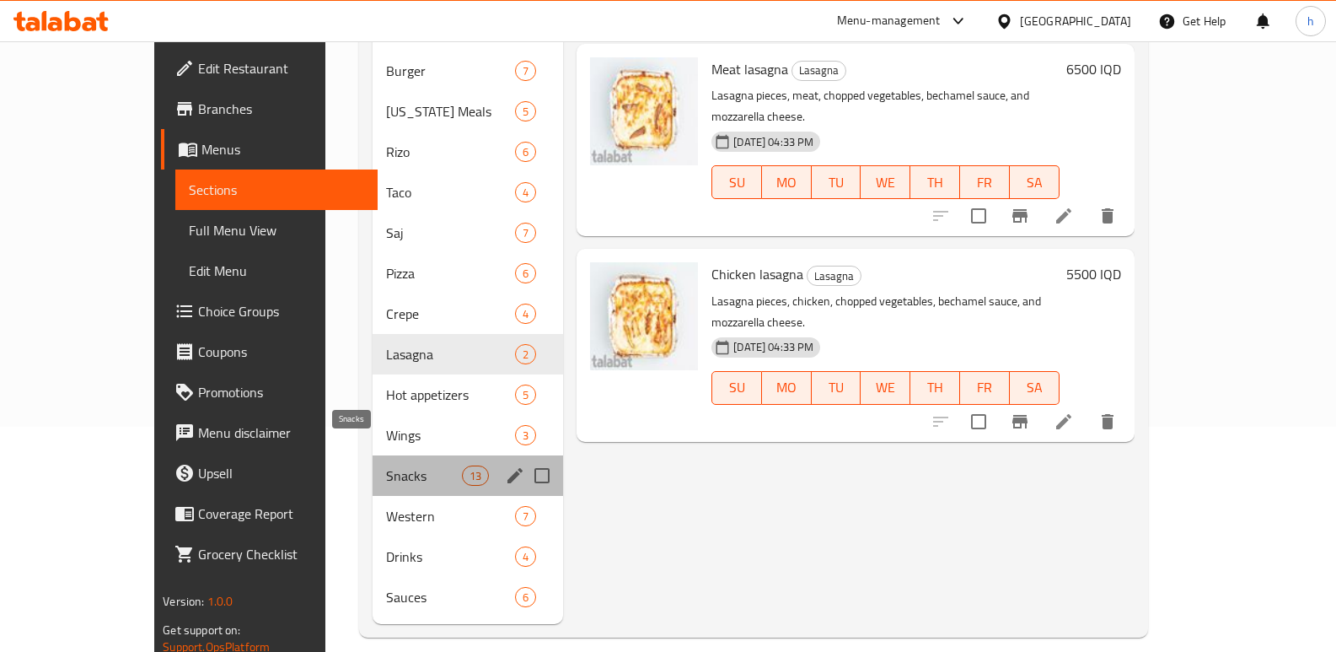
click at [386, 465] on span "Snacks" at bounding box center [424, 475] width 76 height 20
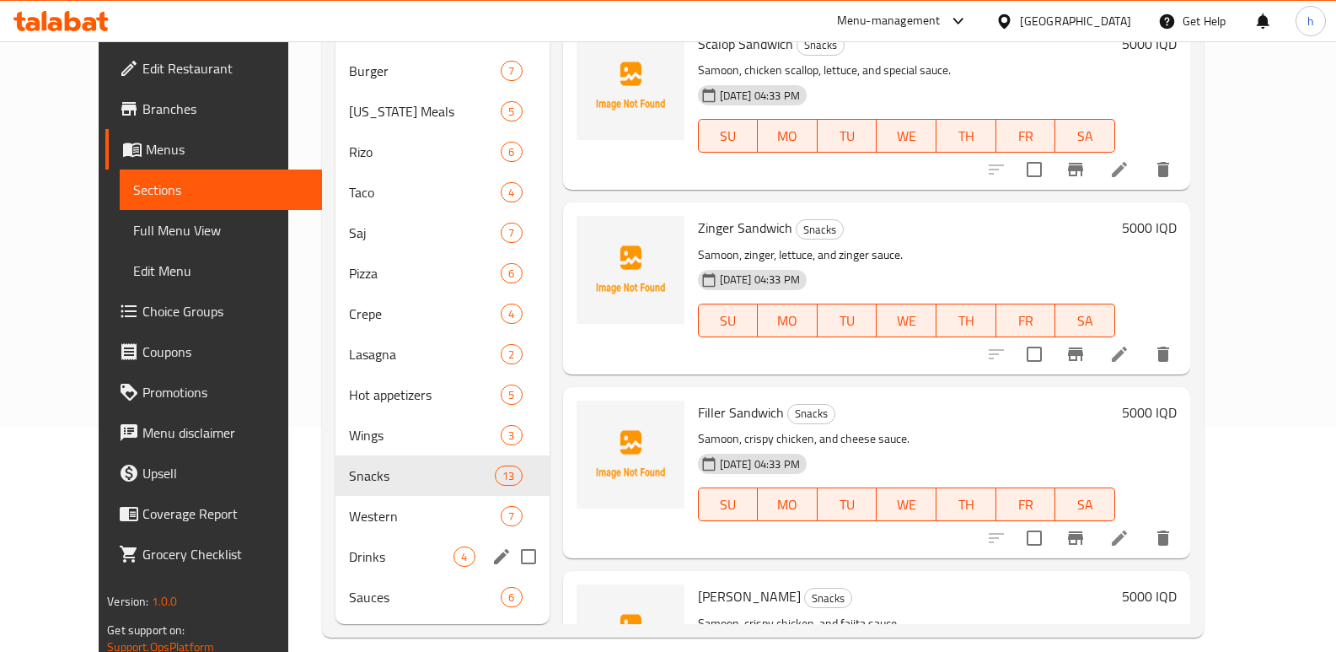
click at [349, 546] on span "Drinks" at bounding box center [401, 556] width 105 height 20
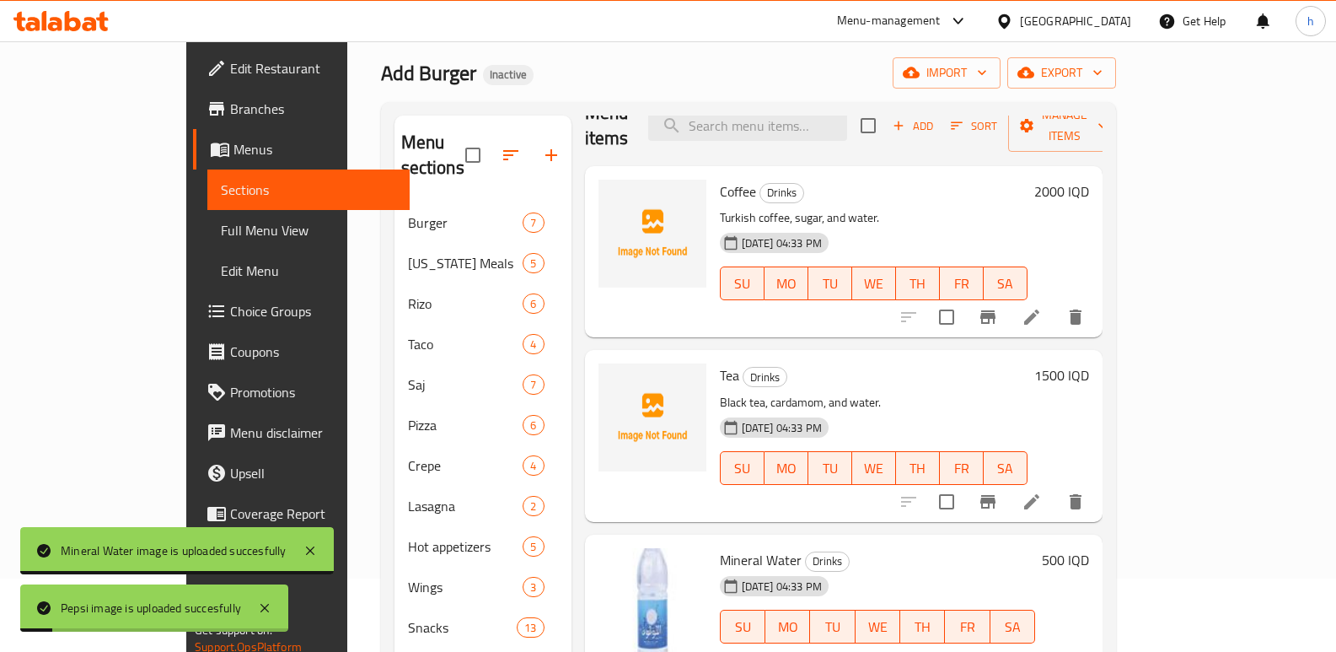
scroll to position [1, 0]
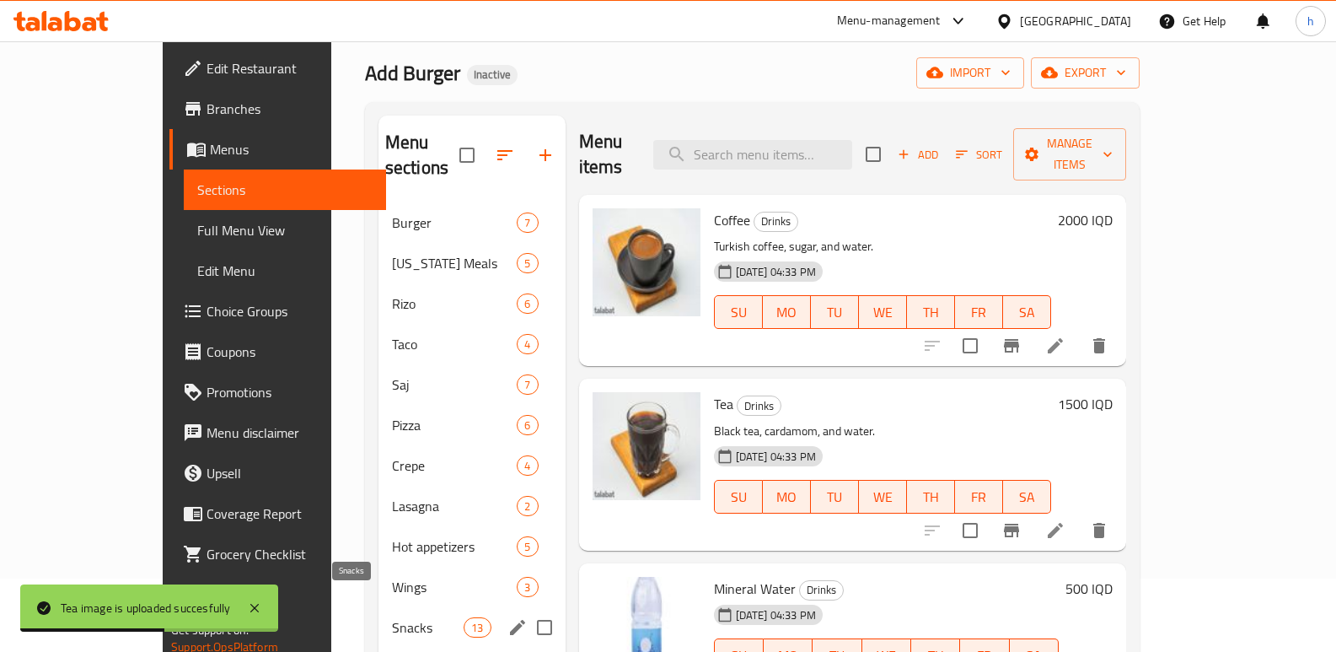
click at [392, 617] on span "Snacks" at bounding box center [428, 627] width 72 height 20
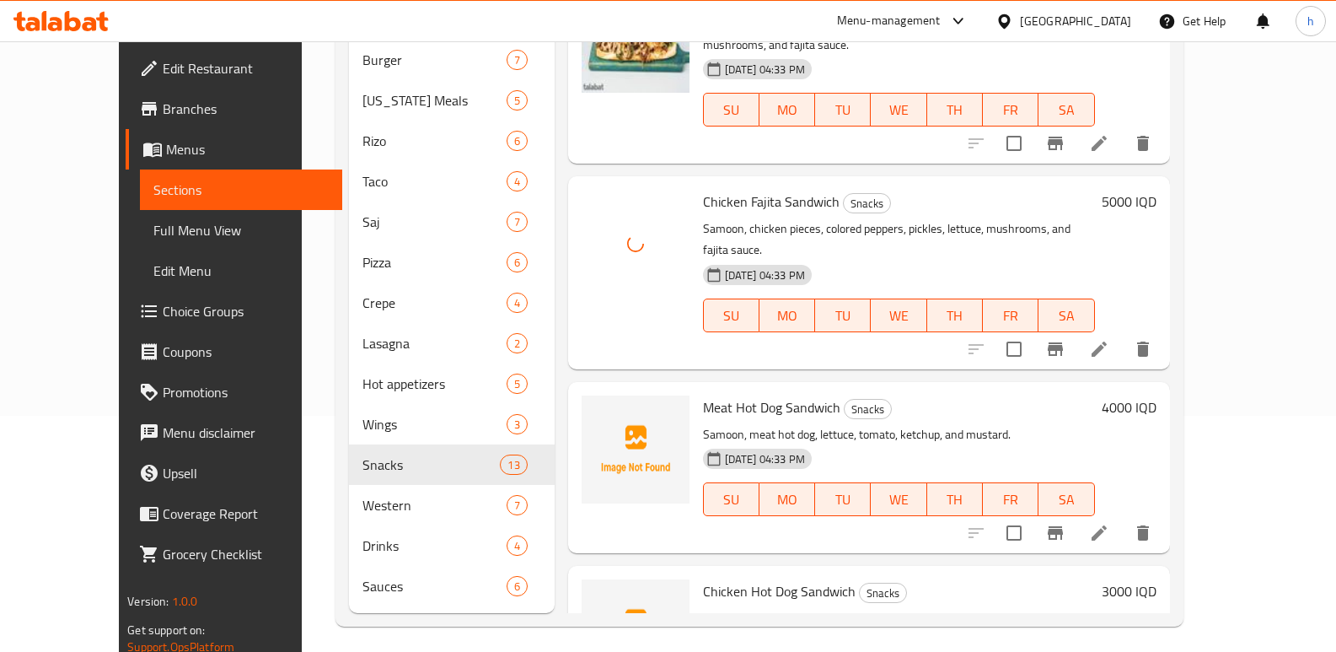
scroll to position [1806, 0]
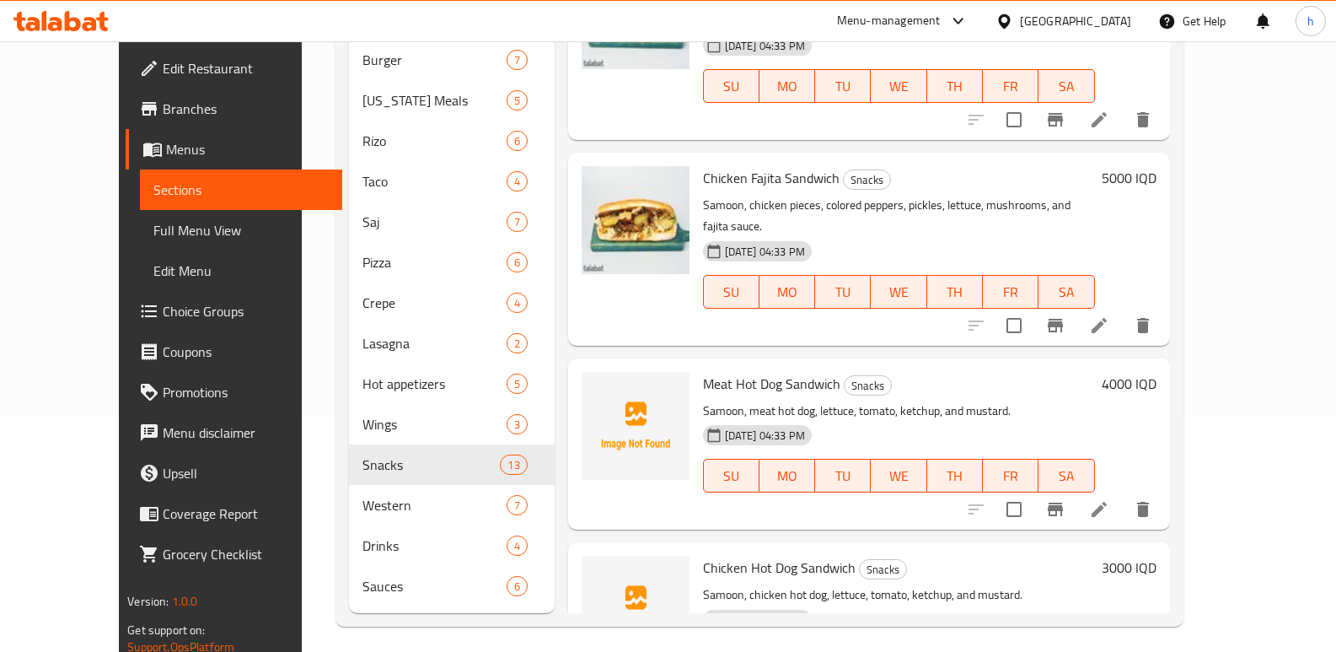
click at [568, 358] on div "Meat Hot Dog Sandwich Snacks Samoon, meat hot dog, lettuce, tomato, ketchup, an…" at bounding box center [869, 443] width 602 height 171
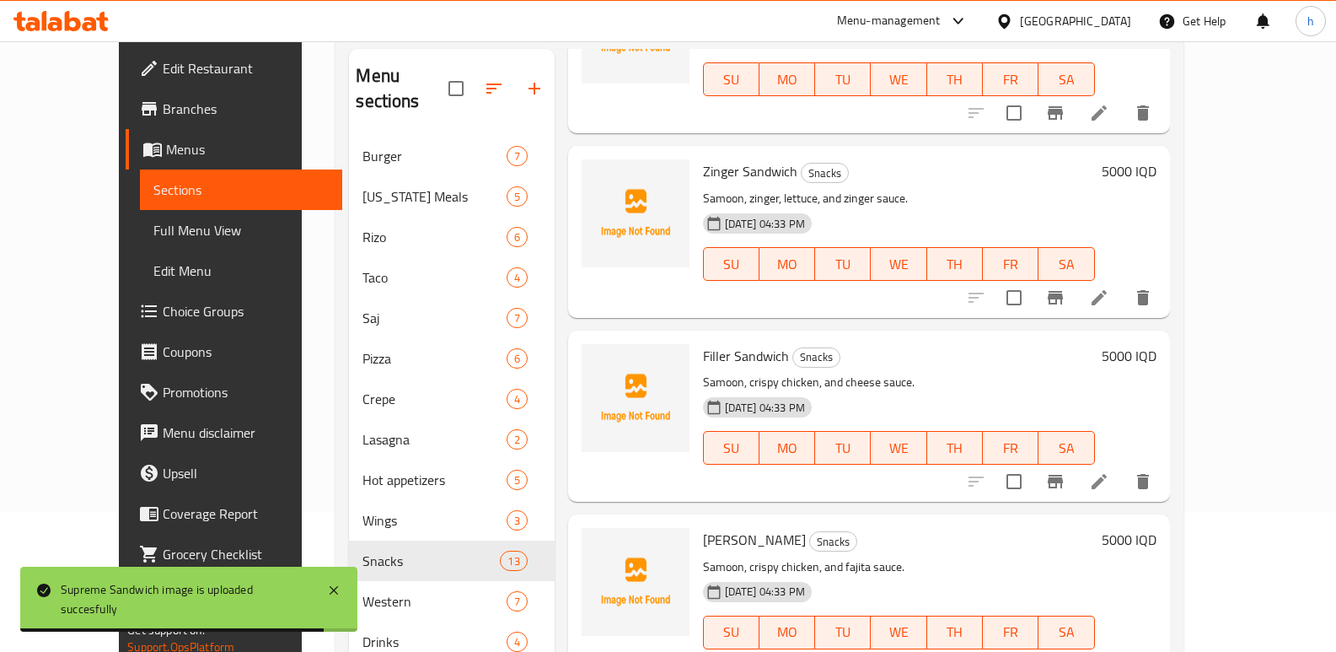
scroll to position [80, 0]
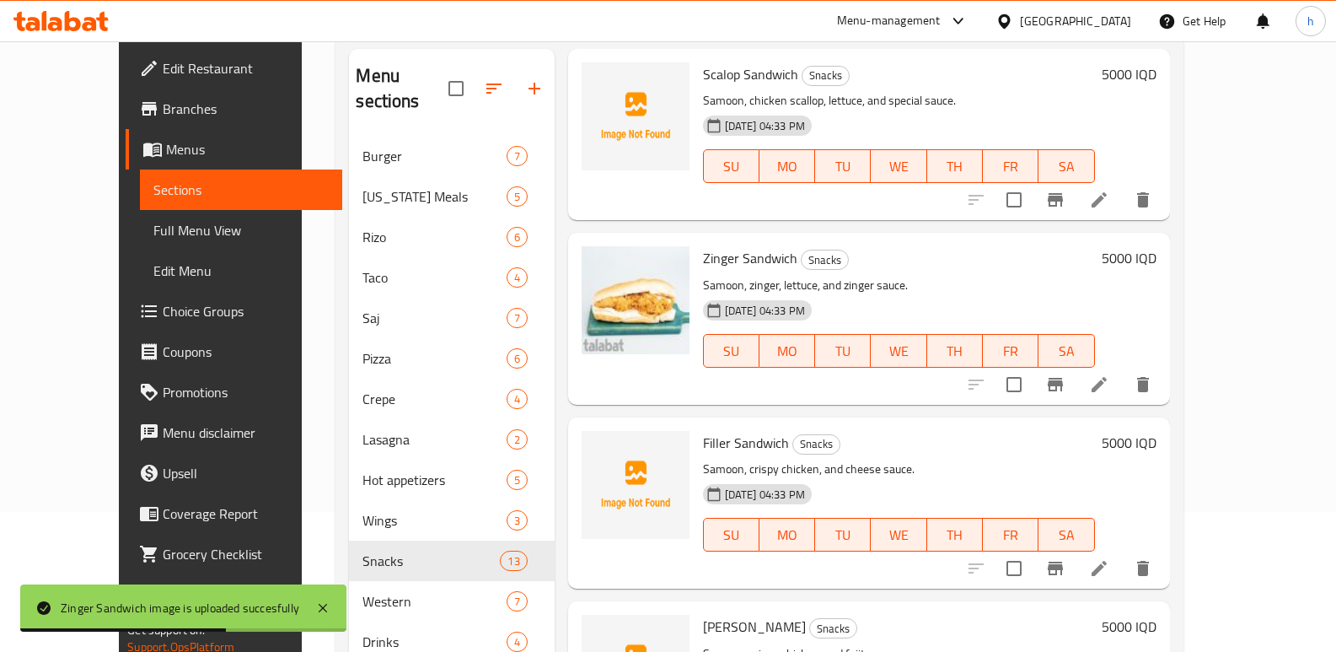
drag, startPoint x: 534, startPoint y: 381, endPoint x: 524, endPoint y: 433, distance: 53.2
click at [555, 381] on div "Menu items Add Sort Manage items Scalop Sandwich Snacks Samoon, chicken scallop…" at bounding box center [862, 379] width 615 height 660
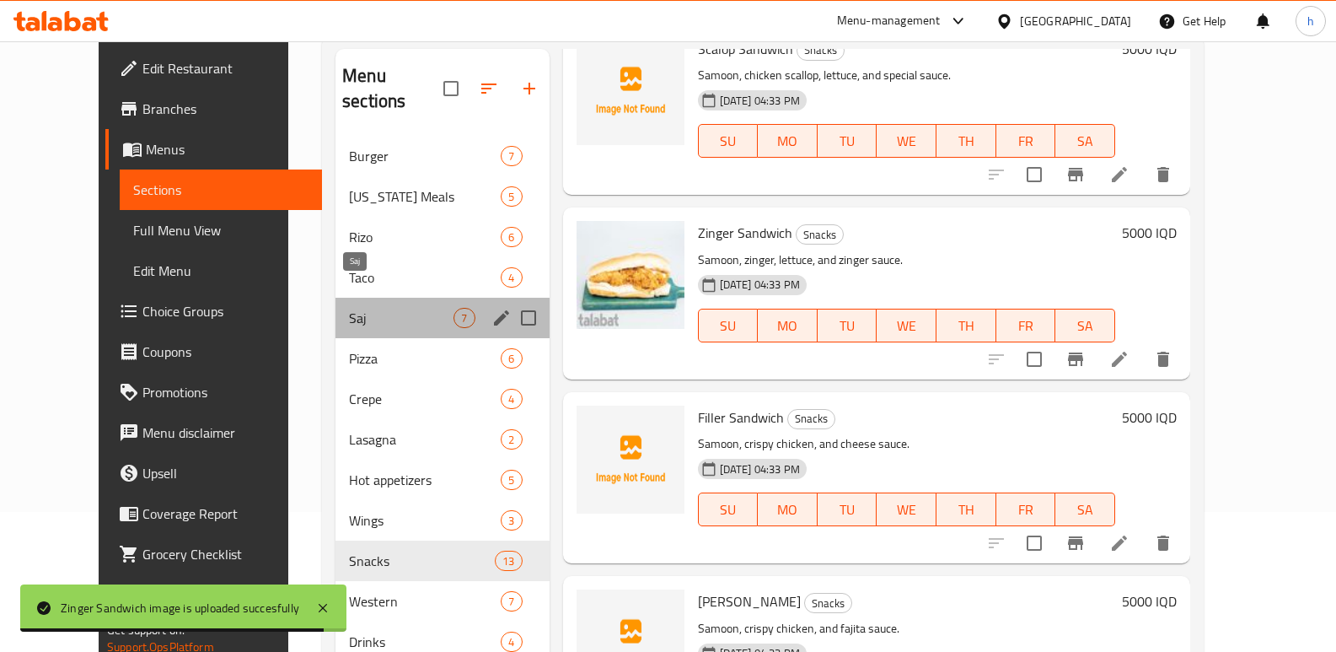
click at [349, 308] on span "Saj" at bounding box center [401, 318] width 105 height 20
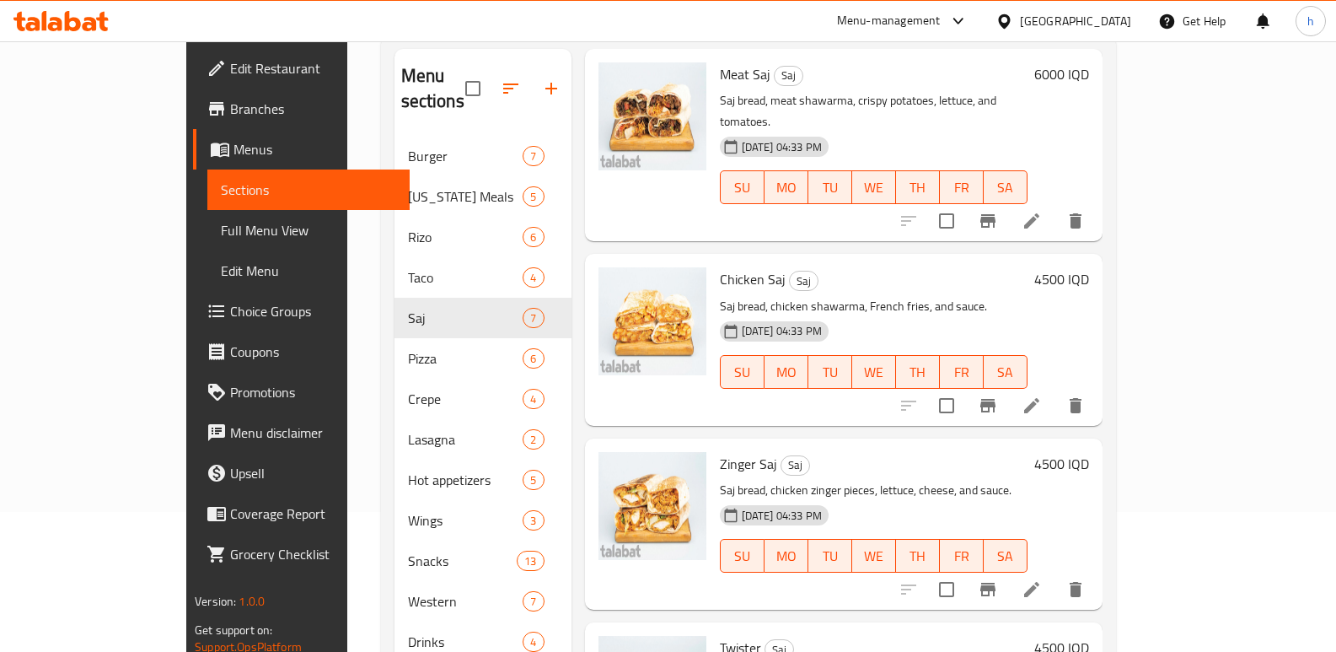
click at [585, 367] on div "Chicken Saj Saj Saj bread, chicken shawarma, French fries, and sauce. 14-10-202…" at bounding box center [844, 339] width 518 height 171
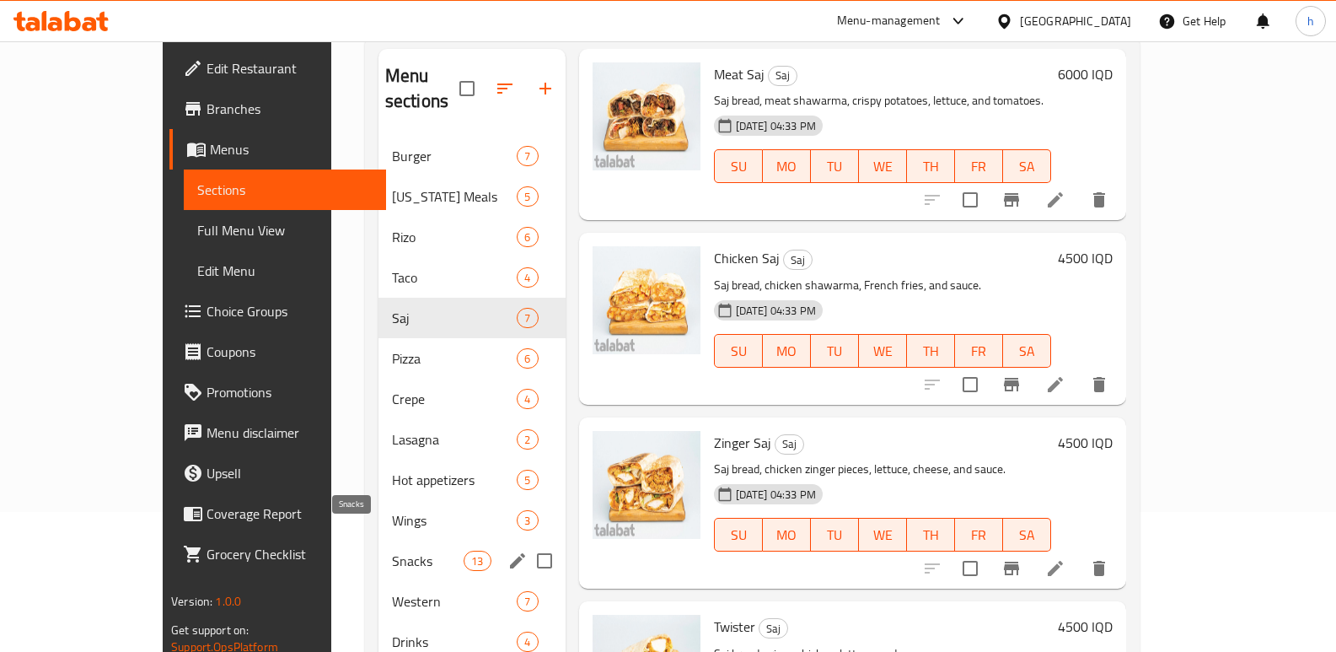
click at [392, 551] on span "Snacks" at bounding box center [428, 561] width 72 height 20
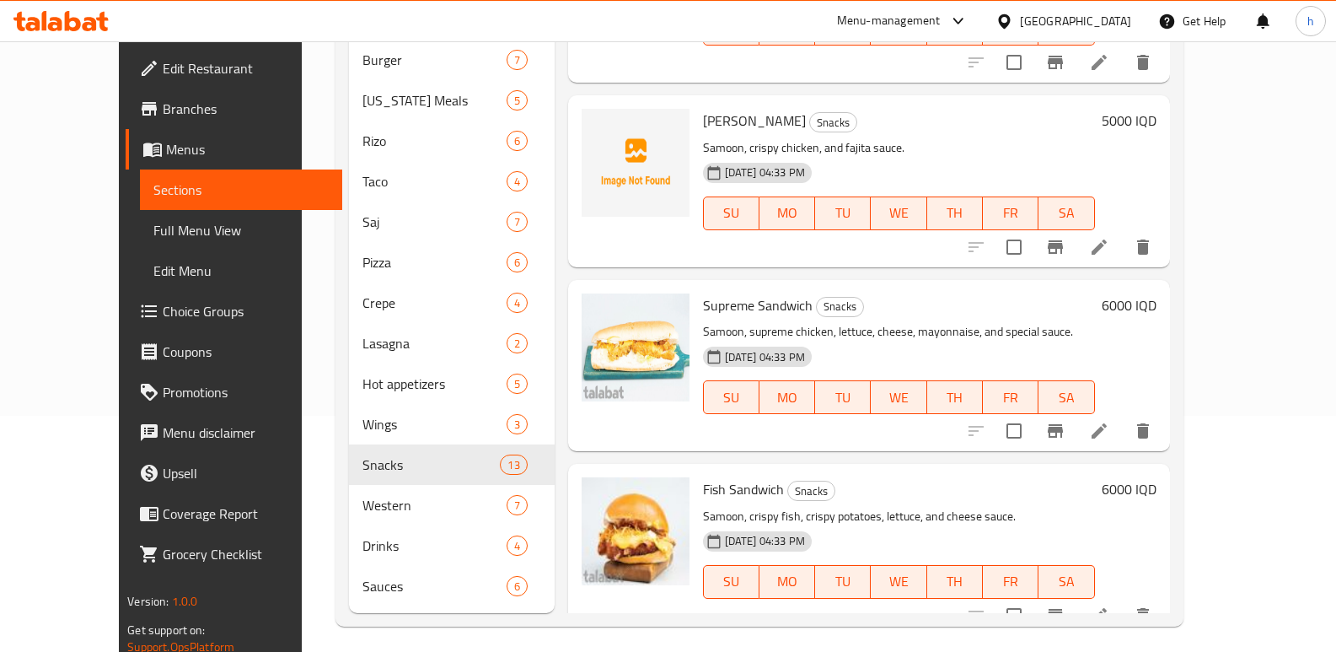
scroll to position [459, 0]
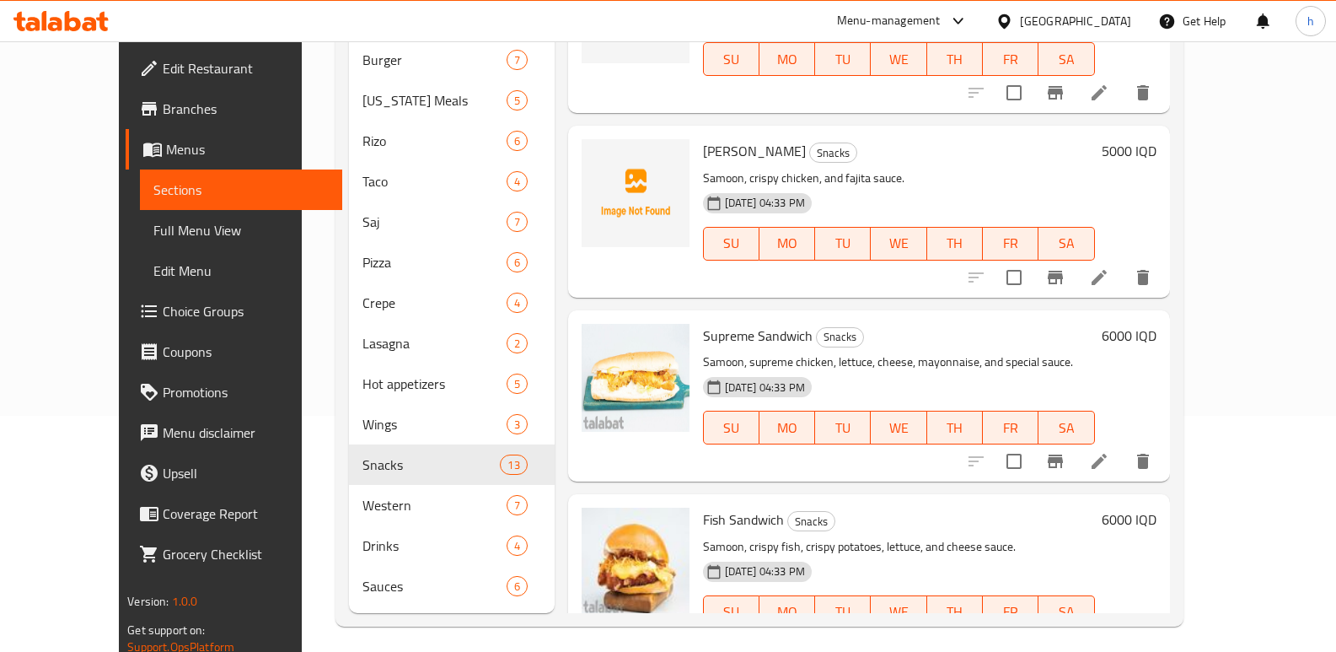
click at [1107, 270] on icon at bounding box center [1099, 277] width 15 height 15
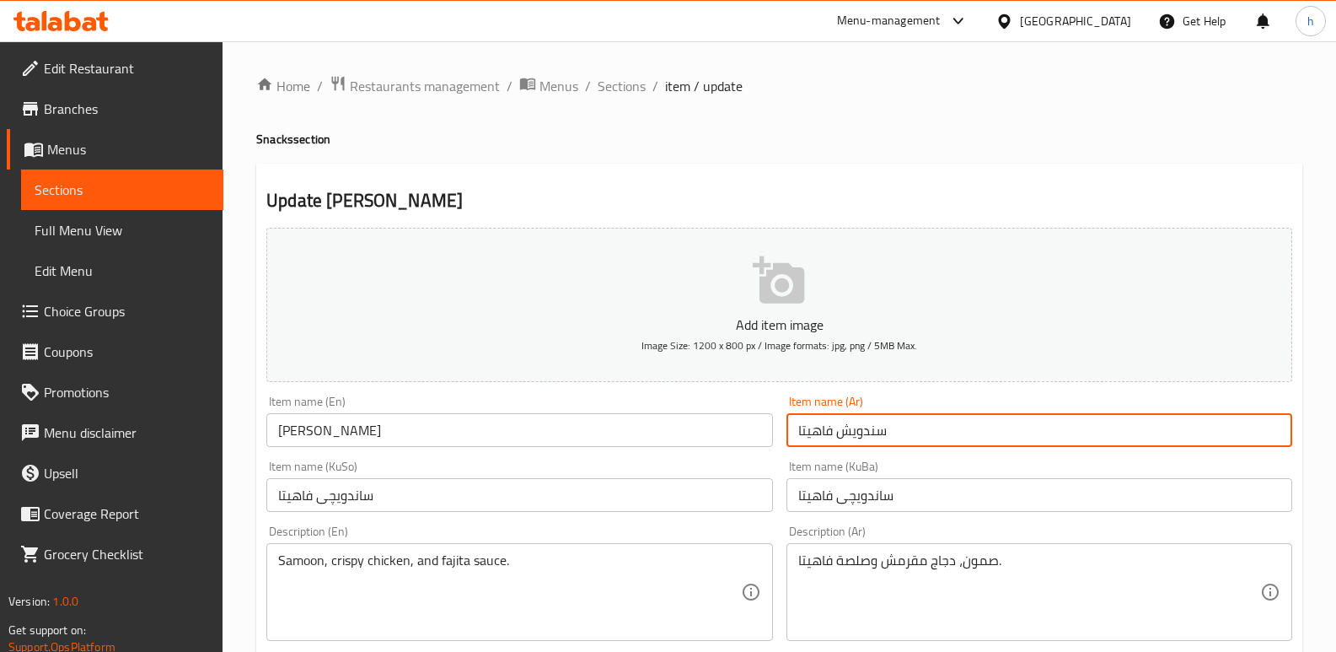
drag, startPoint x: 884, startPoint y: 433, endPoint x: 736, endPoint y: 428, distance: 147.6
click at [197, 196] on span "Sections" at bounding box center [122, 190] width 175 height 20
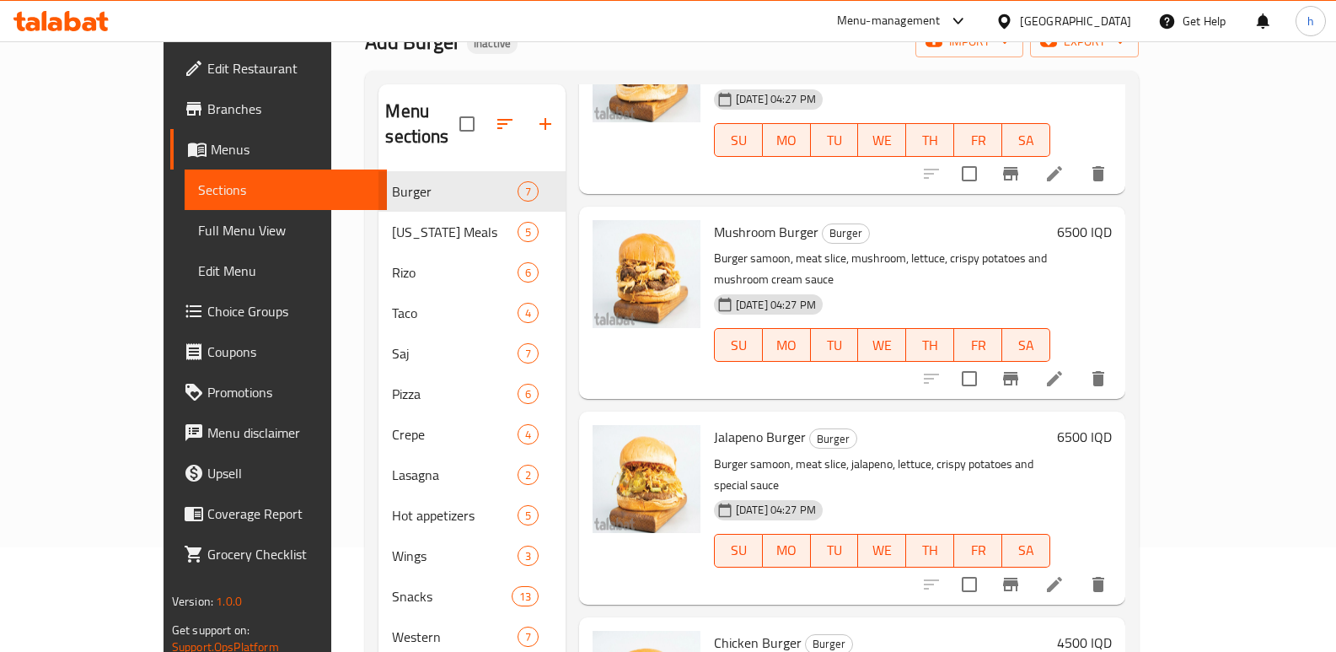
scroll to position [236, 0]
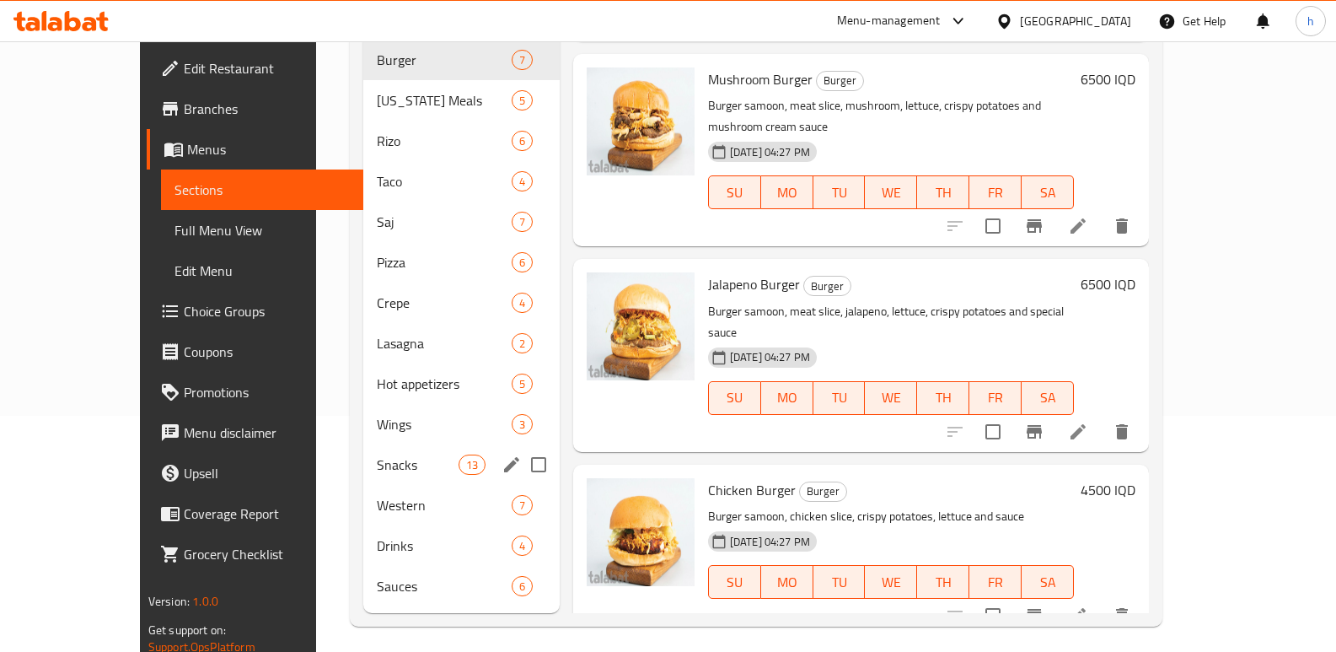
click at [377, 454] on span "Snacks" at bounding box center [418, 464] width 82 height 20
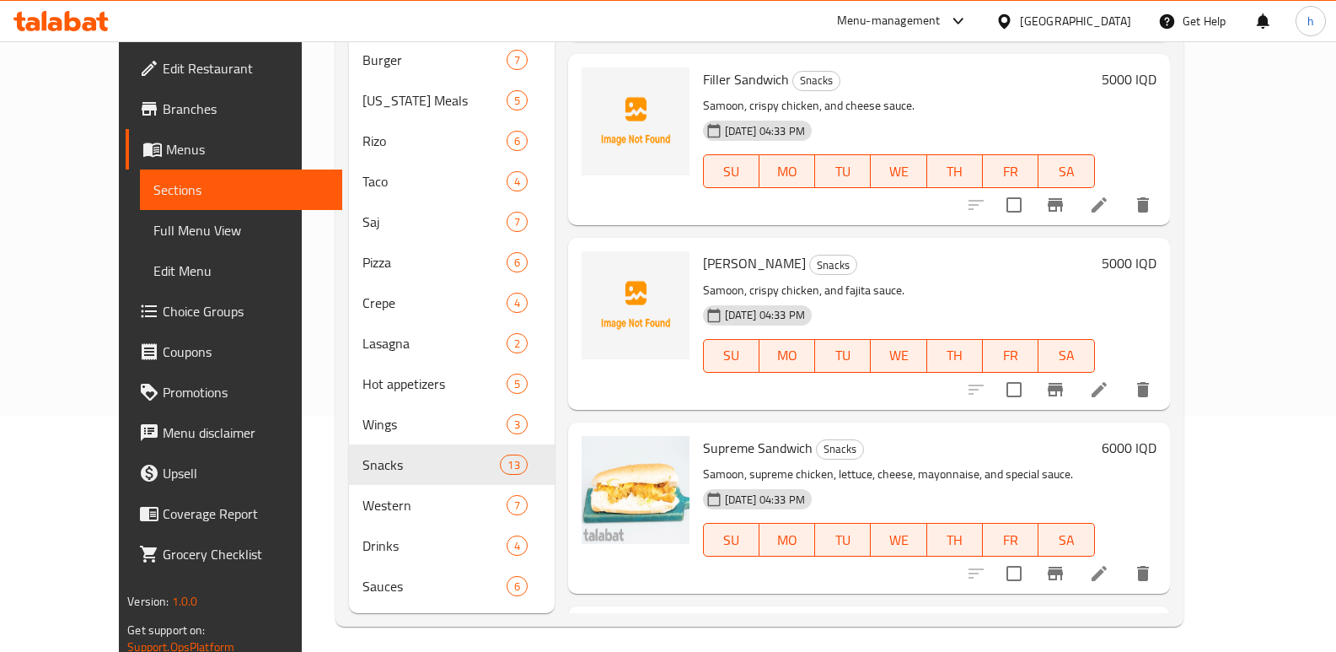
click at [568, 238] on div "Fajita Sandwich Snacks Samoon, crispy chicken, and fajita sauce. 14-10-2025 04:…" at bounding box center [869, 323] width 602 height 171
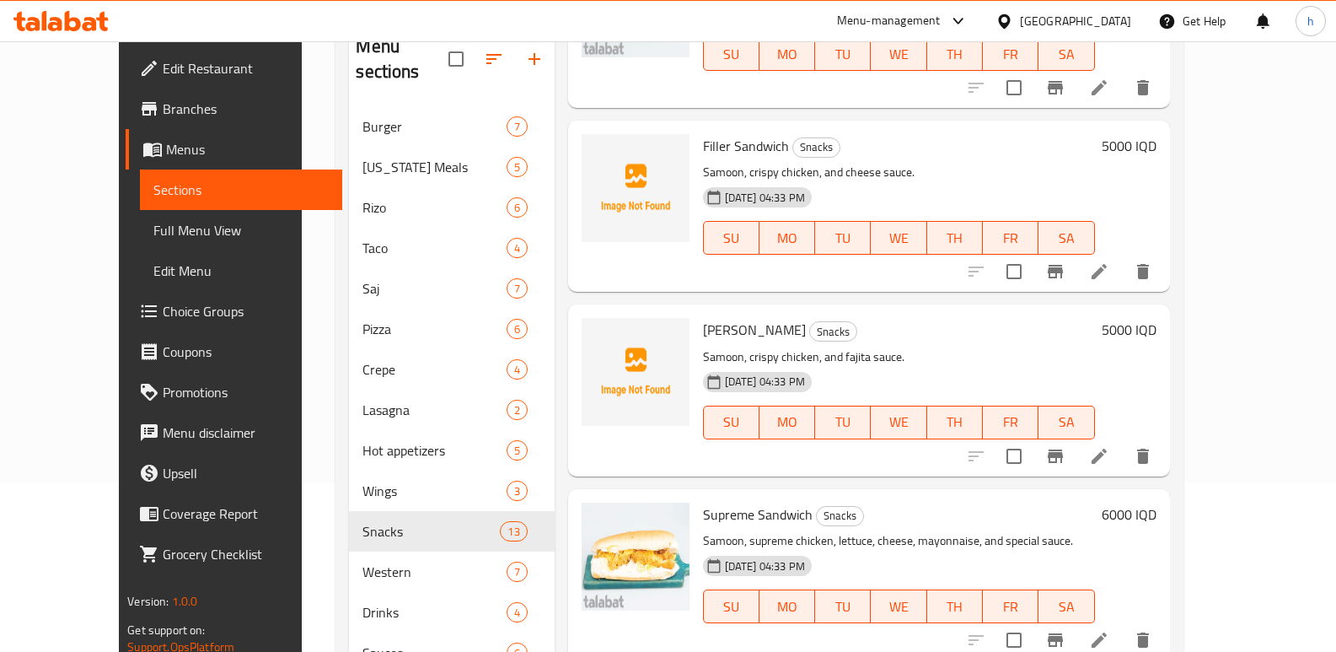
scroll to position [149, 0]
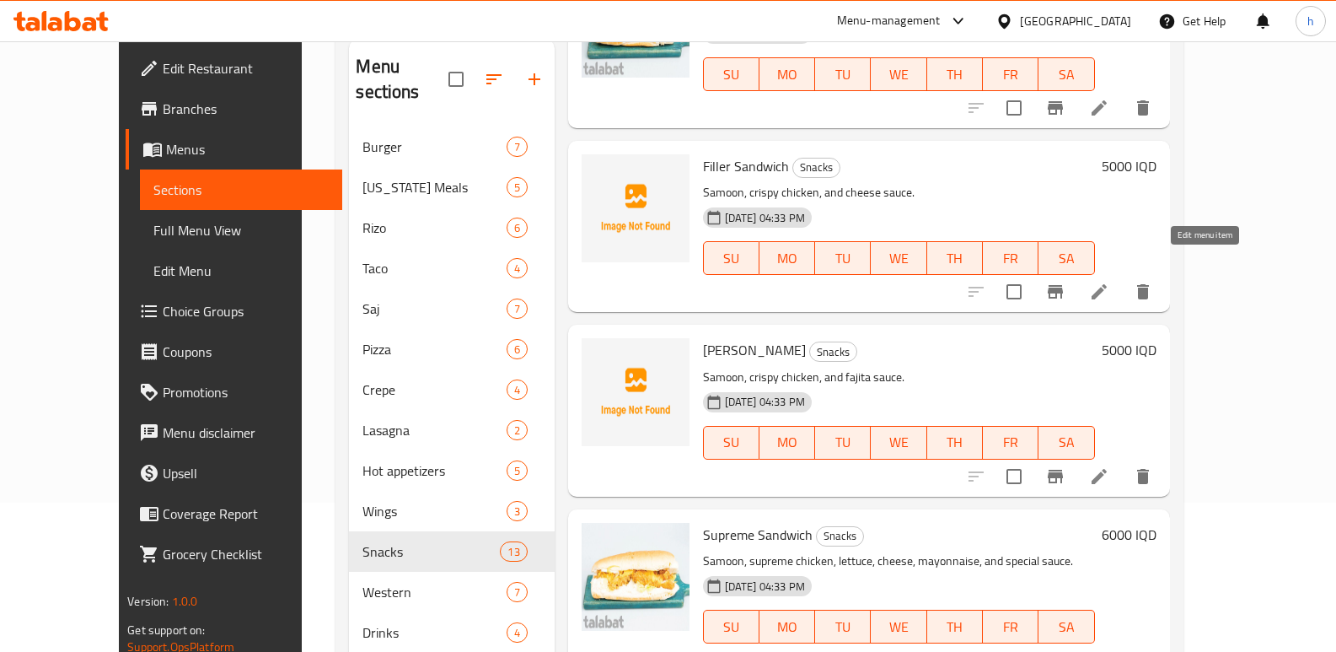
click at [1110, 282] on icon at bounding box center [1099, 292] width 20 height 20
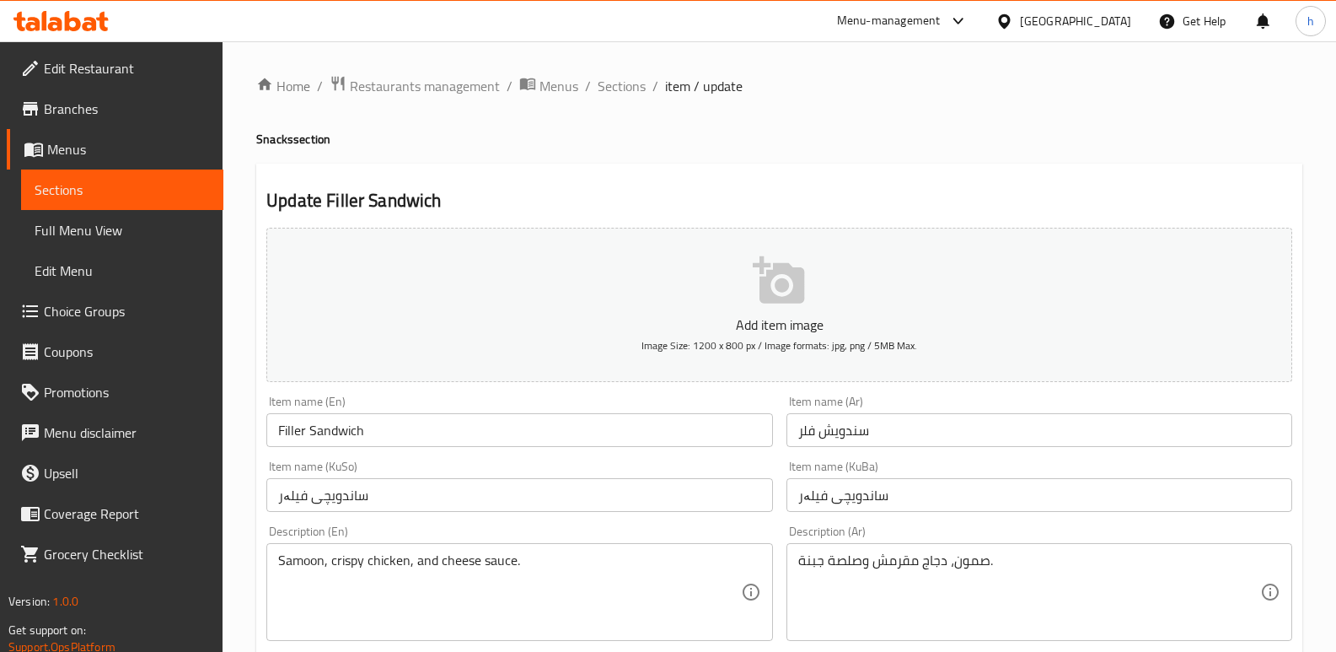
drag, startPoint x: 888, startPoint y: 434, endPoint x: 674, endPoint y: 408, distance: 214.9
drag, startPoint x: 529, startPoint y: 132, endPoint x: 399, endPoint y: 149, distance: 131.0
click at [529, 132] on h4 "Snacks section" at bounding box center [779, 139] width 1046 height 17
click at [161, 174] on link "Sections" at bounding box center [122, 189] width 202 height 40
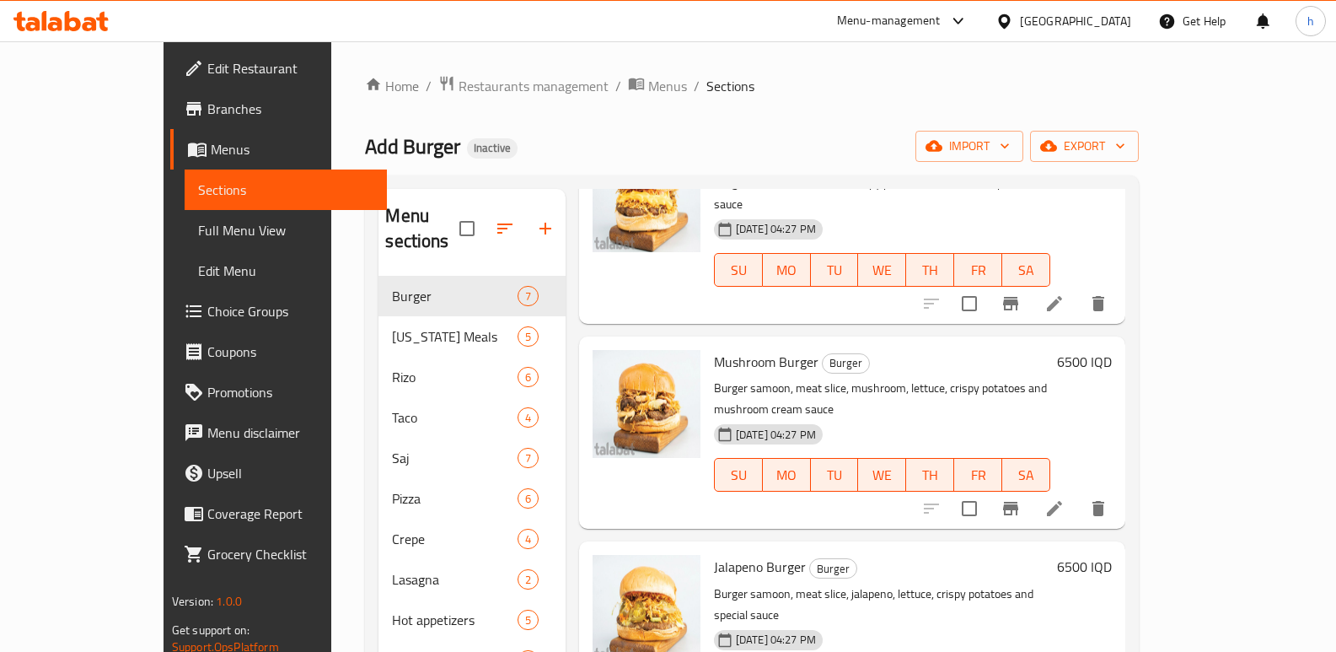
scroll to position [236, 0]
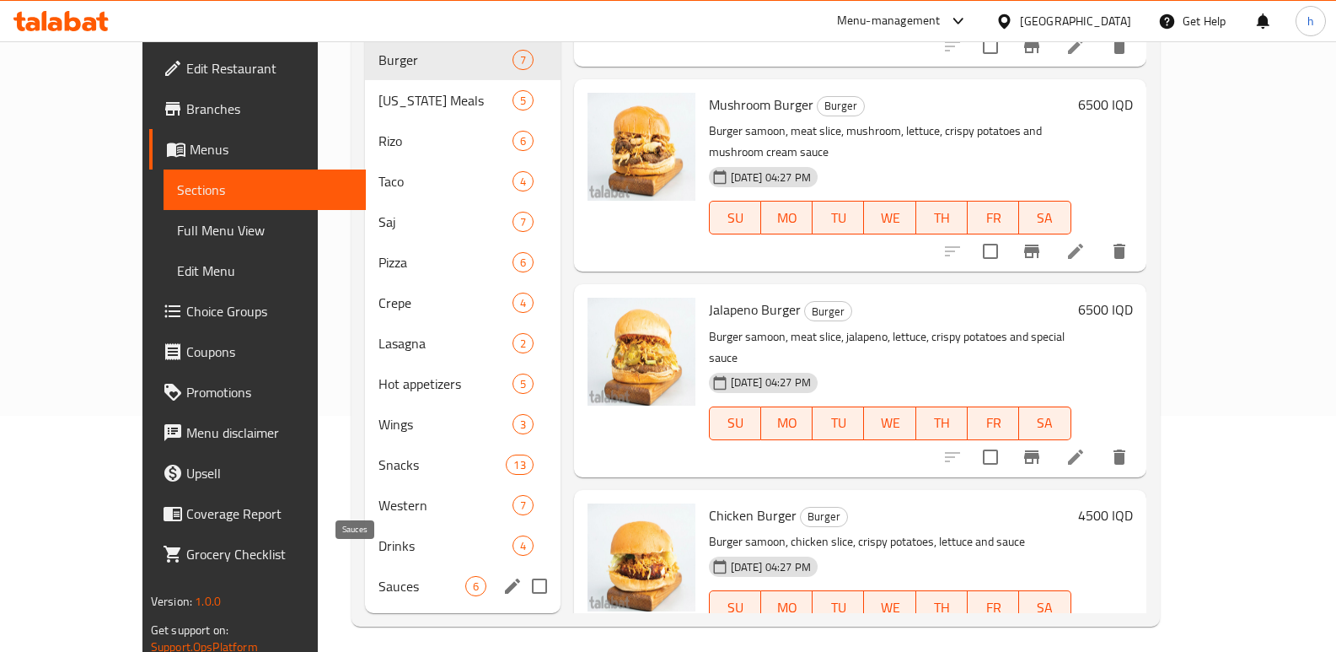
click at [379, 576] on span "Sauces" at bounding box center [422, 586] width 86 height 20
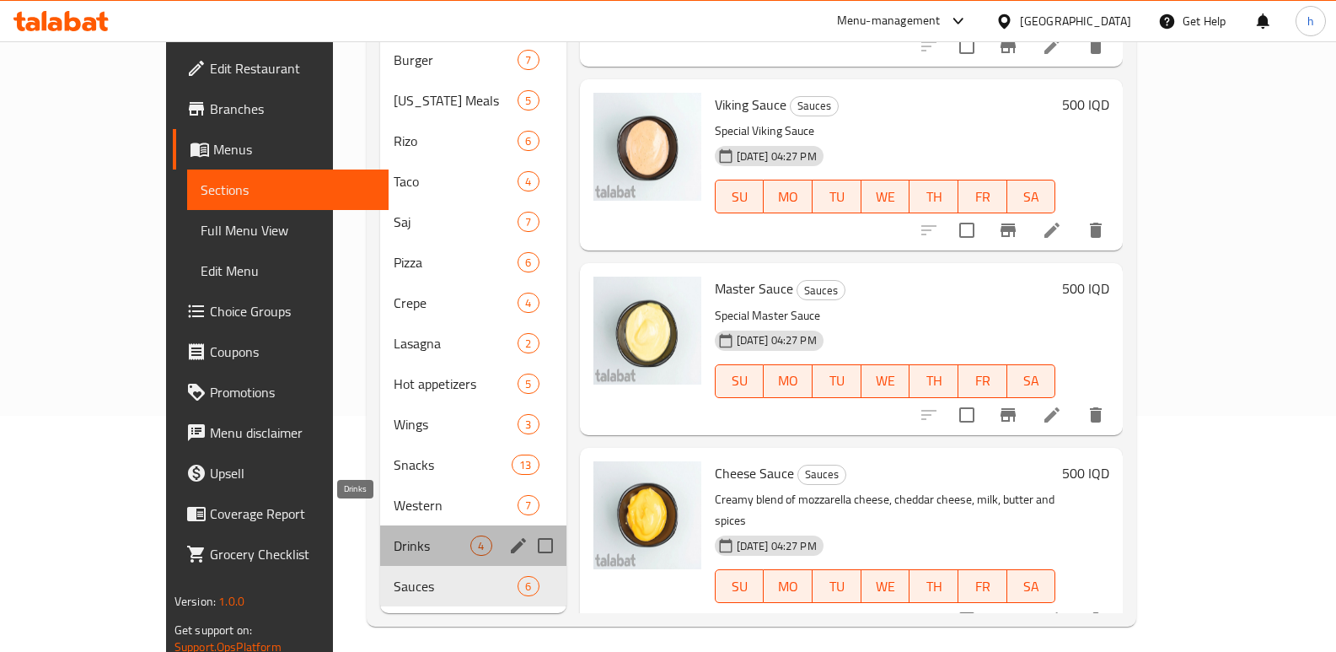
click at [394, 535] on span "Drinks" at bounding box center [432, 545] width 77 height 20
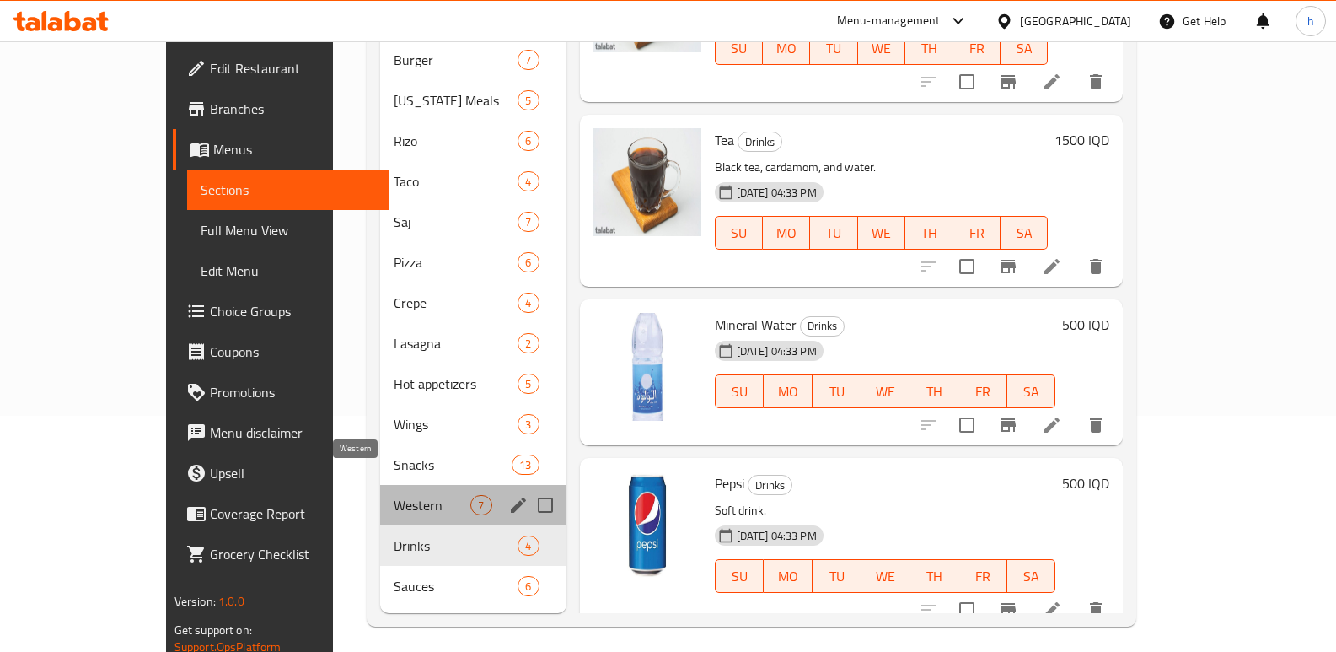
click at [394, 495] on span "Western" at bounding box center [432, 505] width 77 height 20
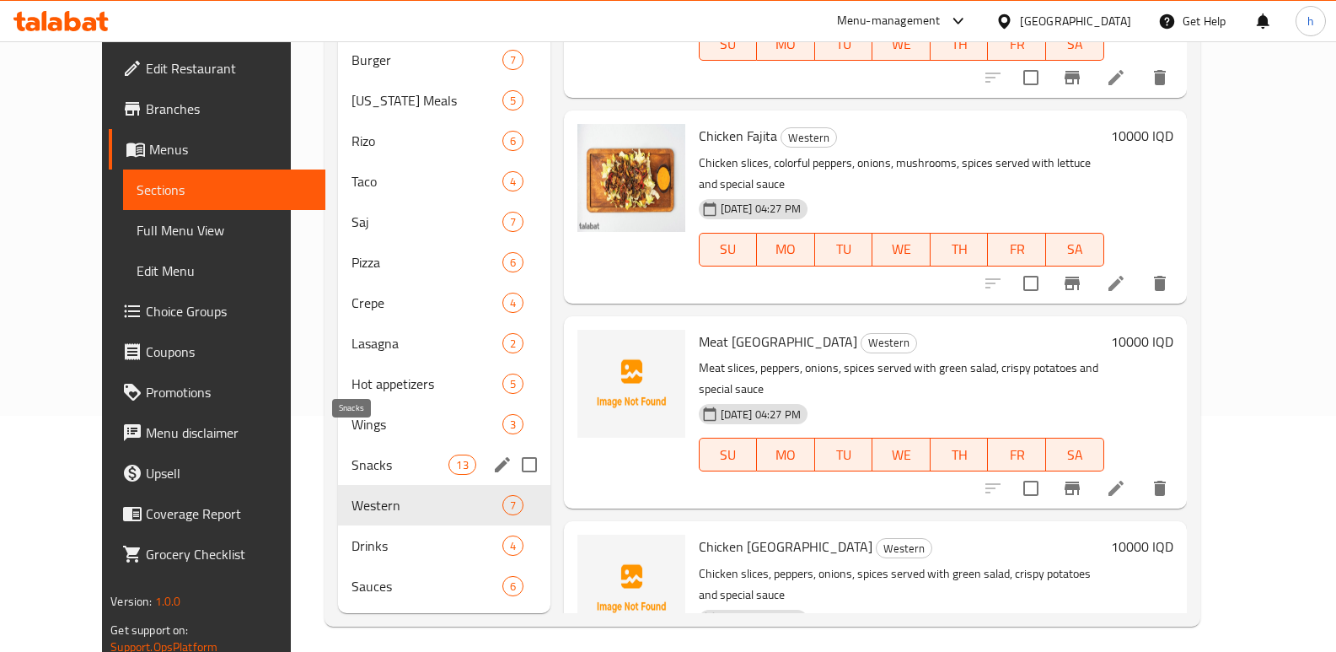
click at [352, 454] on span "Snacks" at bounding box center [400, 464] width 97 height 20
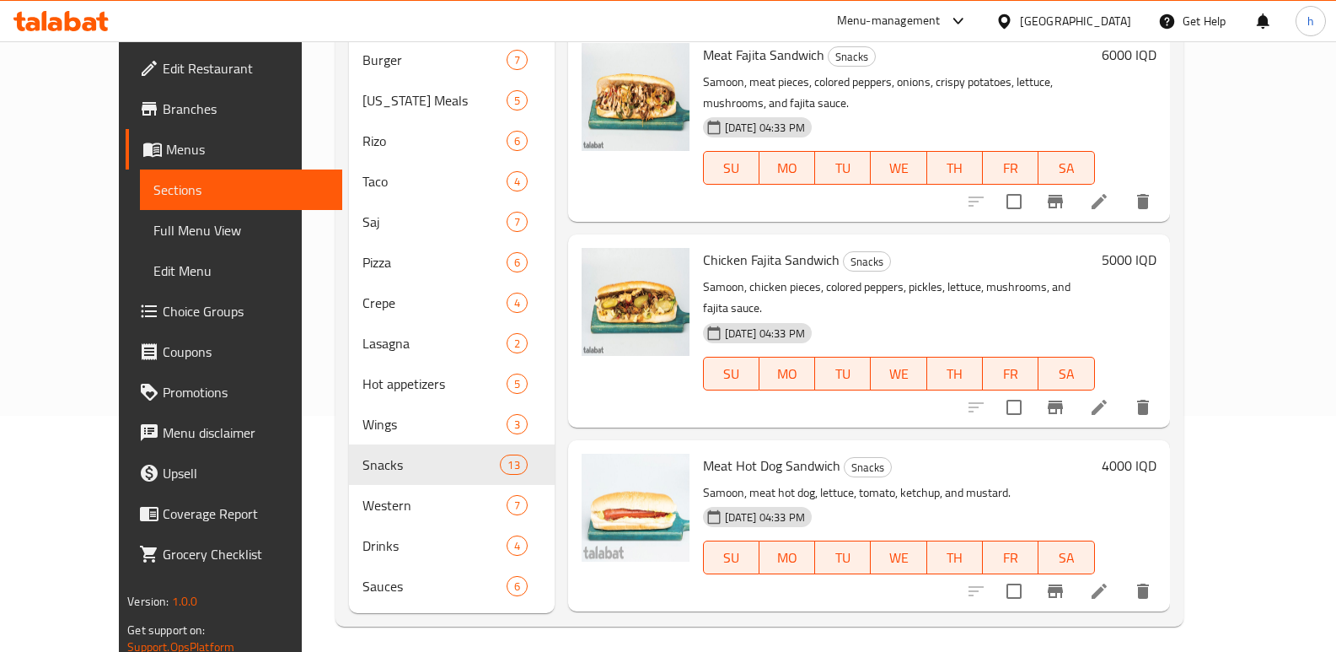
scroll to position [1806, 0]
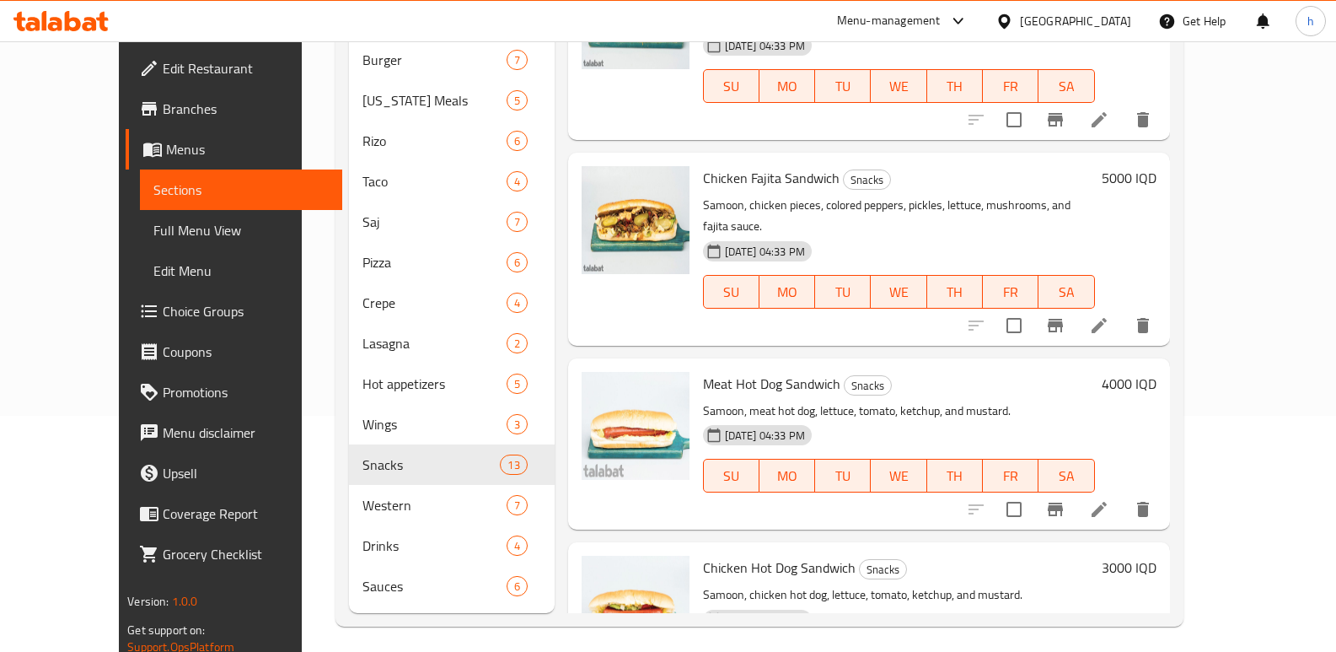
click at [788, 549] on div "Chicken Hot Dog Sandwich Snacks Samoon, chicken hot dog, lettuce, tomato, ketch…" at bounding box center [899, 628] width 406 height 158
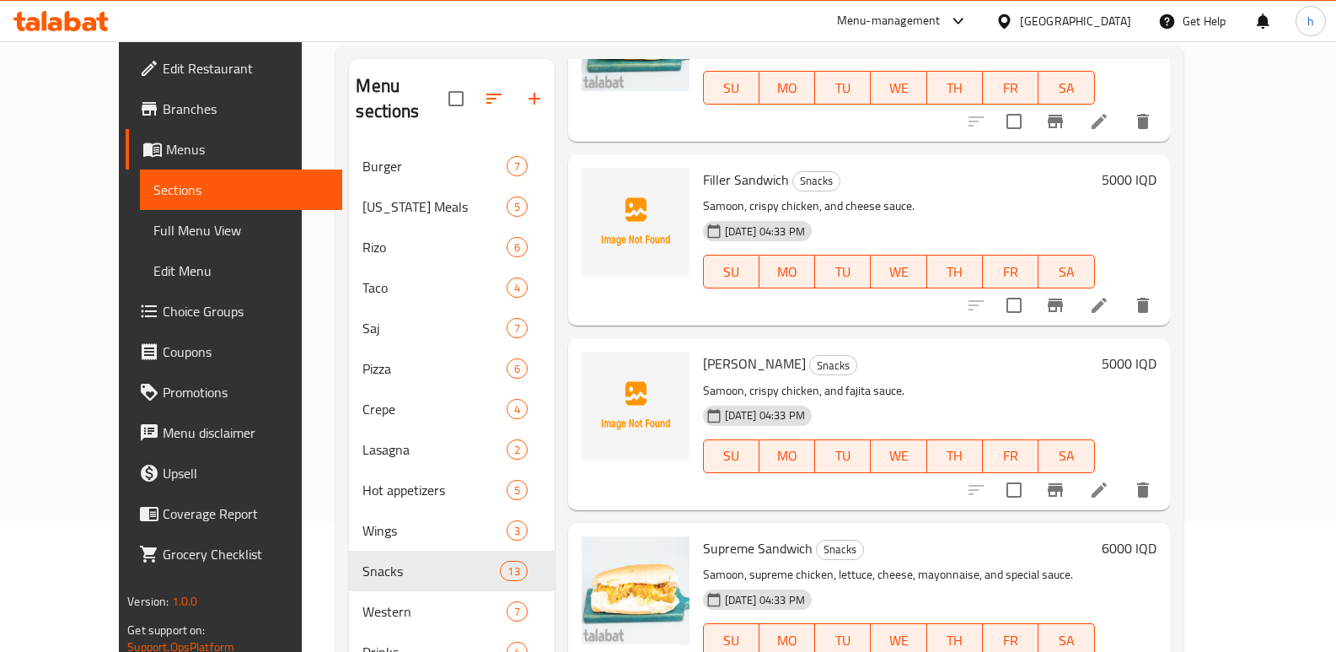
scroll to position [283, 0]
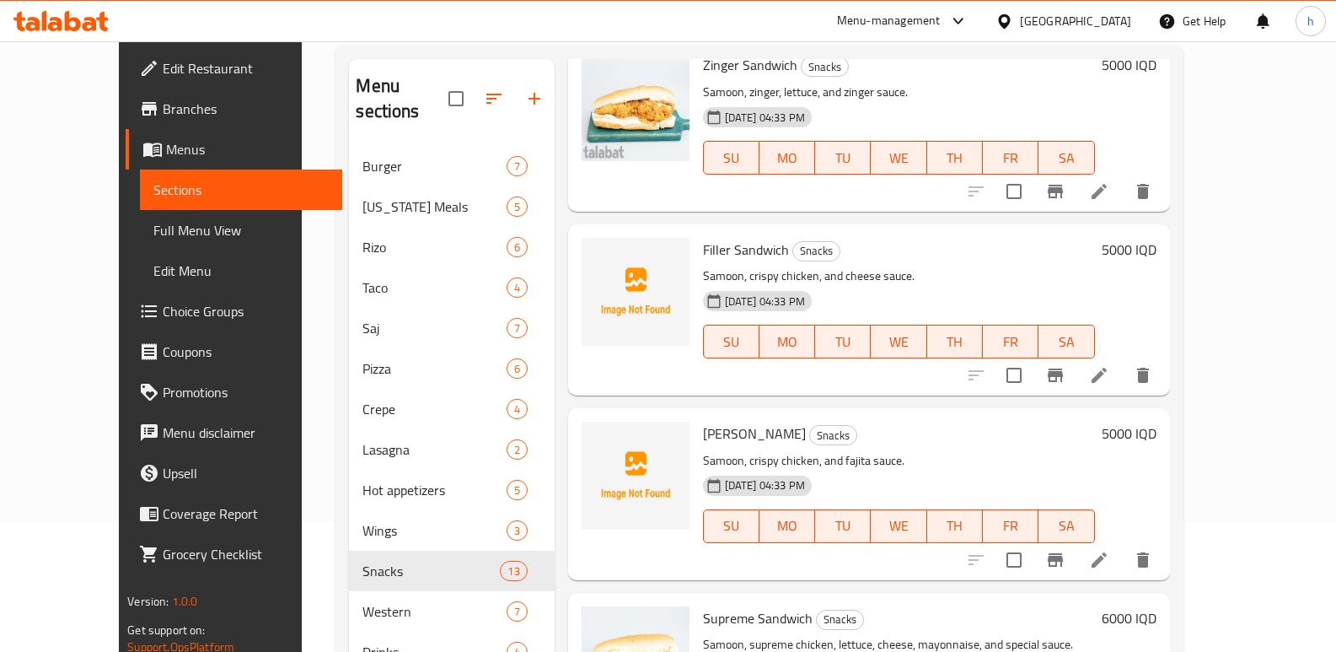
click at [566, 376] on div "Menu items Add Sort Manage items Scalop Sandwich Snacks Samoon, chicken scallop…" at bounding box center [862, 389] width 615 height 660
click at [153, 233] on span "Full Menu View" at bounding box center [240, 230] width 175 height 20
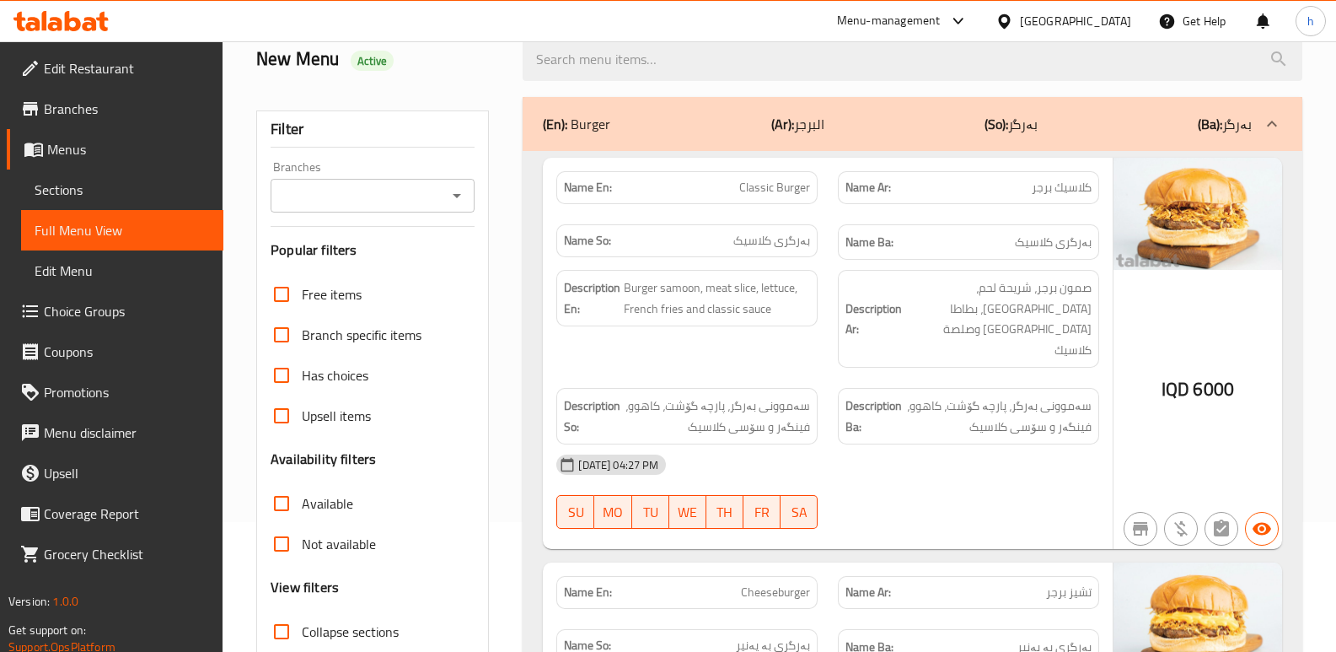
click at [362, 202] on input "Branches" at bounding box center [359, 196] width 166 height 24
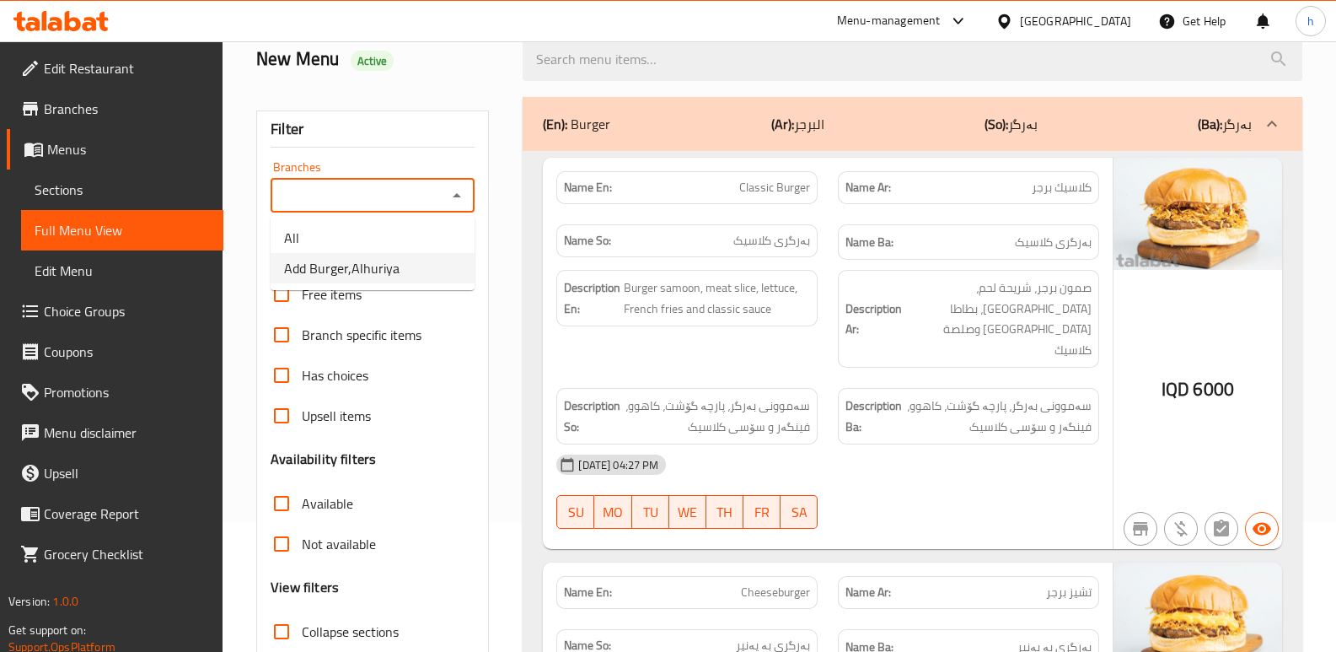
click at [380, 258] on span "Add Burger,Alhuriya" at bounding box center [342, 268] width 116 height 20
type input "Add Burger,Alhuriya"
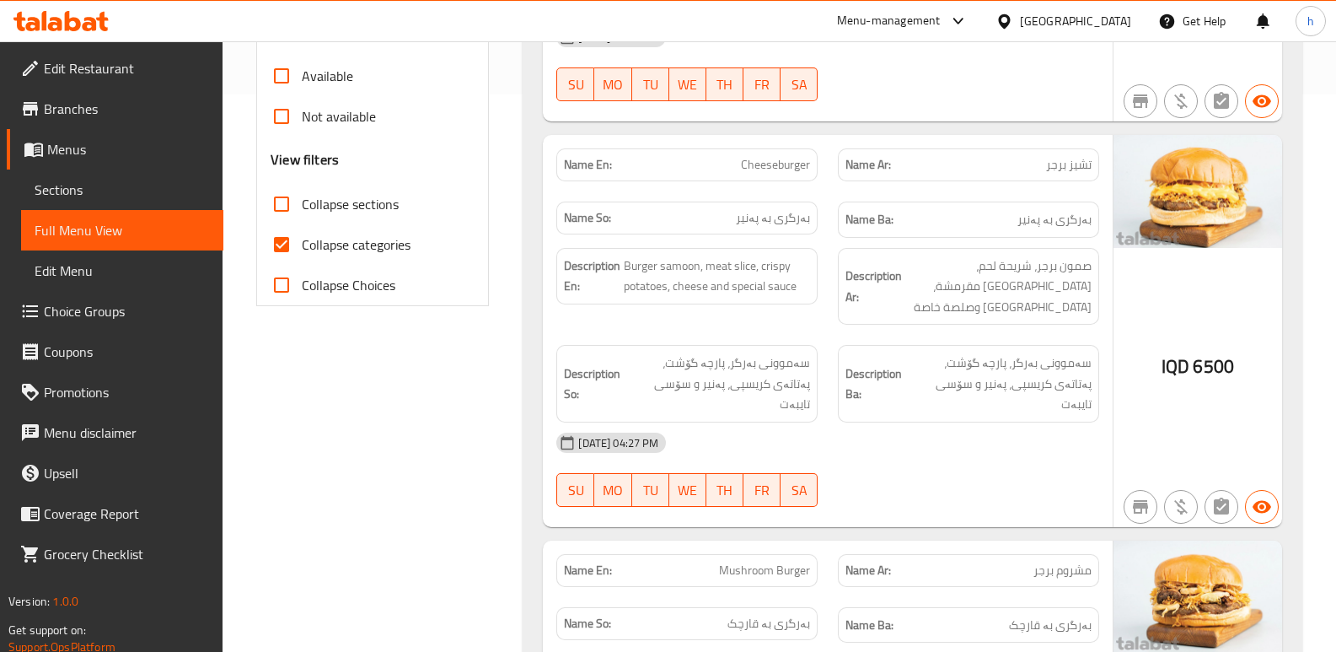
scroll to position [625, 0]
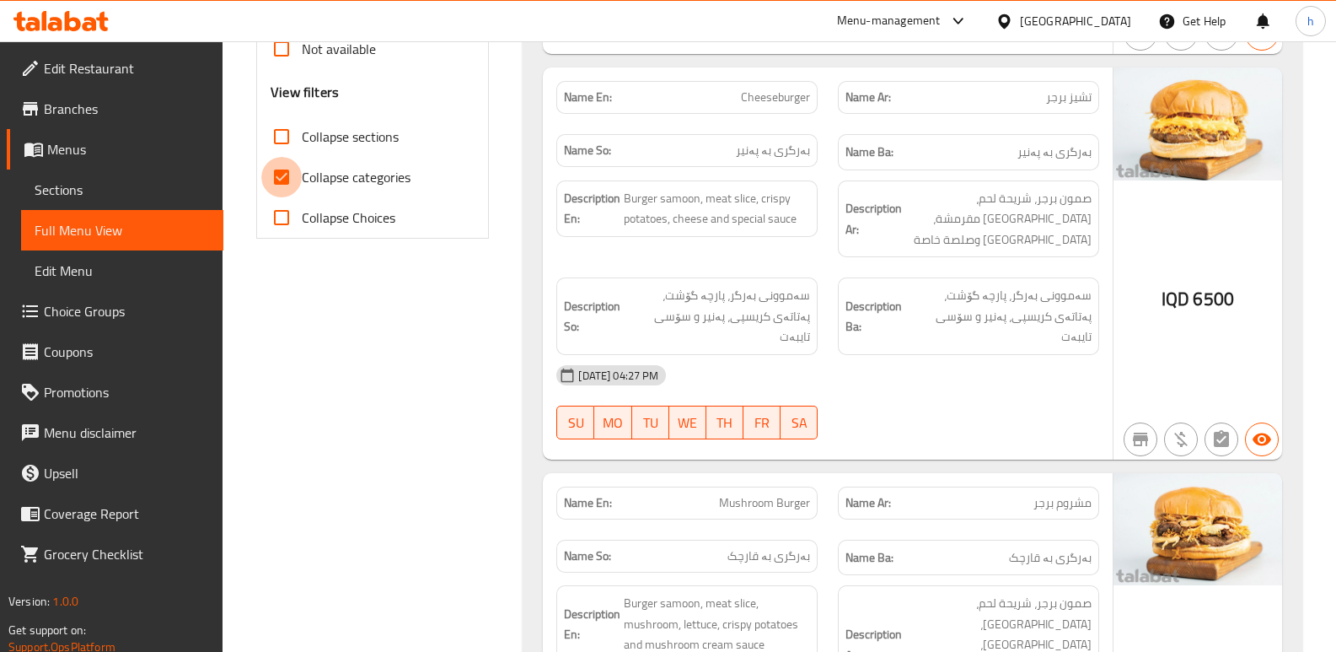
click at [287, 173] on input "Collapse categories" at bounding box center [281, 177] width 40 height 40
checkbox input "false"
click at [288, 137] on input "Collapse sections" at bounding box center [281, 136] width 40 height 40
checkbox input "true"
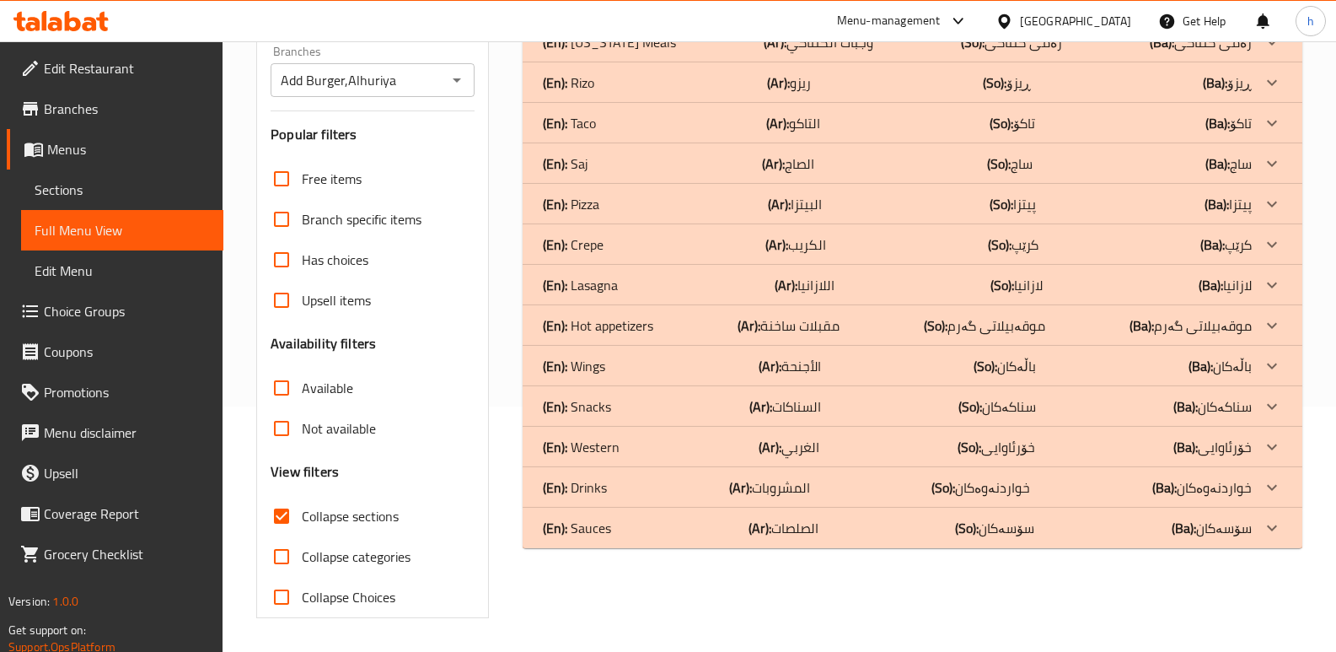
scroll to position [245, 0]
click at [648, 479] on div "(En): Drinks (Ar): المشروبات (So): خواردنەوەکان (Ba): خواردنەوەکان" at bounding box center [897, 487] width 709 height 20
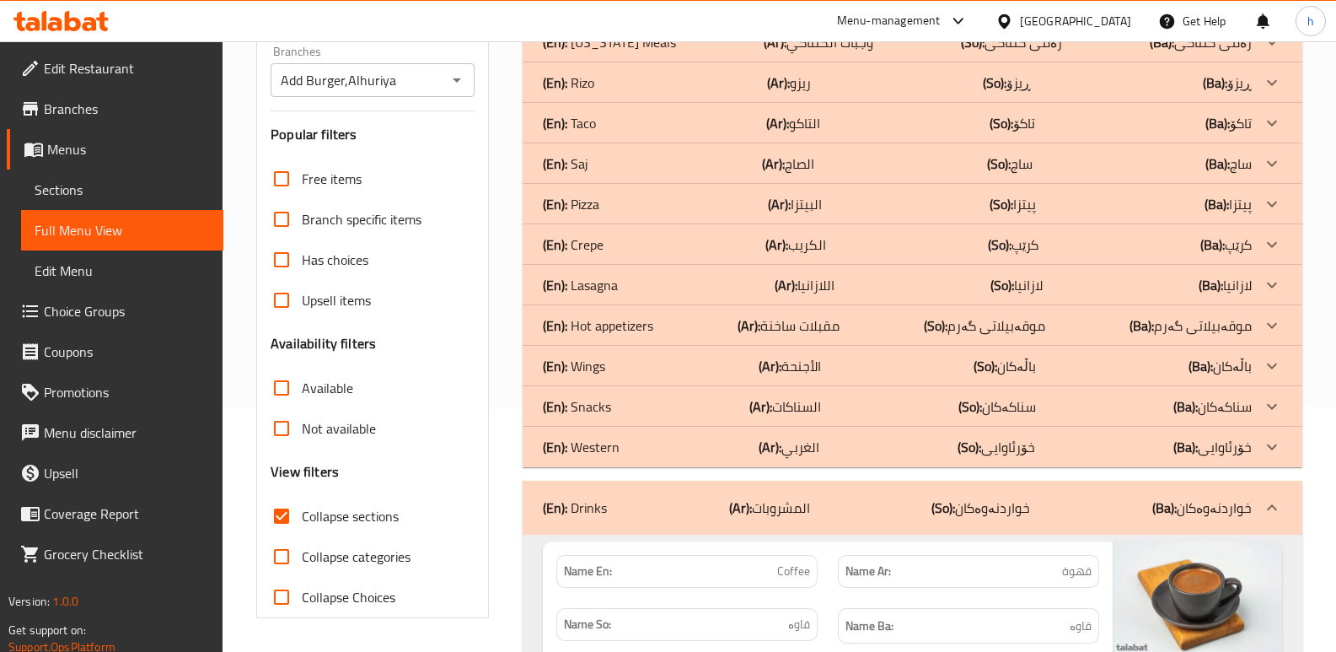
click at [647, 402] on div "(En): Snacks (Ar): السناكات (So): سناکەکان (Ba): سناکەکان" at bounding box center [897, 406] width 709 height 20
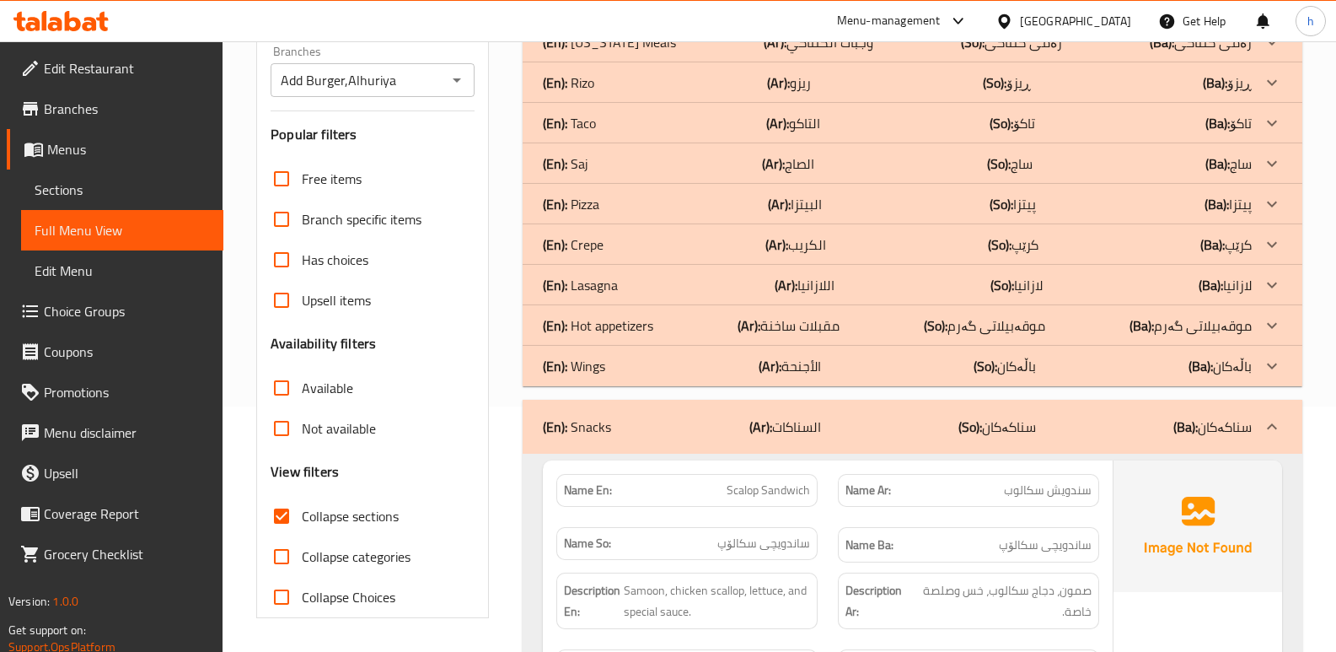
click at [639, 289] on div "(En): Lasagna (Ar): اللازانيا (So): لازانیا (Ba): لازانیا" at bounding box center [897, 285] width 709 height 20
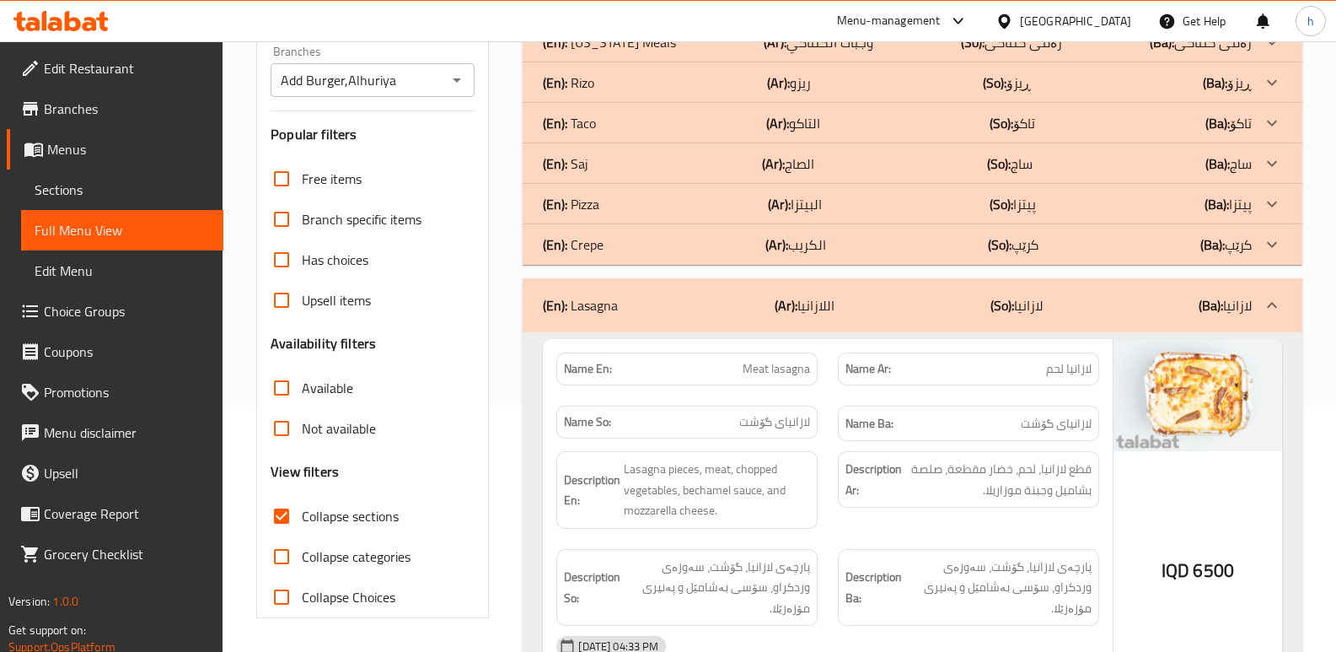
scroll to position [147, 0]
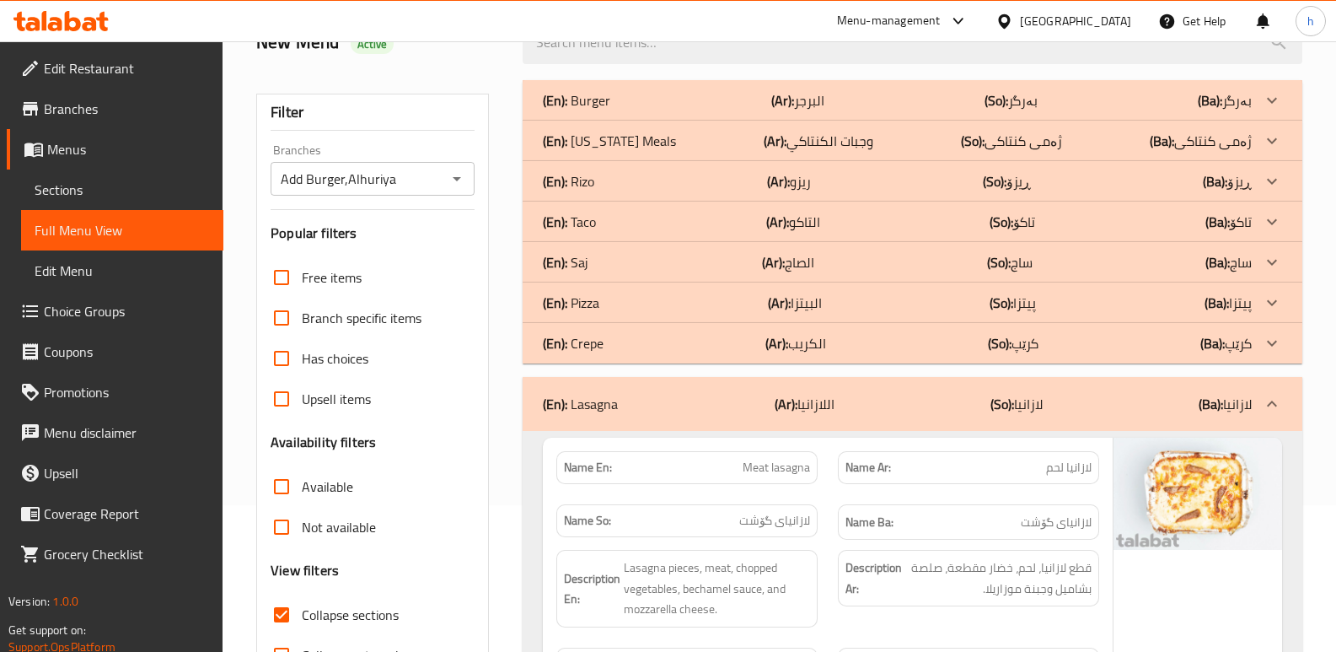
click at [615, 266] on div "(En): Saj (Ar): الصاج (So): ساج (Ba): ساج" at bounding box center [897, 262] width 709 height 20
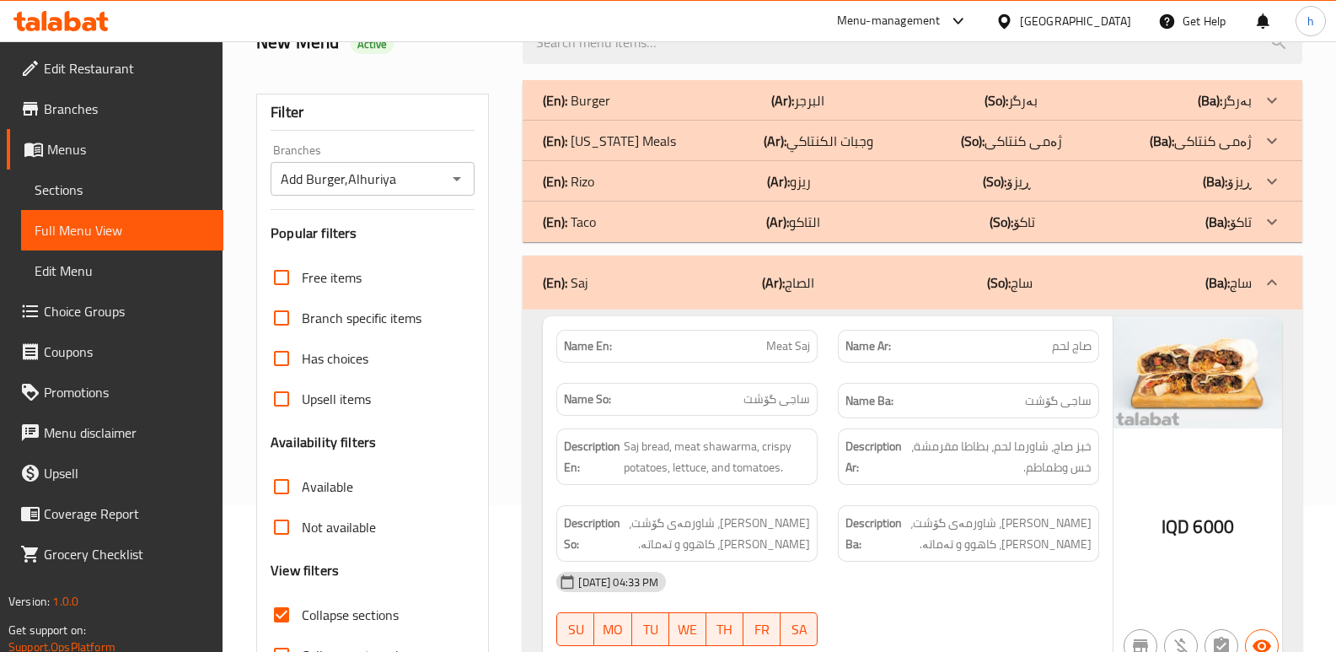
click at [676, 134] on div "(En): Kentucky Meals (Ar): وجبات الكنتاكي (So): ژەمی کنتاکی (Ba): ژەمی کنتاکی" at bounding box center [897, 141] width 709 height 20
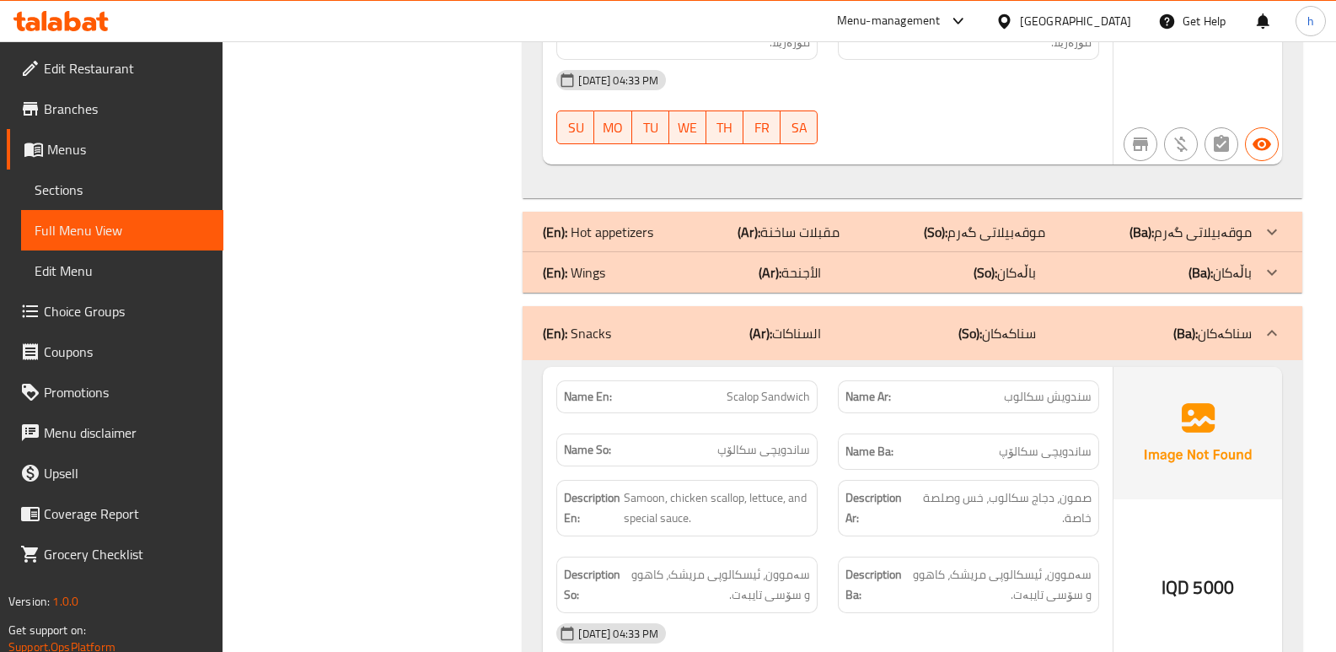
scroll to position [5822, 0]
drag, startPoint x: 730, startPoint y: 295, endPoint x: 817, endPoint y: 293, distance: 86.9
click at [817, 379] on div "Name En: Scalop Sandwich" at bounding box center [686, 395] width 261 height 33
copy span "Scalop Sandwich"
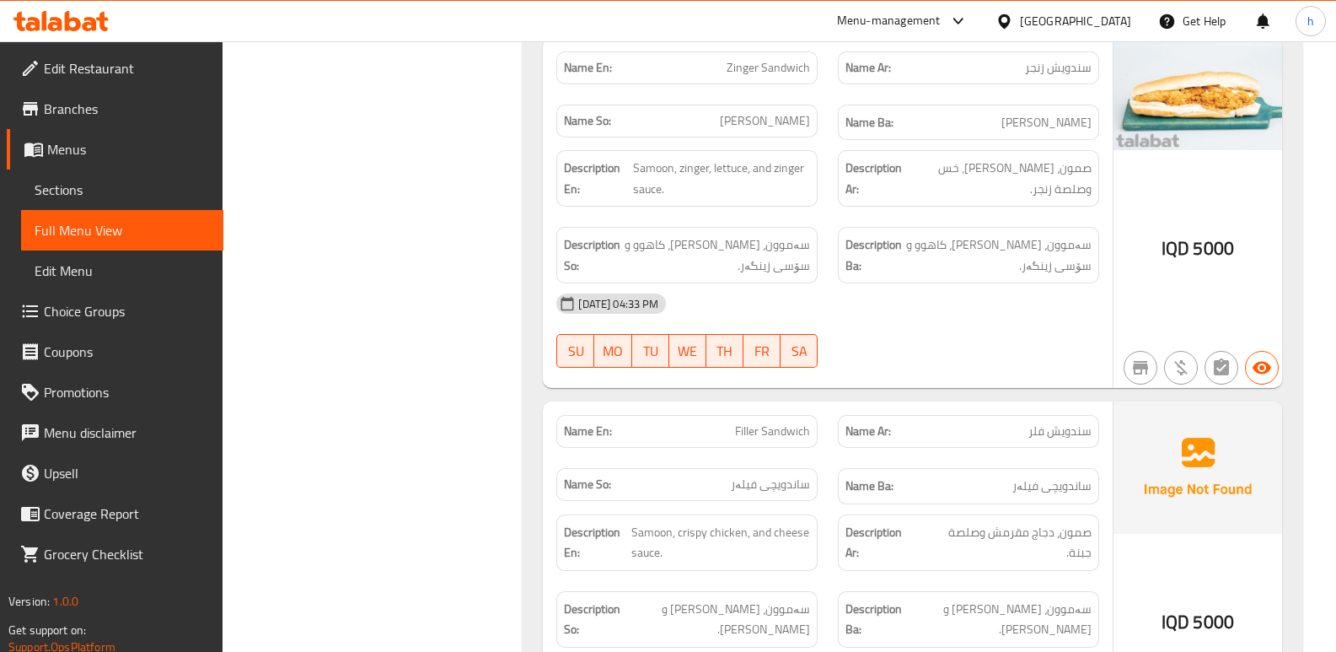
scroll to position [6530, 0]
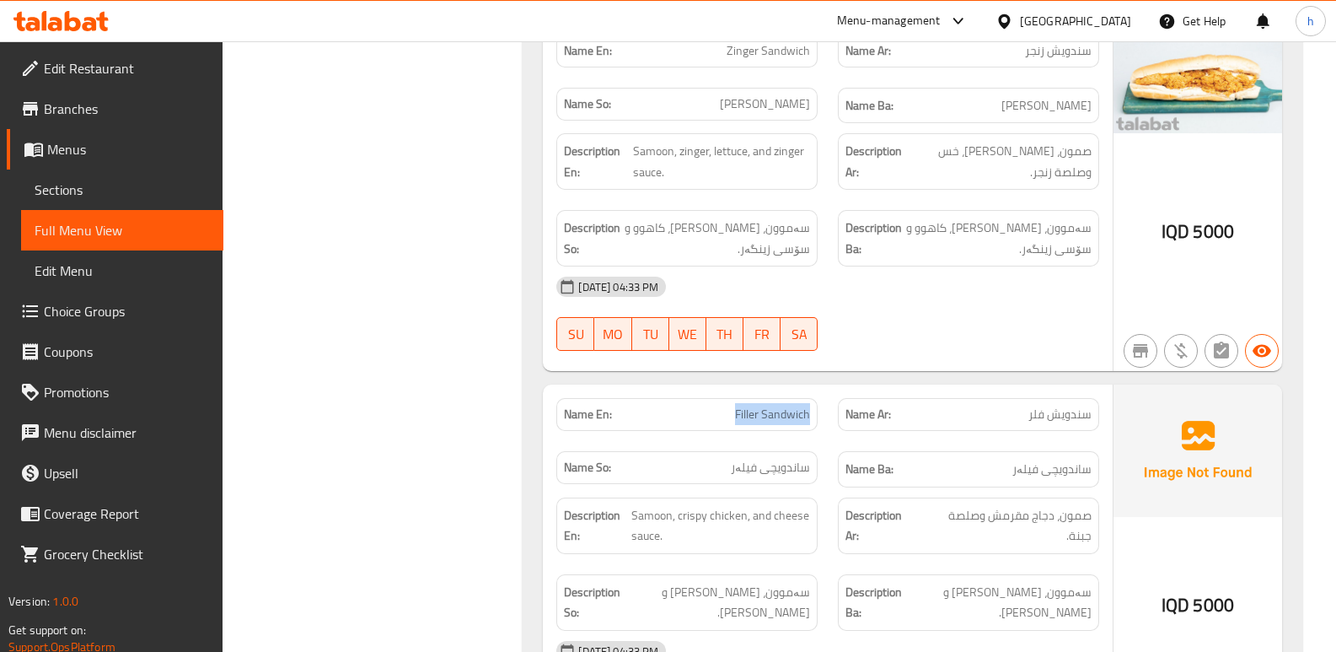
drag, startPoint x: 738, startPoint y: 314, endPoint x: 812, endPoint y: 309, distance: 74.4
click at [812, 398] on div "Name En: Filler Sandwich" at bounding box center [686, 414] width 261 height 33
copy span "Filler Sandwich"
click at [1235, 399] on img at bounding box center [1198, 450] width 169 height 132
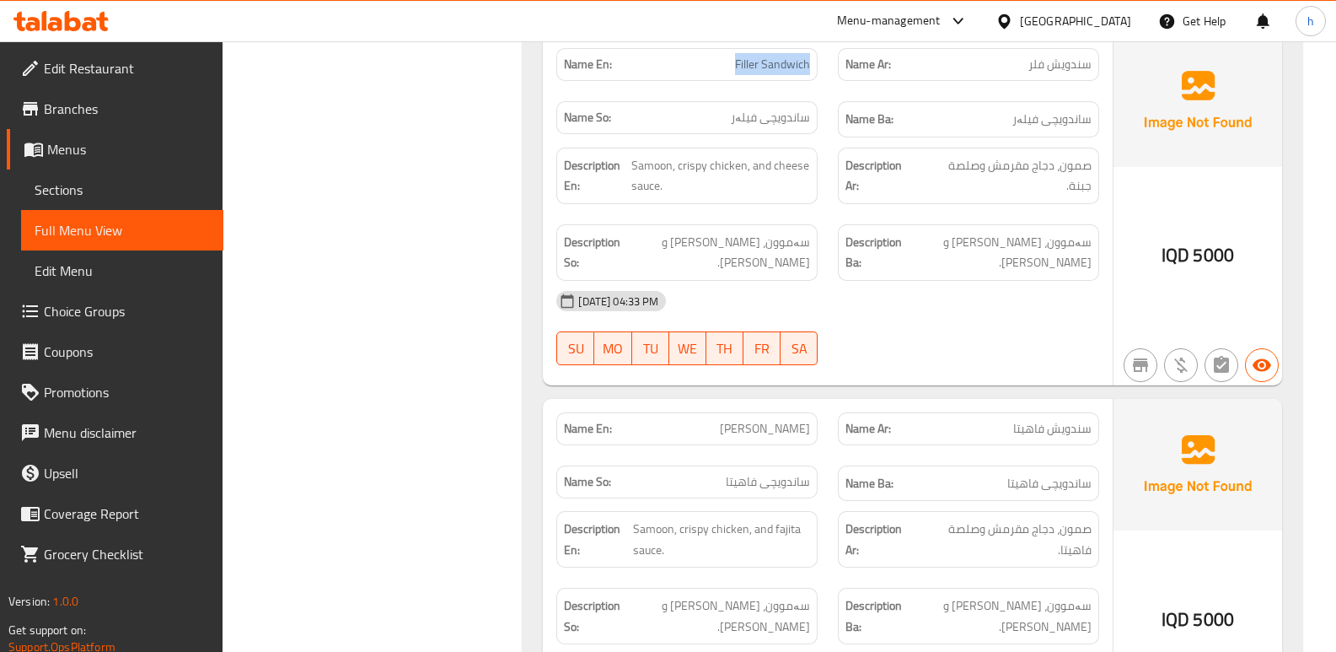
scroll to position [6901, 0]
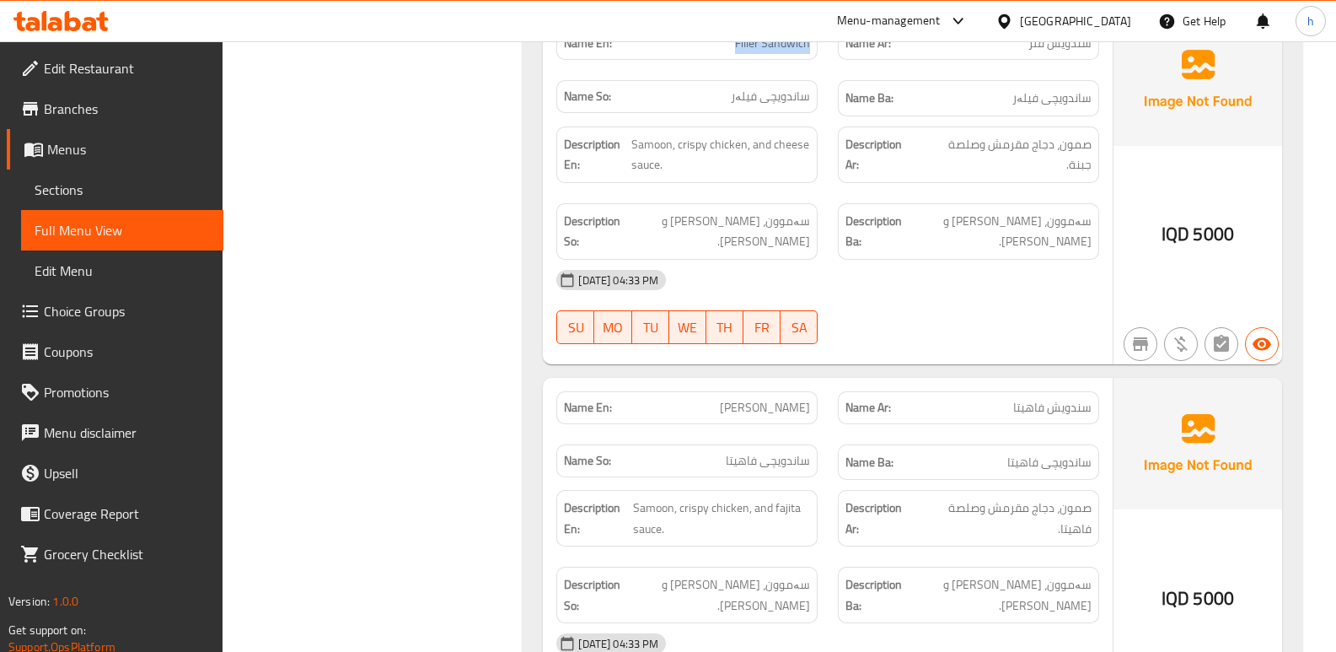
drag, startPoint x: 736, startPoint y: 303, endPoint x: 815, endPoint y: 299, distance: 79.3
click at [815, 391] on div "Name En: Fajita Sandwich" at bounding box center [686, 407] width 261 height 33
copy span "Fajita Sandwich"
click at [1230, 378] on img at bounding box center [1198, 444] width 169 height 132
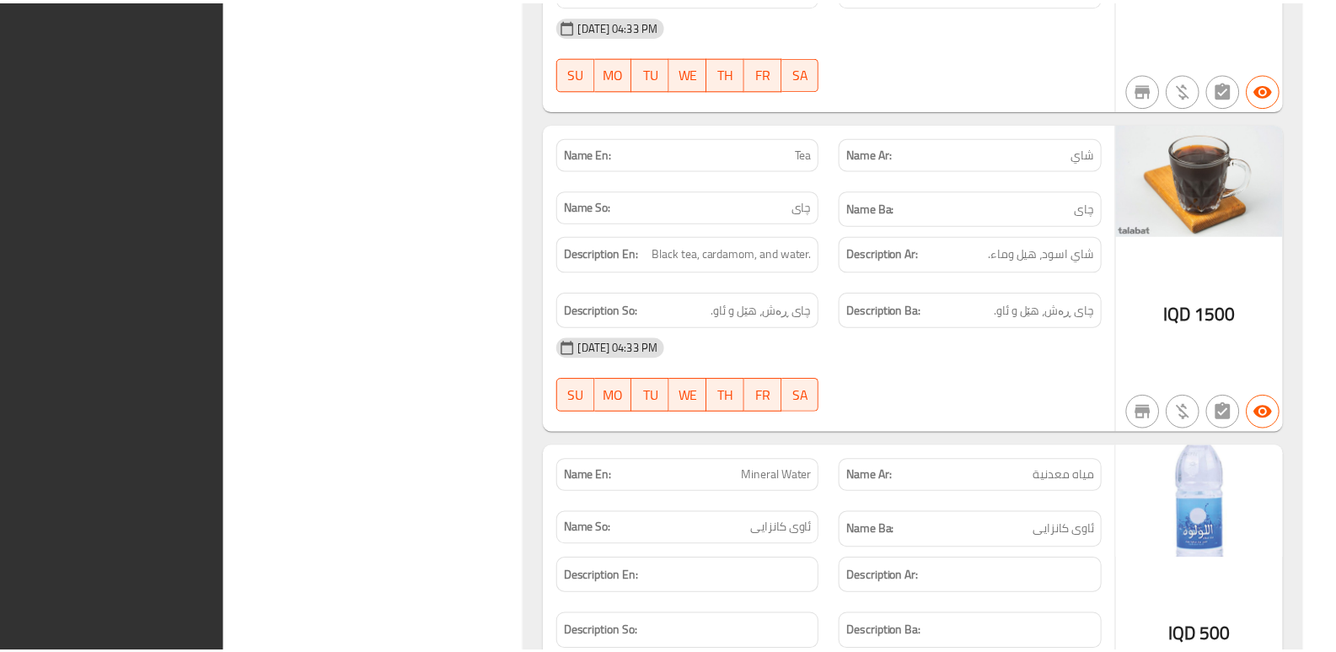
scroll to position [11935, 0]
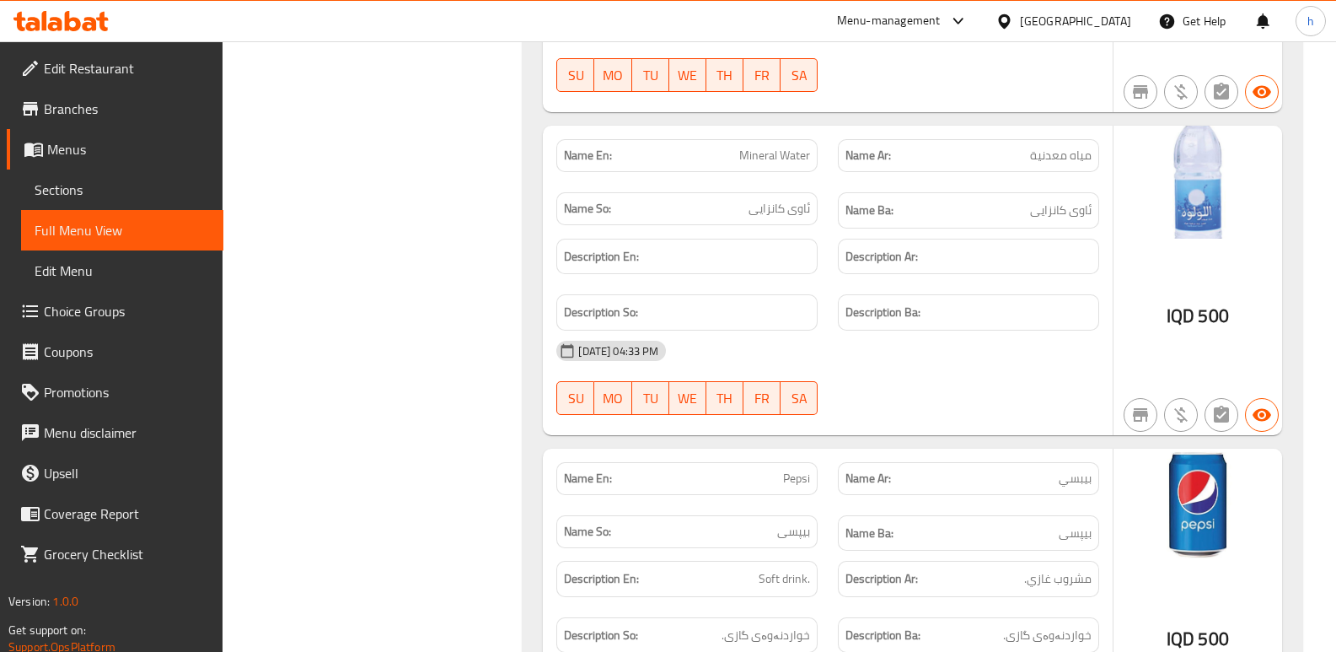
click at [126, 62] on span "Edit Restaurant" at bounding box center [127, 68] width 166 height 20
